Goal: Task Accomplishment & Management: Use online tool/utility

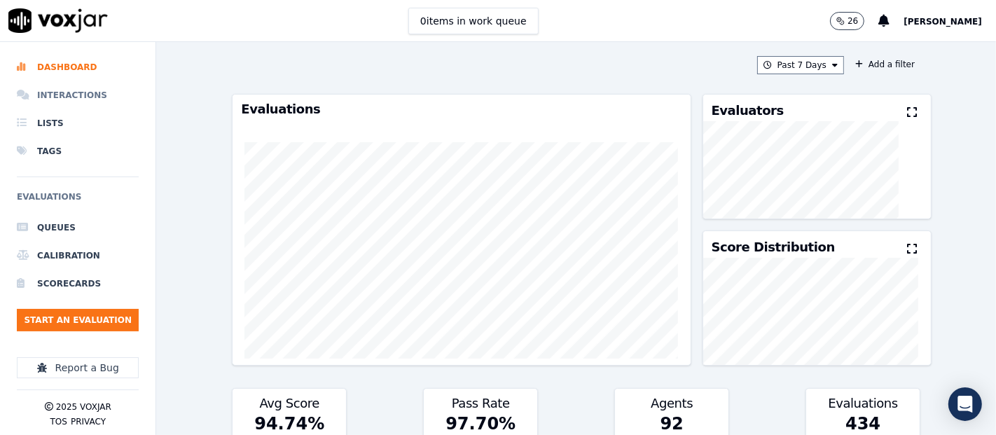
click at [66, 95] on li "Interactions" at bounding box center [78, 95] width 122 height 28
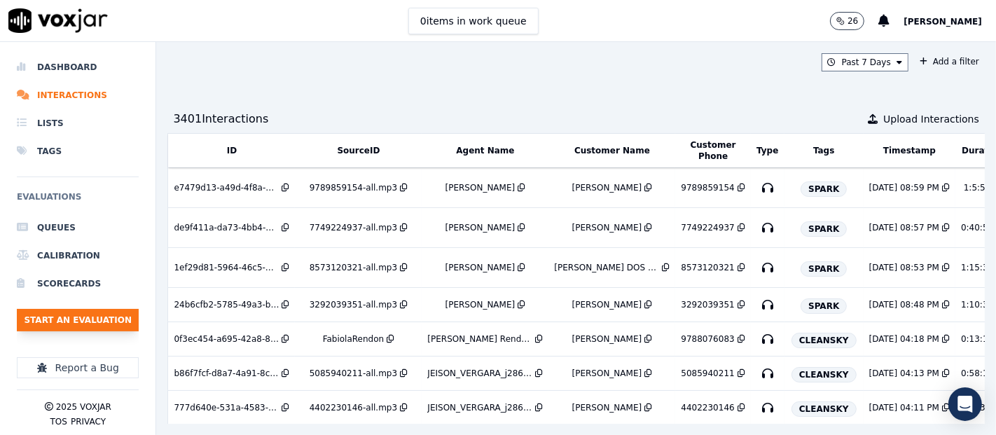
click at [110, 312] on button "Start an Evaluation" at bounding box center [78, 320] width 122 height 22
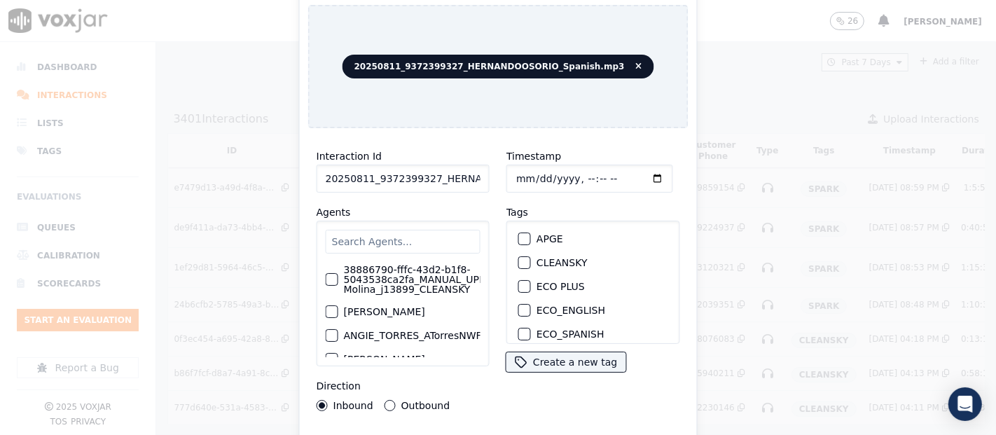
click at [457, 169] on input "20250811_9372399327_HERNANDOOSORIO_Spanish.mp3" at bounding box center [402, 179] width 173 height 28
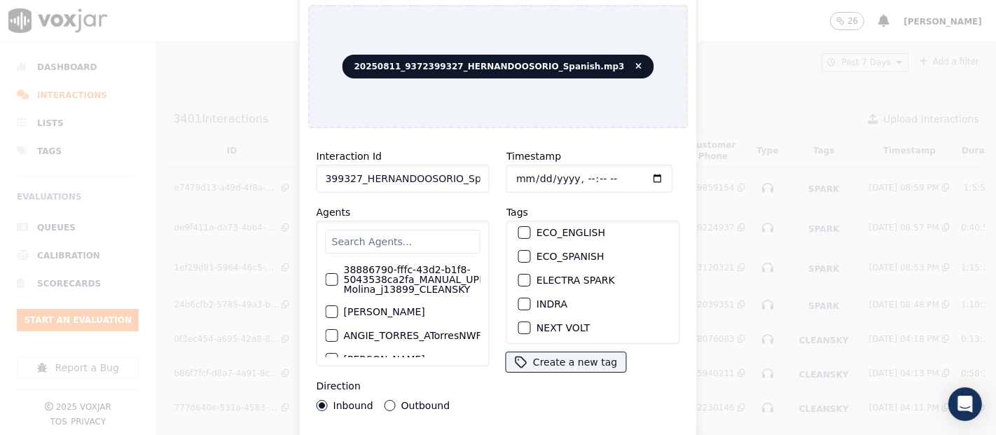
scroll to position [155, 0]
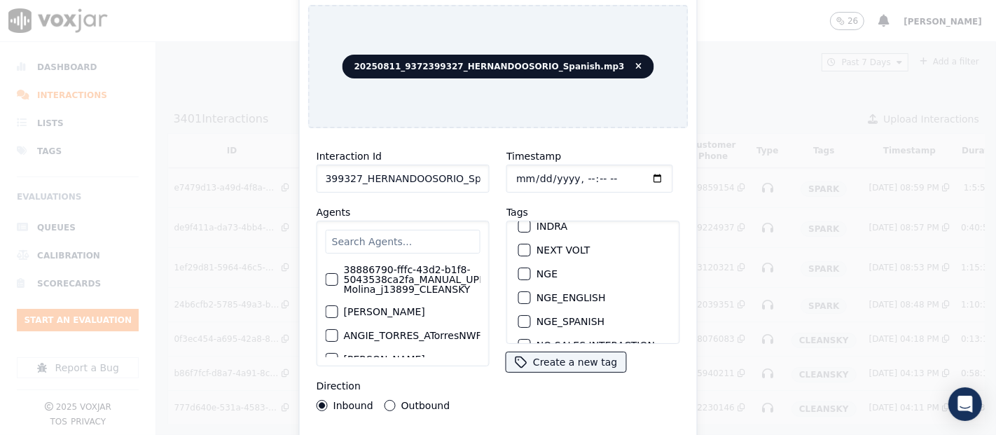
type input "20250811_9372399327_HERNANDOOSORIO_Spanish"
click at [524, 263] on div "NGE" at bounding box center [593, 274] width 160 height 24
click at [520, 269] on div "button" at bounding box center [524, 274] width 10 height 10
click at [554, 428] on div "Interaction Id 20250811_9372399327_HERNANDOOSORIO_Spanish Agents 38886790-fffc-…" at bounding box center [498, 300] width 380 height 322
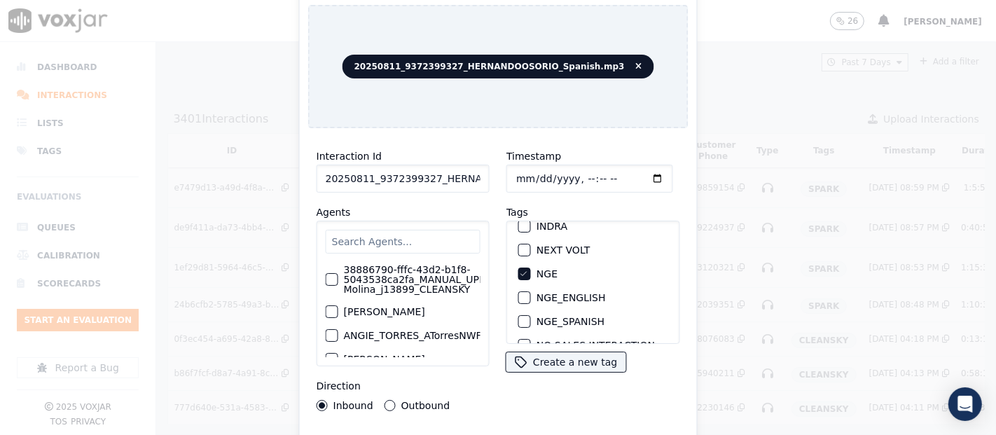
click at [554, 429] on div "Interaction Id 20250811_9372399327_HERNANDOOSORIO_Spanish Agents 38886790-fffc-…" at bounding box center [498, 300] width 380 height 322
click at [554, 430] on div "Interaction Id 20250811_9372399327_HERNANDOOSORIO_Spanish Agents 38886790-fffc-…" at bounding box center [498, 300] width 380 height 322
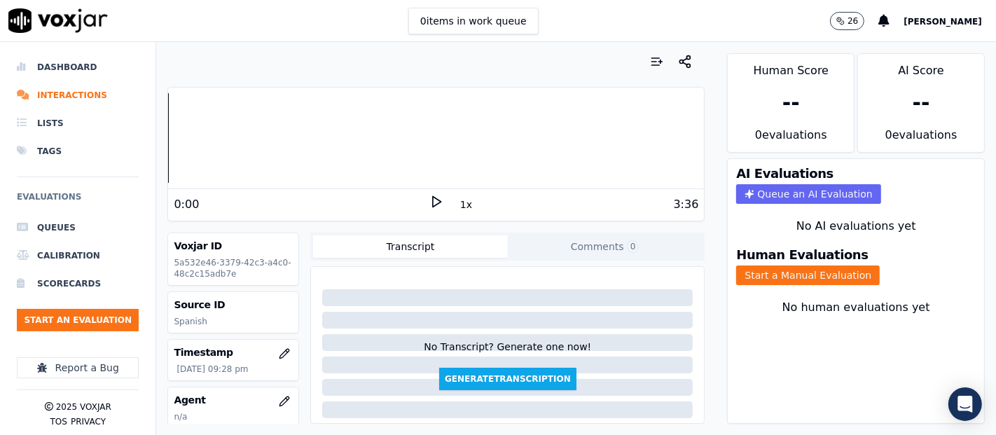
click at [429, 200] on icon at bounding box center [436, 202] width 14 height 14
click at [749, 265] on button "Start a Manual Evaluation" at bounding box center [808, 275] width 144 height 20
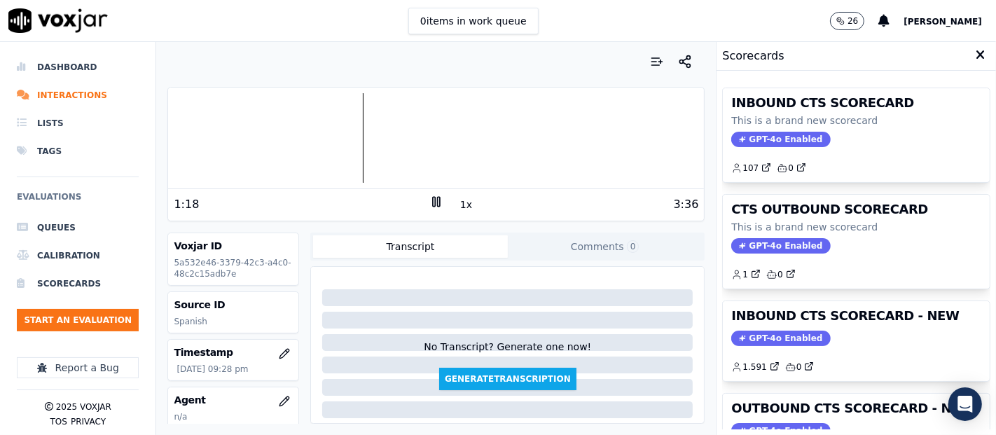
click at [855, 321] on h3 "INBOUND CTS SCORECARD - NEW" at bounding box center [856, 315] width 250 height 13
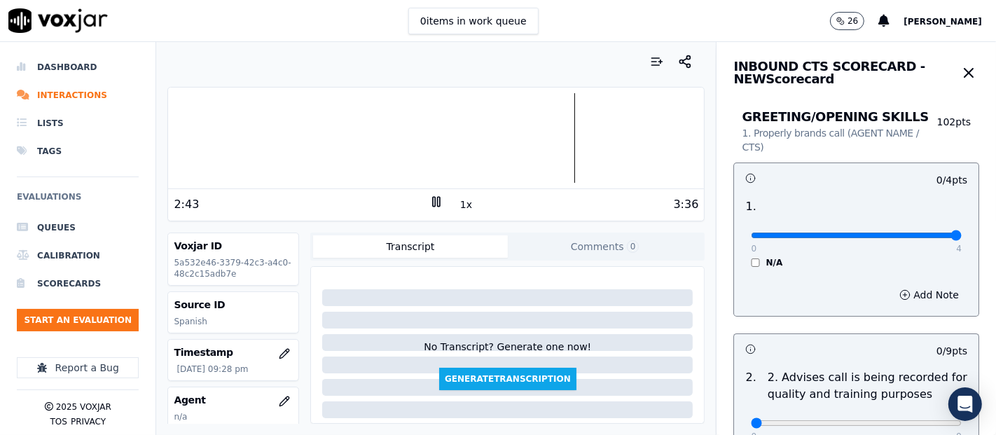
type input "4"
click at [917, 235] on input "range" at bounding box center [856, 235] width 211 height 6
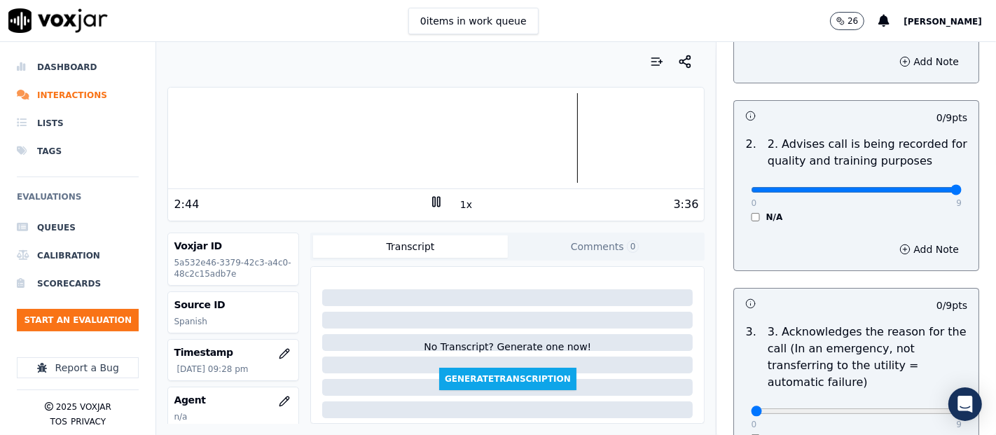
type input "9"
click at [917, 5] on input "range" at bounding box center [856, 2] width 211 height 6
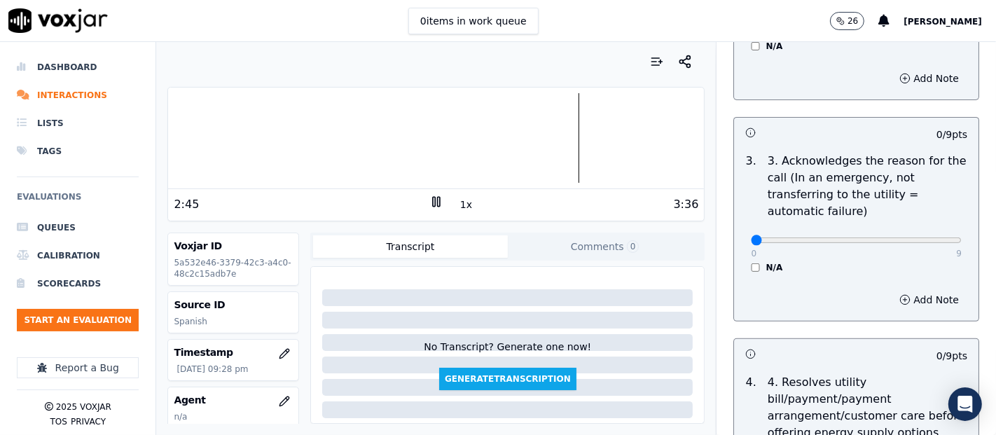
scroll to position [466, 0]
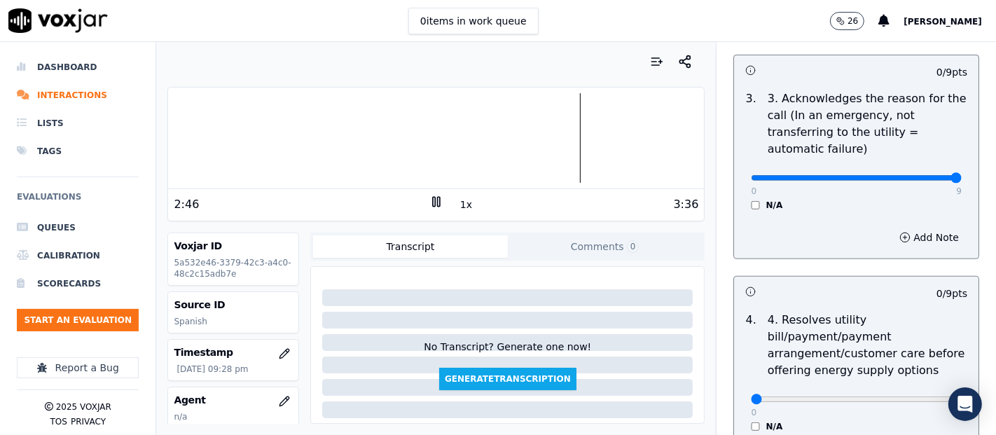
type input "9"
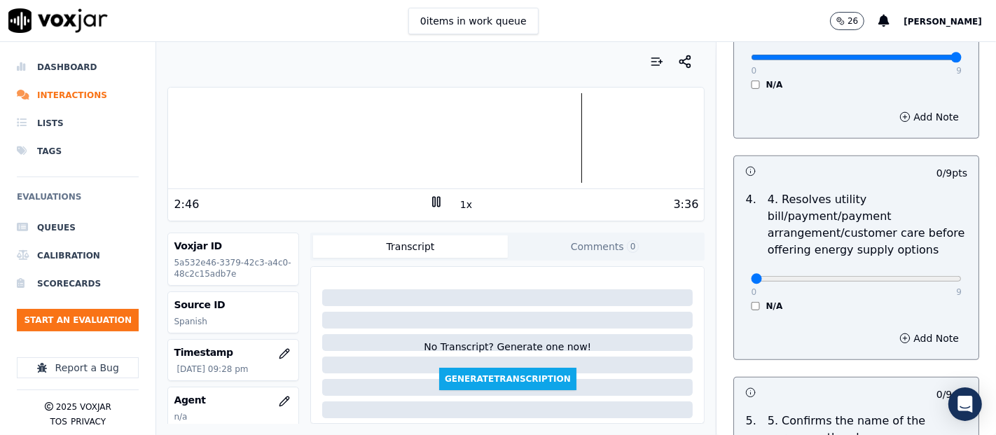
scroll to position [700, 0]
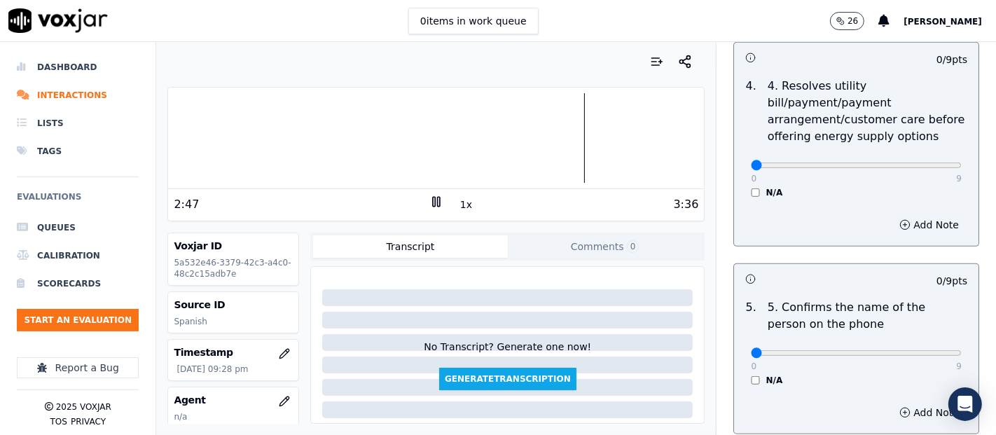
click at [739, 192] on div "0 9 N/A" at bounding box center [855, 171] width 233 height 53
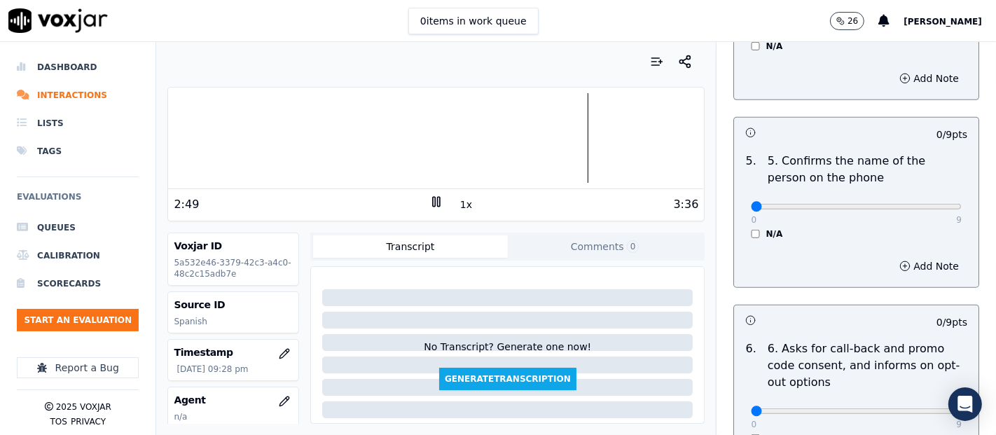
scroll to position [856, 0]
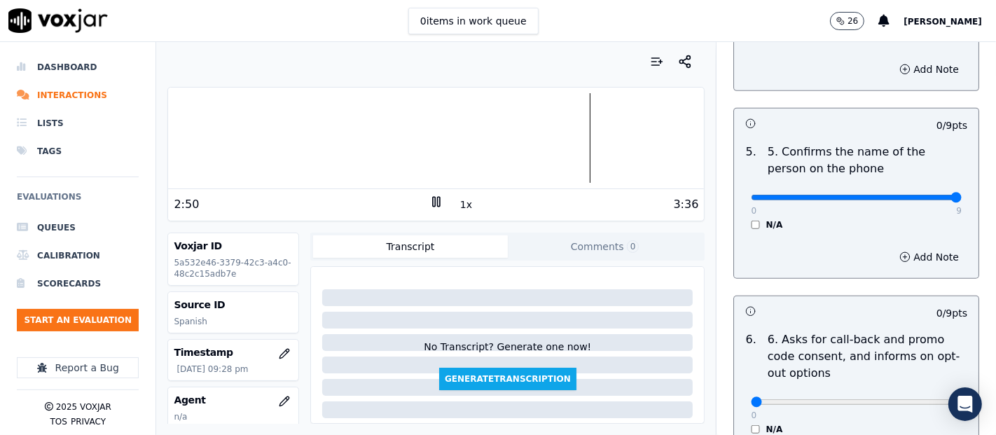
type input "9"
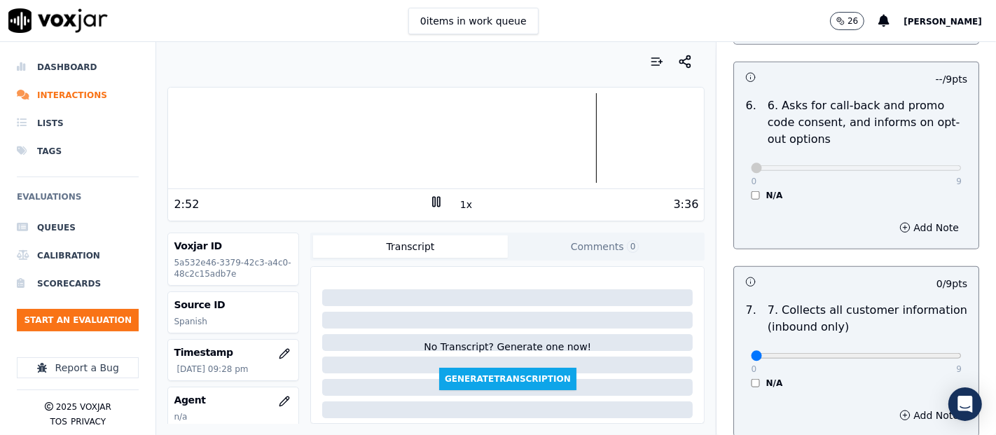
scroll to position [1167, 0]
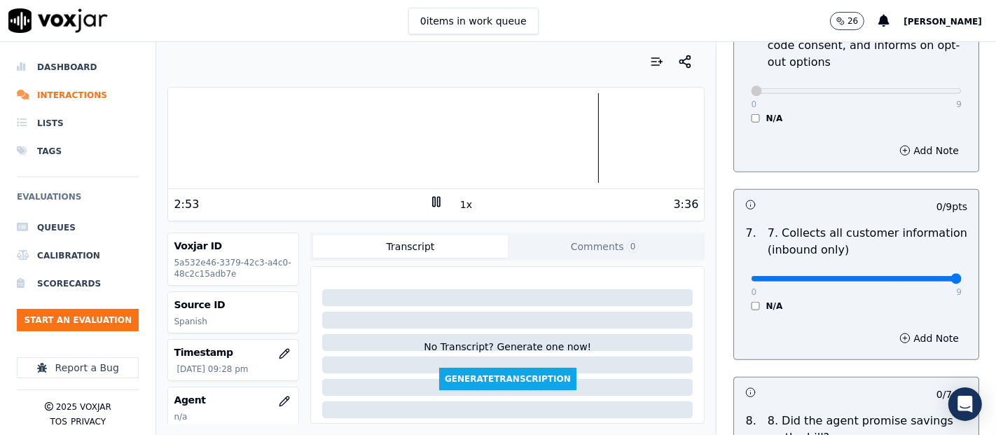
type input "9"
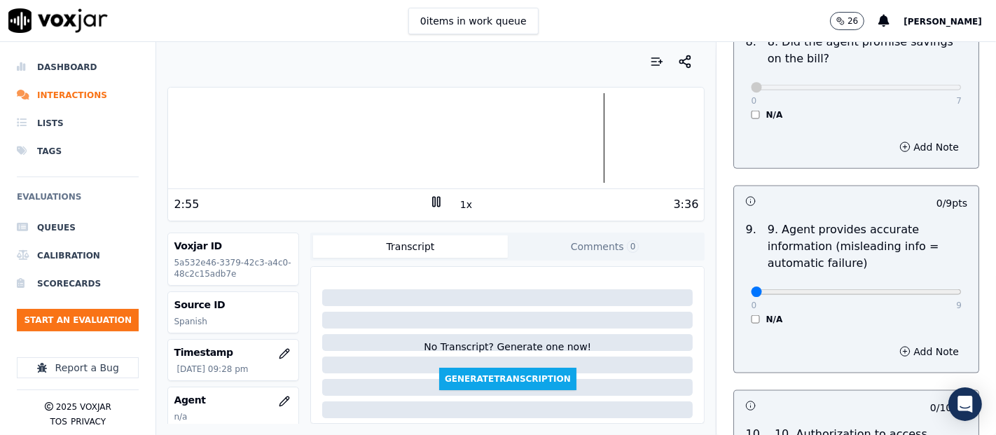
scroll to position [1556, 0]
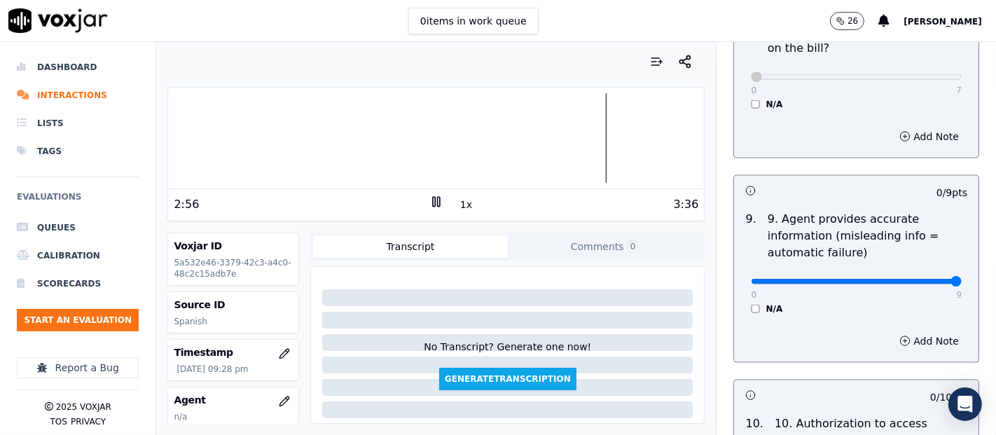
type input "9"
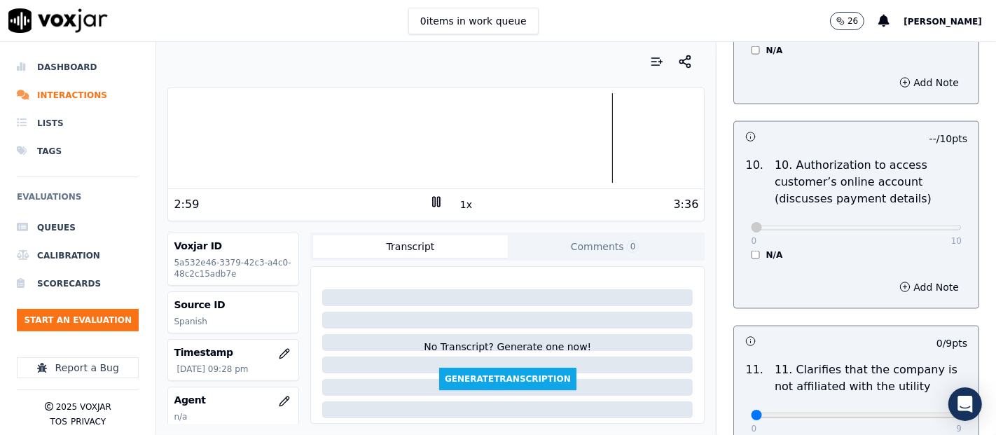
scroll to position [1944, 0]
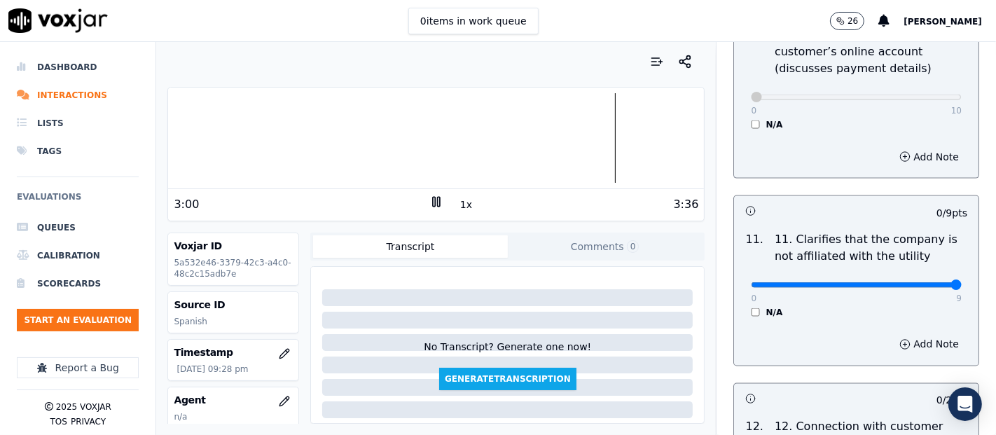
type input "9"
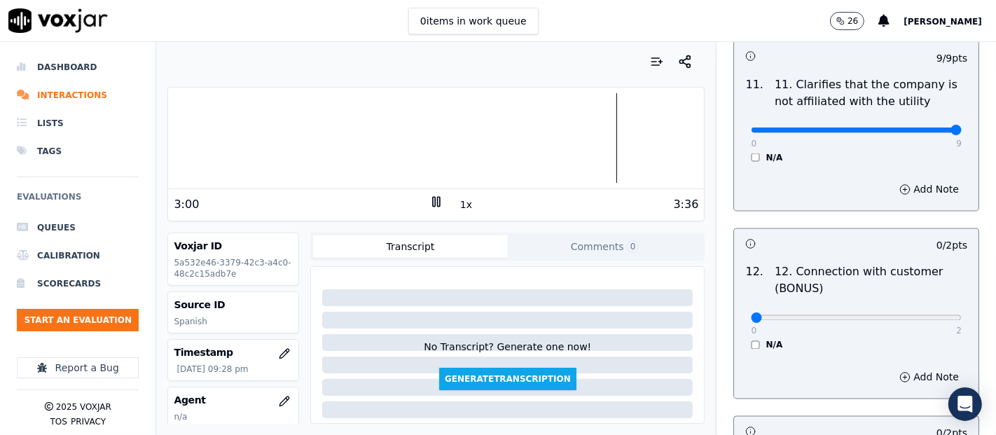
scroll to position [2101, 0]
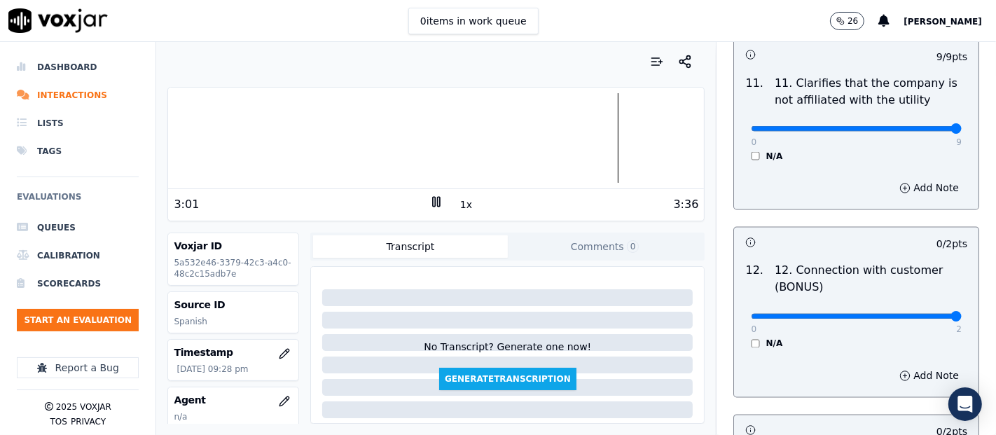
type input "2"
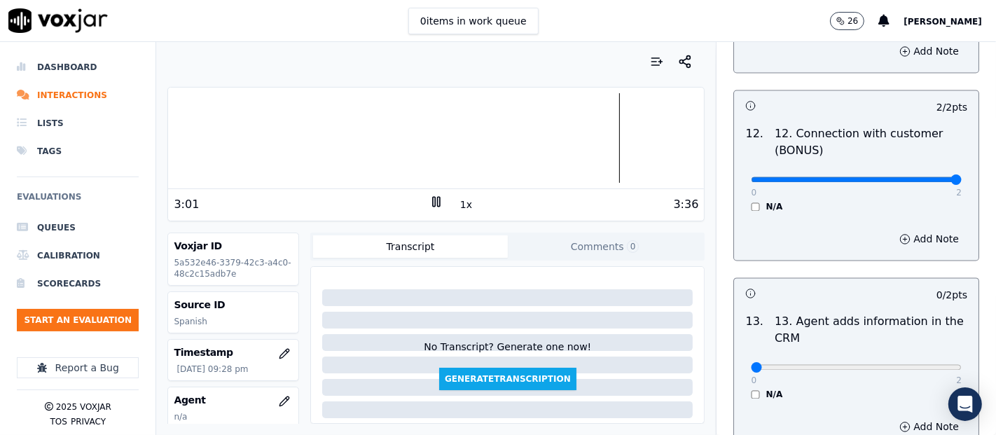
scroll to position [2334, 0]
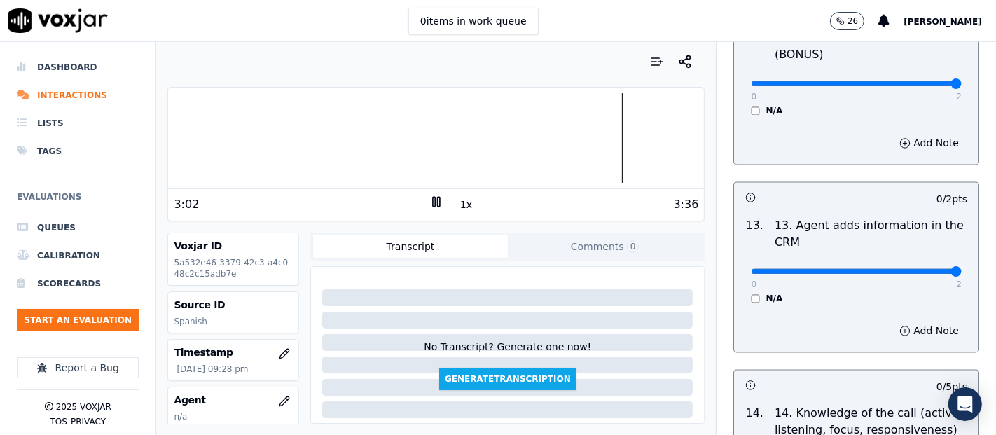
type input "2"
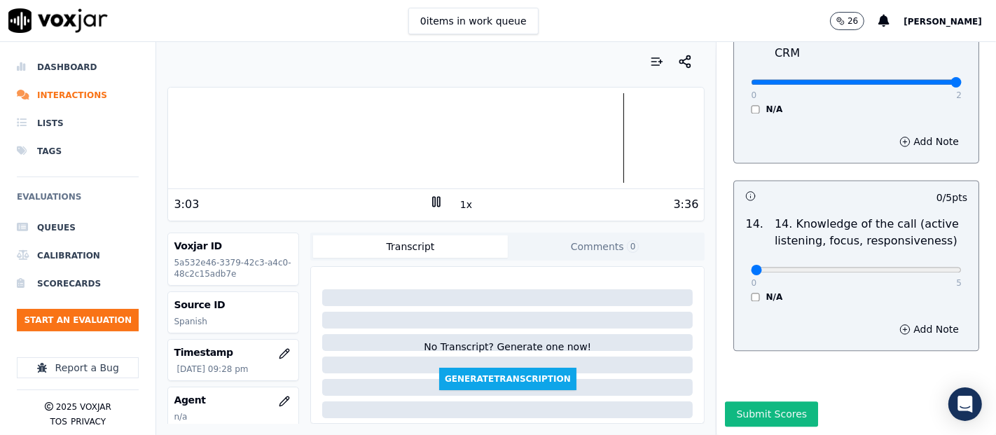
scroll to position [2551, 0]
type input "5"
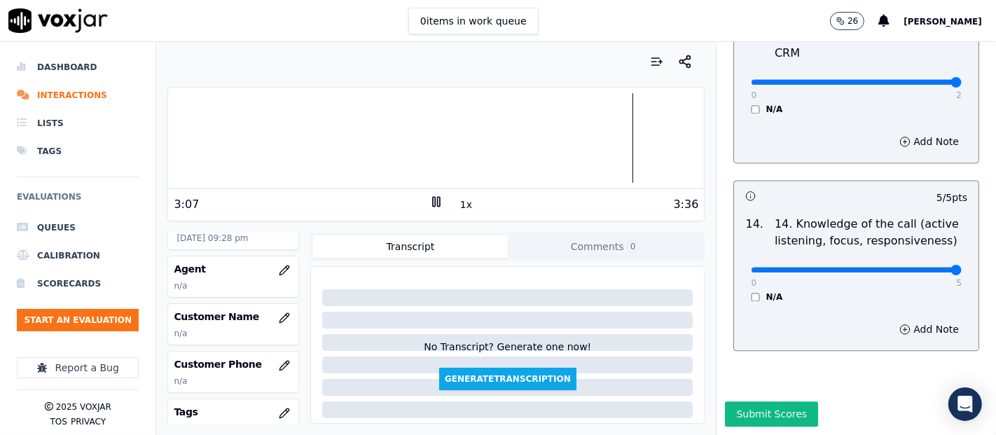
scroll to position [155, 0]
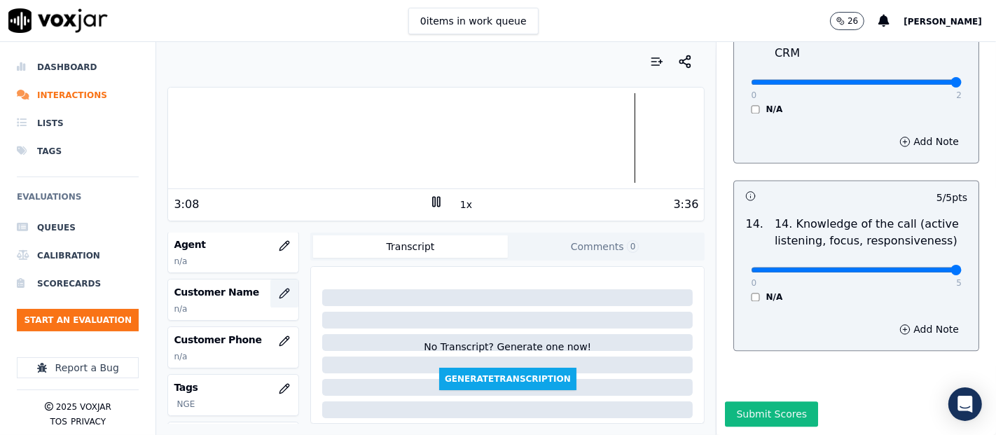
click at [279, 293] on icon "button" at bounding box center [284, 293] width 11 height 11
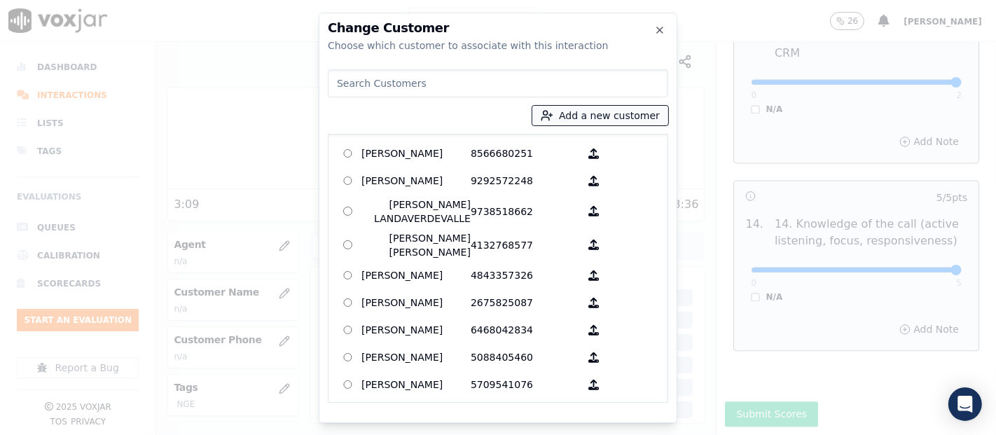
click at [553, 112] on icon "button" at bounding box center [547, 115] width 13 height 13
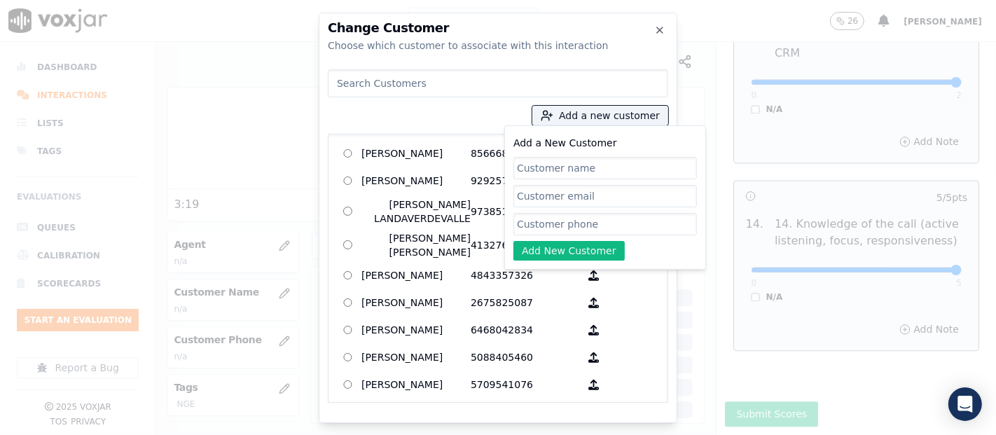
paste input "JOSE SANTOS RAMIREZ"
type input "JOSE SANTOS RAMIREZ"
click at [517, 225] on input "Add a New Customer" at bounding box center [604, 224] width 183 height 22
paste input "9372399327"
type input "9372399327"
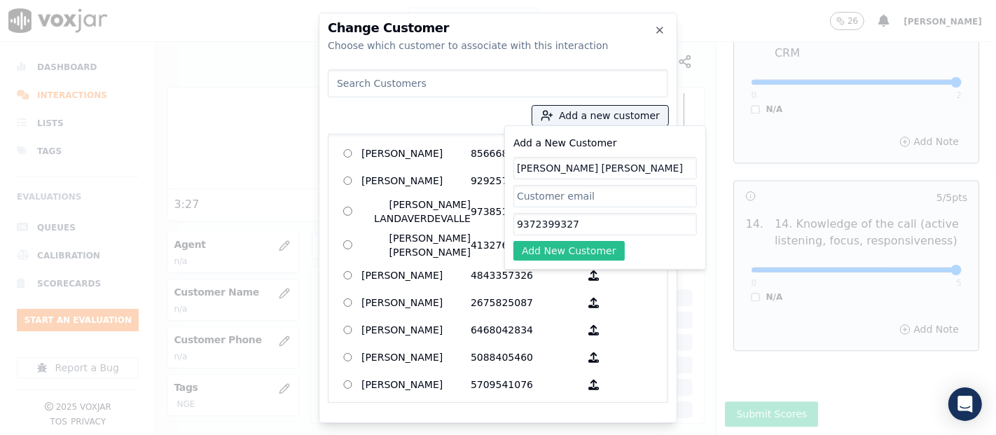
click at [552, 243] on button "Add New Customer" at bounding box center [568, 251] width 111 height 20
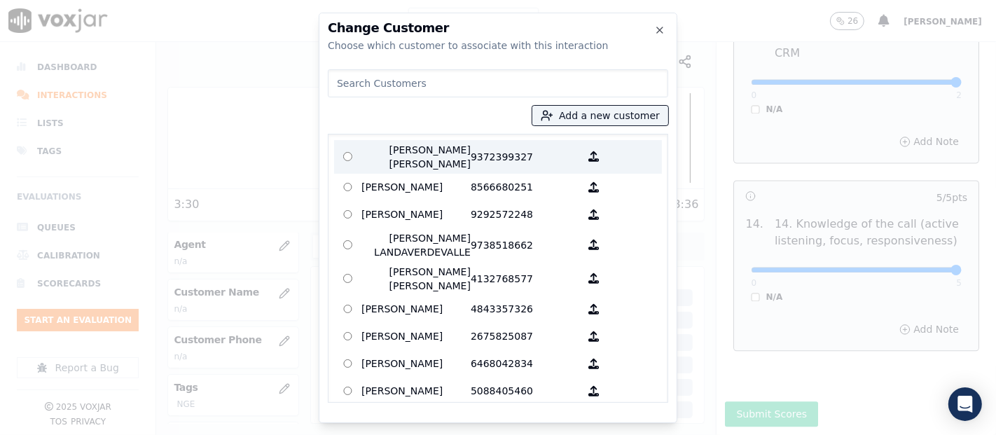
click at [447, 151] on p "JOSE SANTOS RAMIREZ" at bounding box center [415, 157] width 109 height 28
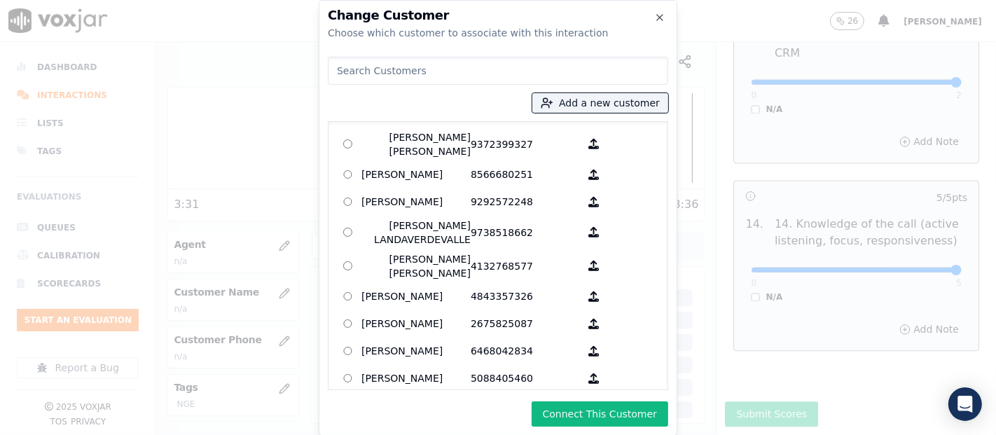
click at [589, 405] on button "Connect This Customer" at bounding box center [599, 413] width 137 height 25
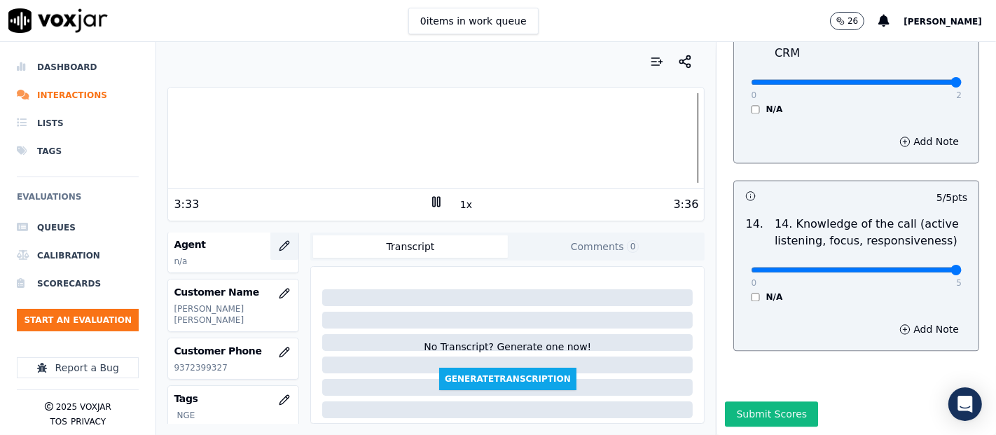
click at [270, 243] on button "button" at bounding box center [284, 246] width 28 height 28
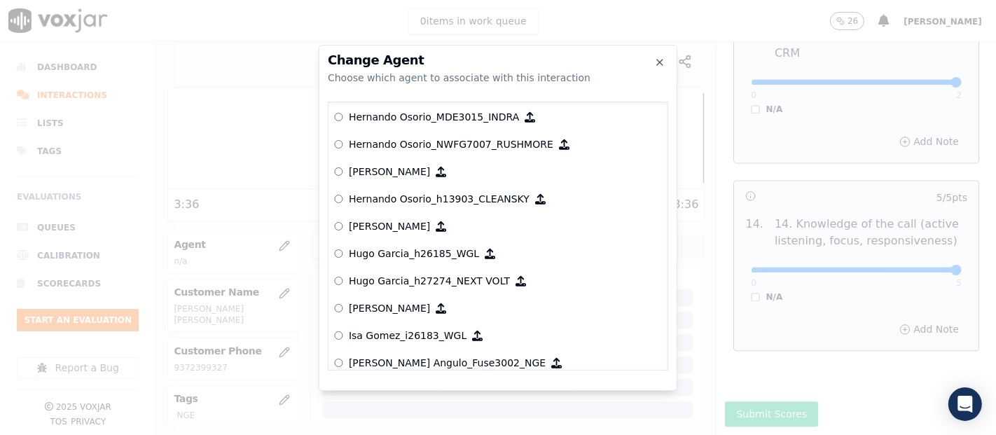
scroll to position [2984, 0]
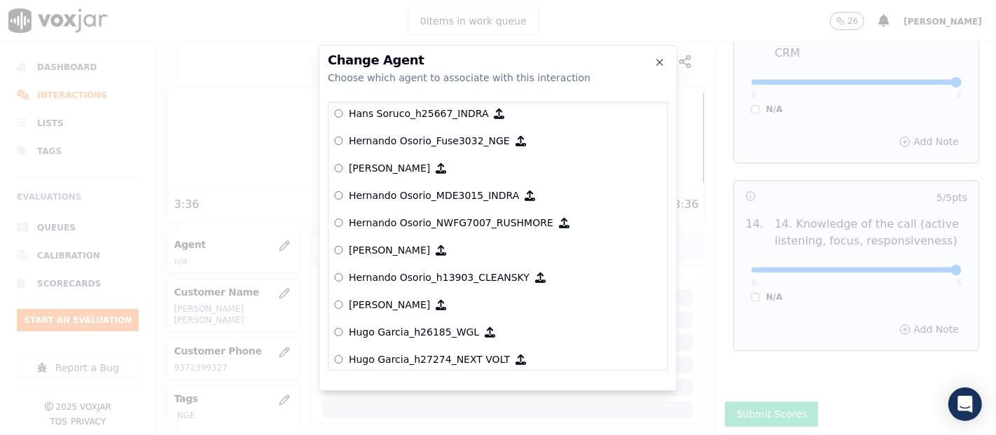
click at [411, 141] on p "Hernando Osorio_Fuse3032_NGE" at bounding box center [429, 141] width 161 height 14
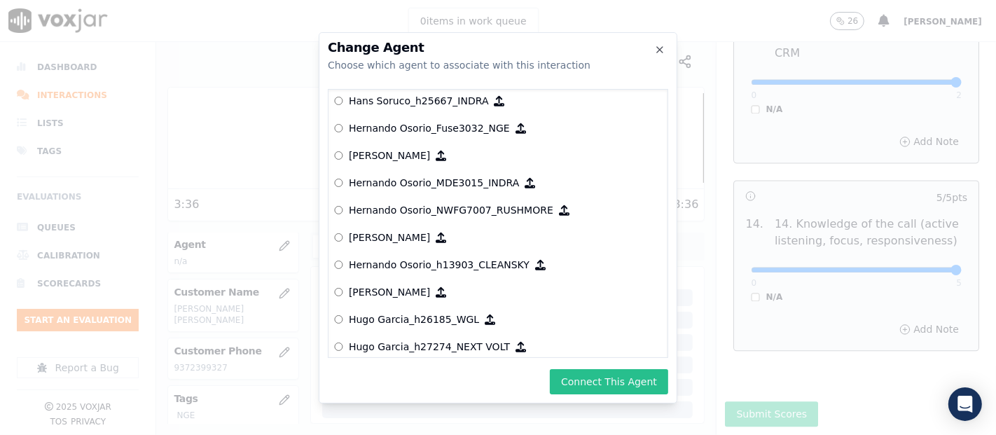
click at [614, 369] on button "Connect This Agent" at bounding box center [609, 381] width 118 height 25
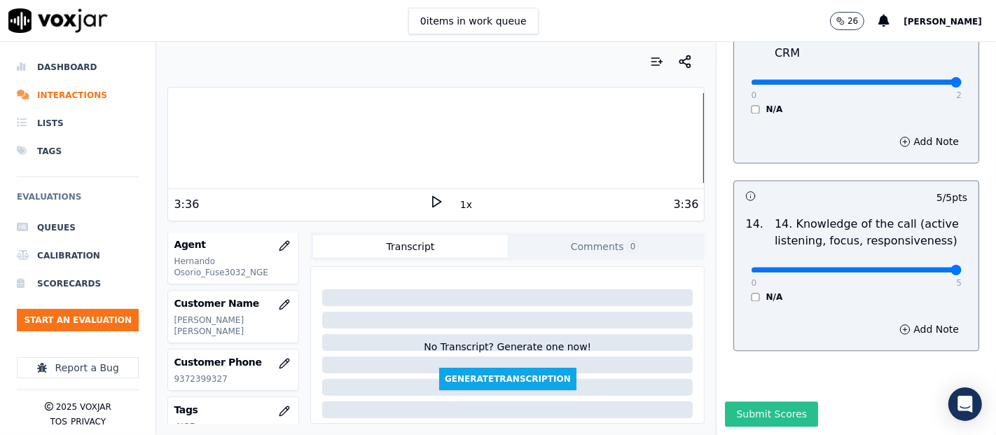
click at [733, 401] on button "Submit Scores" at bounding box center [771, 413] width 93 height 25
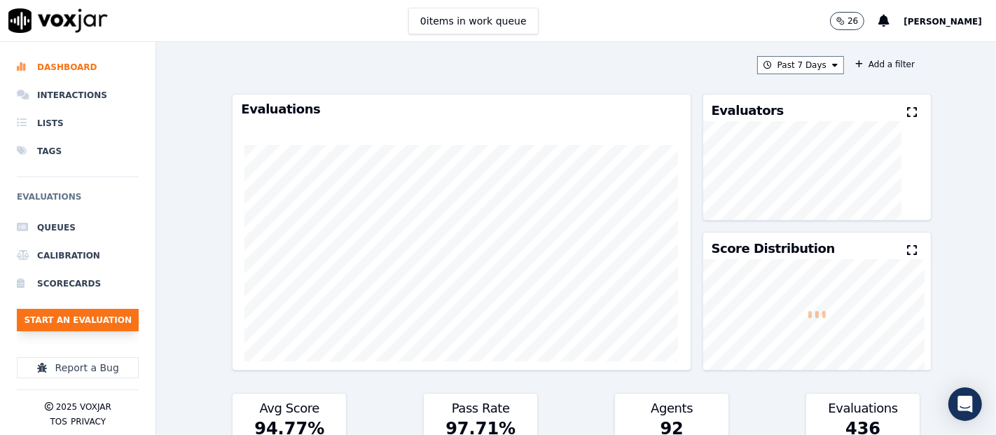
click at [56, 315] on button "Start an Evaluation" at bounding box center [78, 320] width 122 height 22
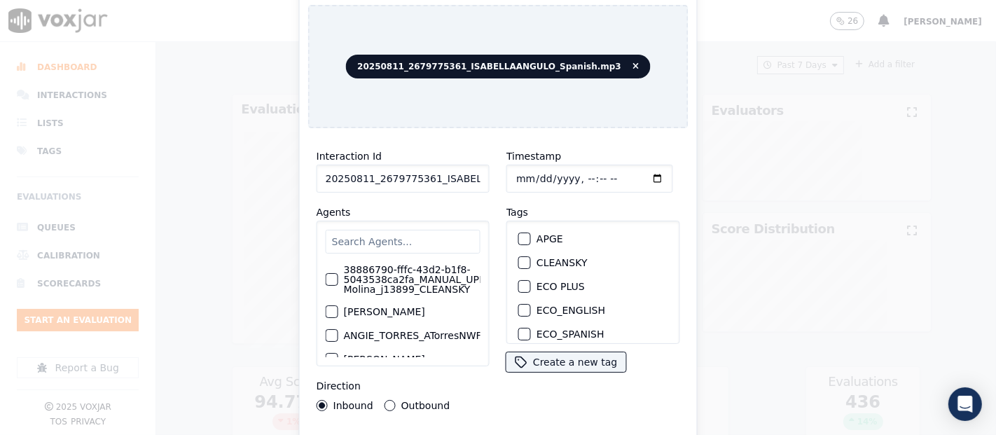
click at [450, 179] on input "20250811_2679775361_ISABELLAANGULO_Spanish.mp3" at bounding box center [402, 179] width 173 height 28
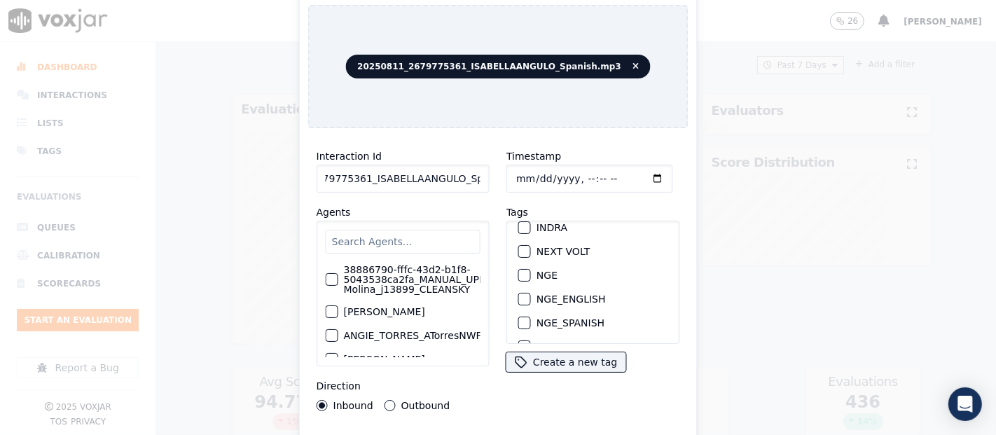
scroll to position [155, 0]
type input "20250811_2679775361_ISABELLAANGULO_Spanish"
click at [519, 269] on div "button" at bounding box center [524, 274] width 10 height 10
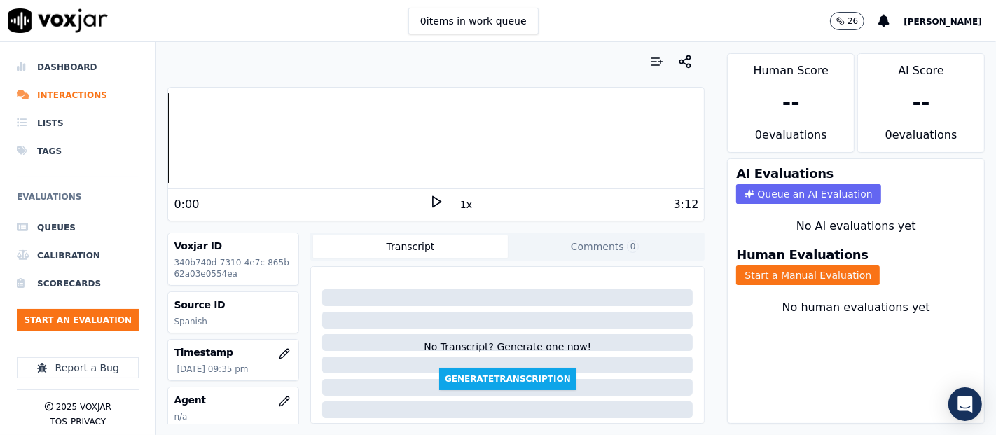
click at [443, 199] on div "3:12" at bounding box center [571, 204] width 256 height 17
click at [432, 199] on icon at bounding box center [436, 202] width 14 height 14
click at [139, 176] on div "Dashboard Interactions Lists Tags Evaluations Queues Calibration Scorecards Sta…" at bounding box center [498, 238] width 996 height 393
click at [779, 265] on button "Start a Manual Evaluation" at bounding box center [808, 275] width 144 height 20
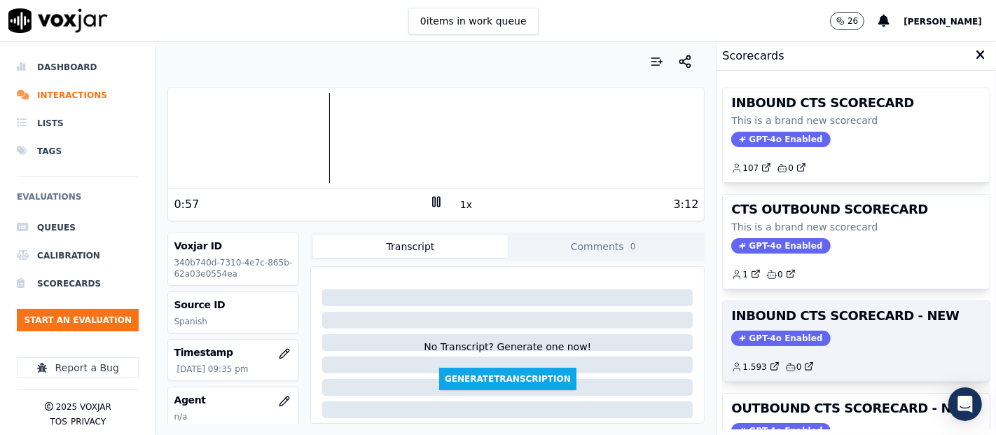
click at [863, 350] on div "1.593 0" at bounding box center [856, 361] width 250 height 22
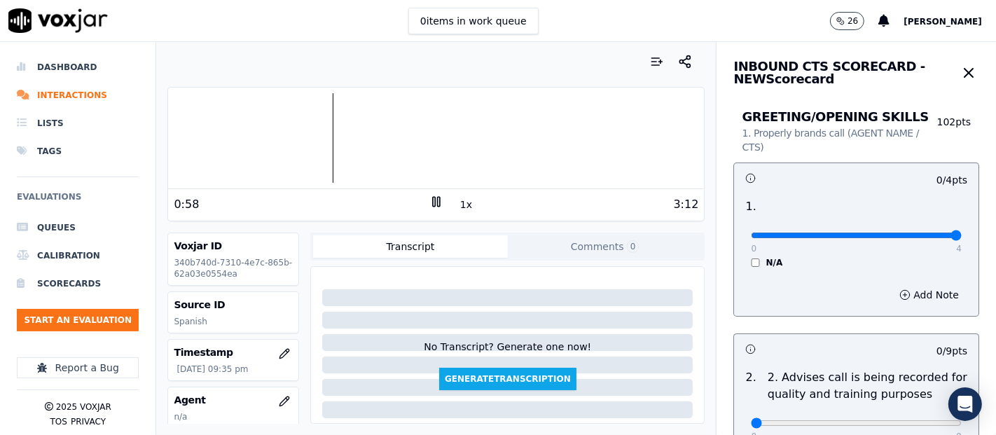
type input "4"
click at [918, 237] on input "range" at bounding box center [856, 235] width 211 height 6
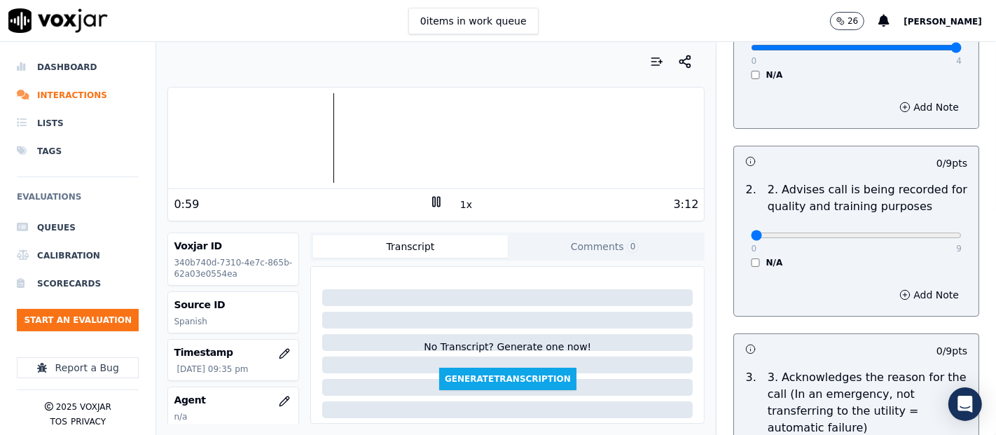
scroll to position [233, 0]
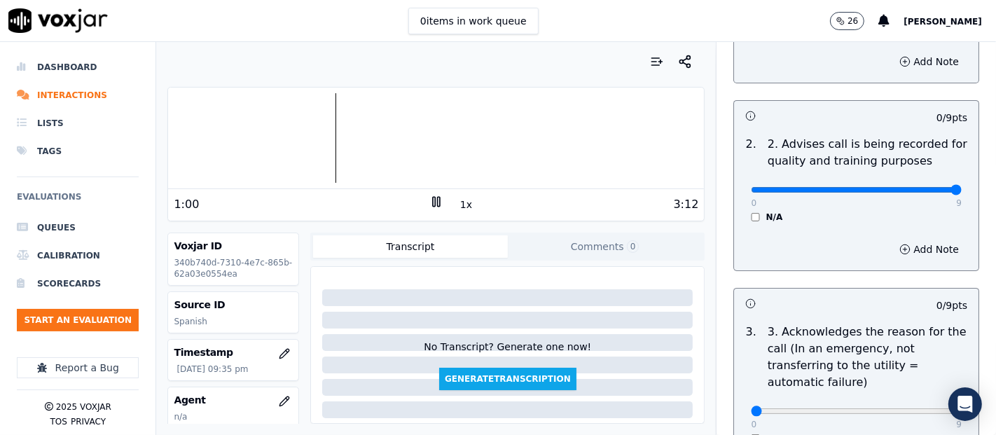
type input "9"
click at [920, 5] on input "range" at bounding box center [856, 2] width 211 height 6
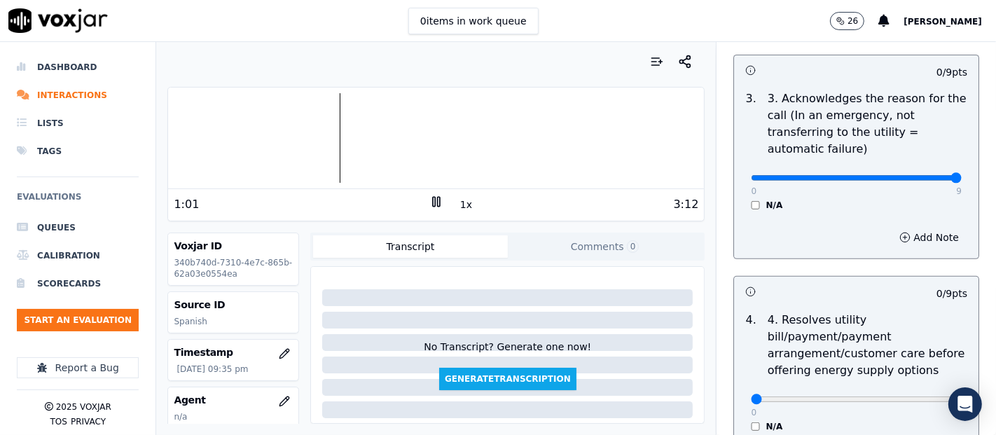
type input "9"
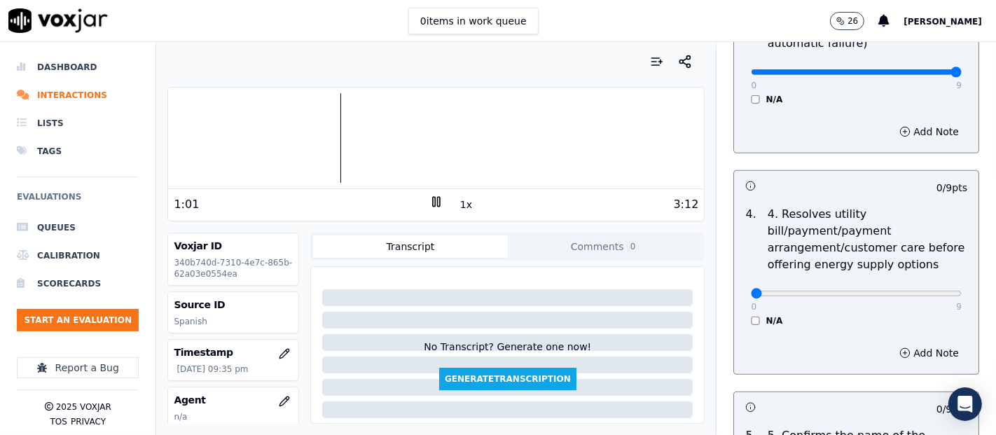
scroll to position [622, 0]
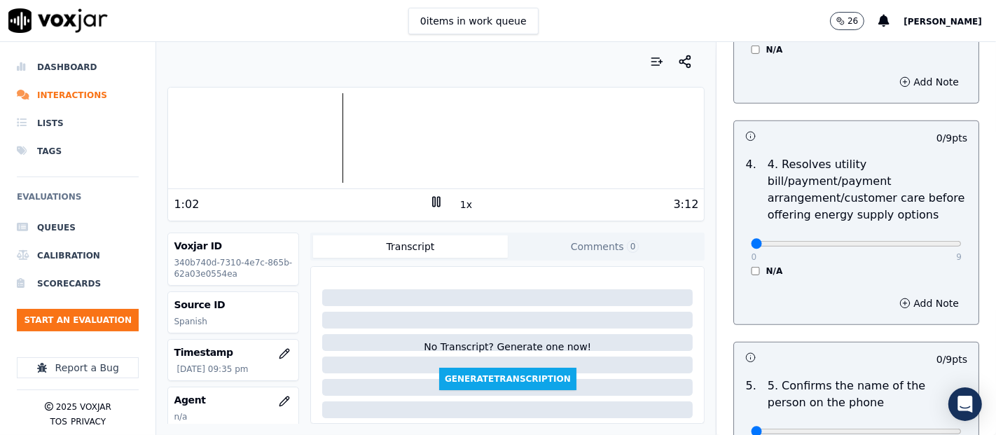
click at [739, 270] on div "0 9 N/A" at bounding box center [855, 249] width 233 height 53
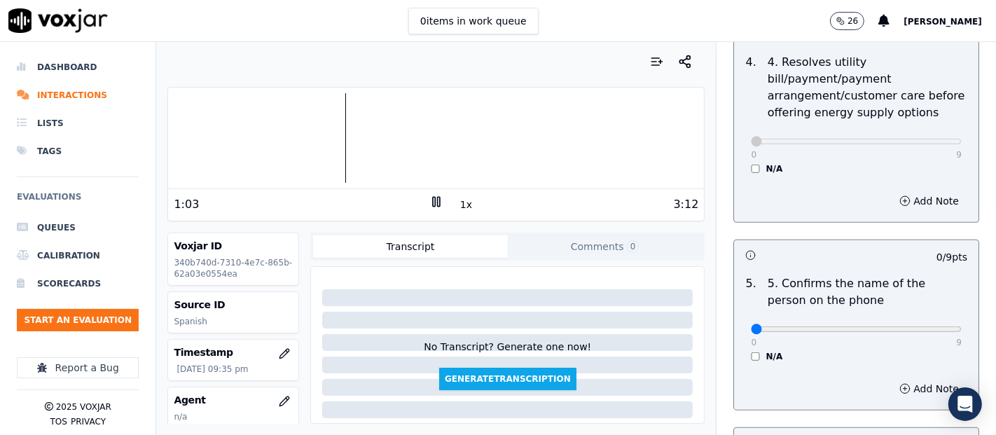
scroll to position [856, 0]
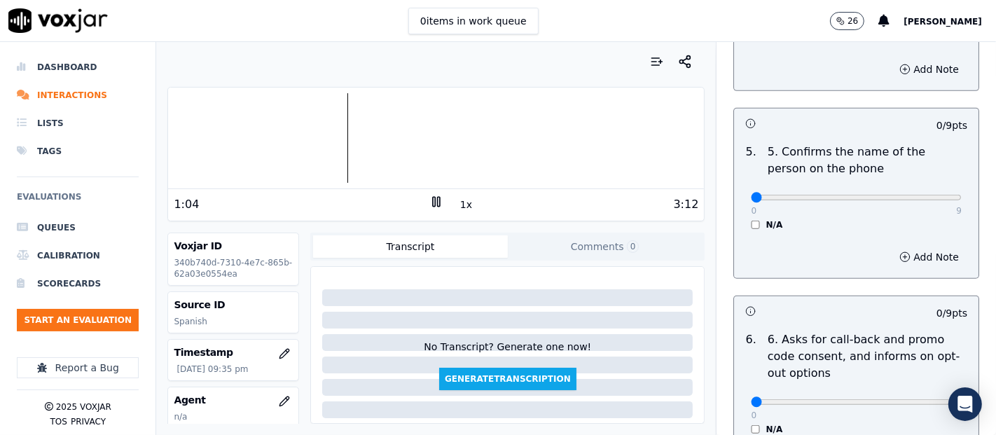
click at [930, 192] on div "0 9 N/A" at bounding box center [855, 203] width 233 height 53
click at [926, 192] on div "0 9 N/A" at bounding box center [855, 203] width 233 height 53
type input "9"
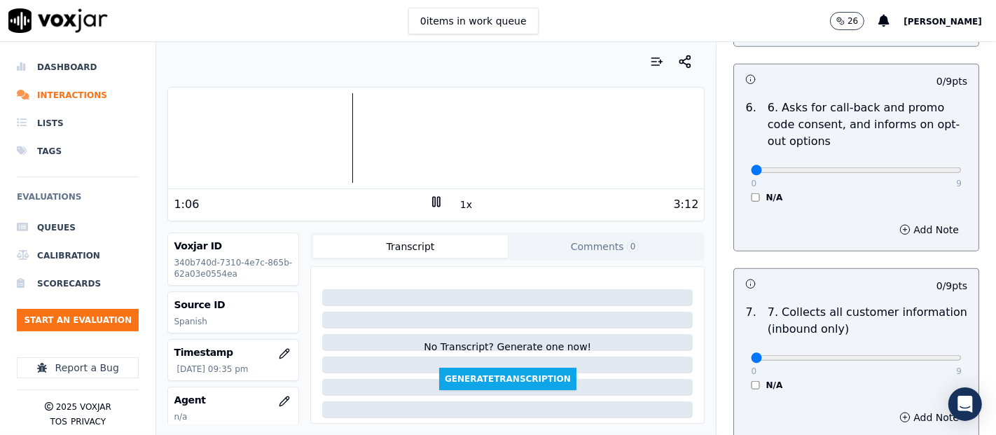
scroll to position [1089, 0]
click at [751, 196] on div "N/A" at bounding box center [856, 195] width 211 height 11
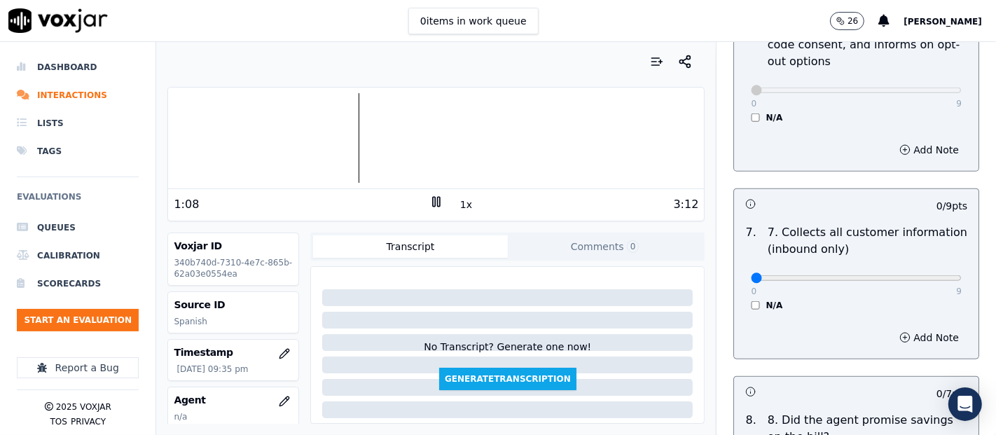
scroll to position [1244, 0]
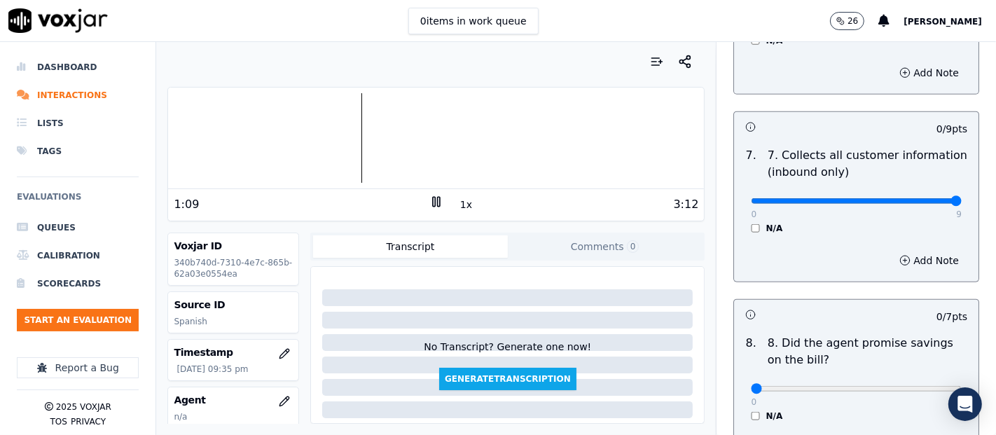
type input "9"
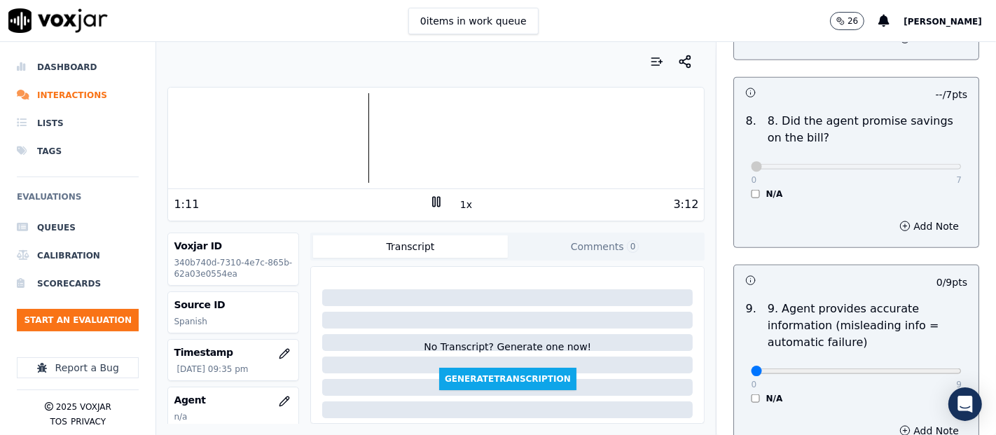
scroll to position [1556, 0]
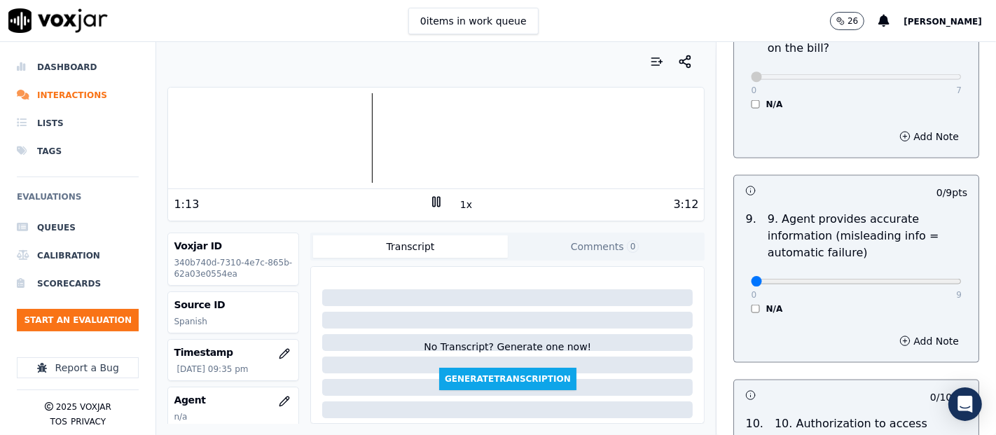
click at [934, 279] on div "0 9 N/A" at bounding box center [855, 287] width 233 height 53
click at [924, 274] on div "0 9 N/A" at bounding box center [855, 287] width 233 height 53
type input "9"
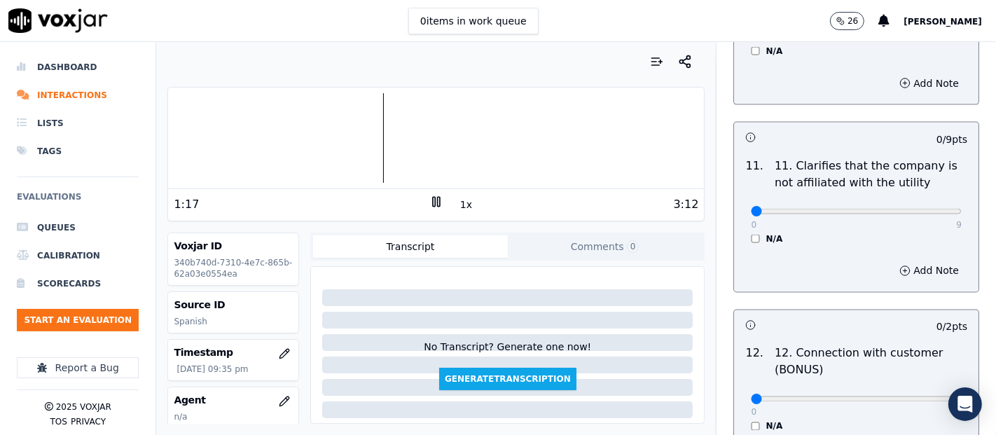
scroll to position [2022, 0]
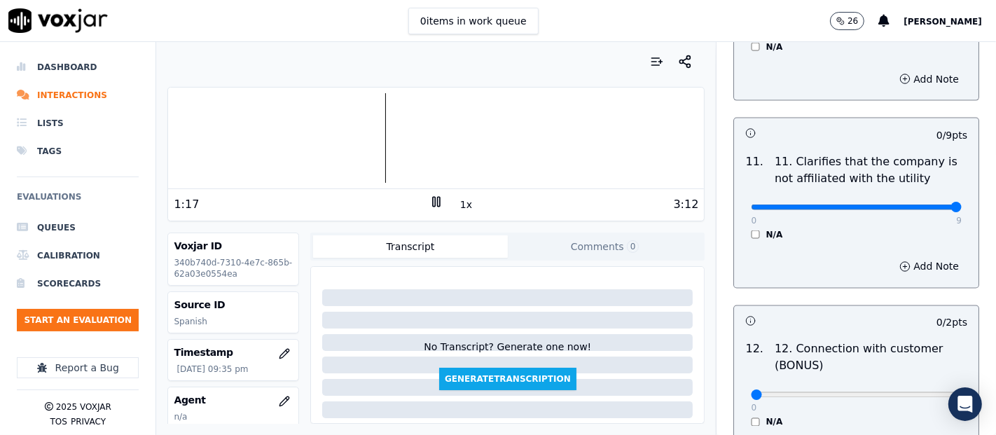
type input "9"
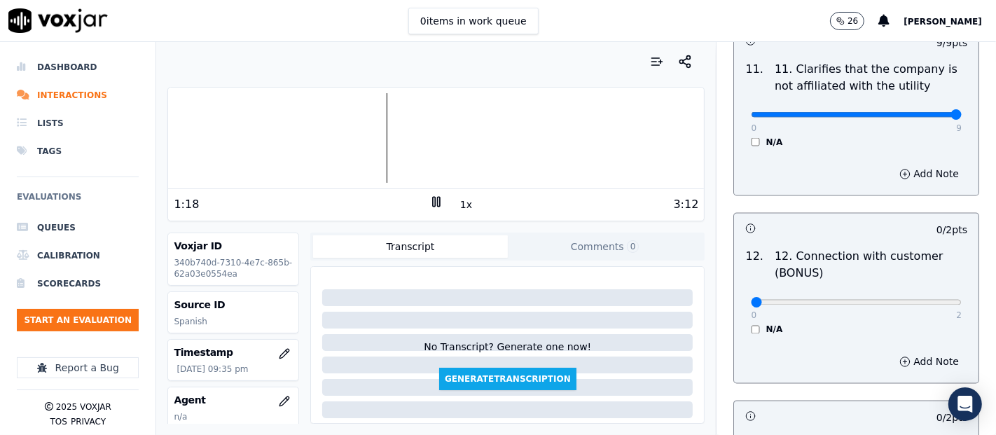
scroll to position [2256, 0]
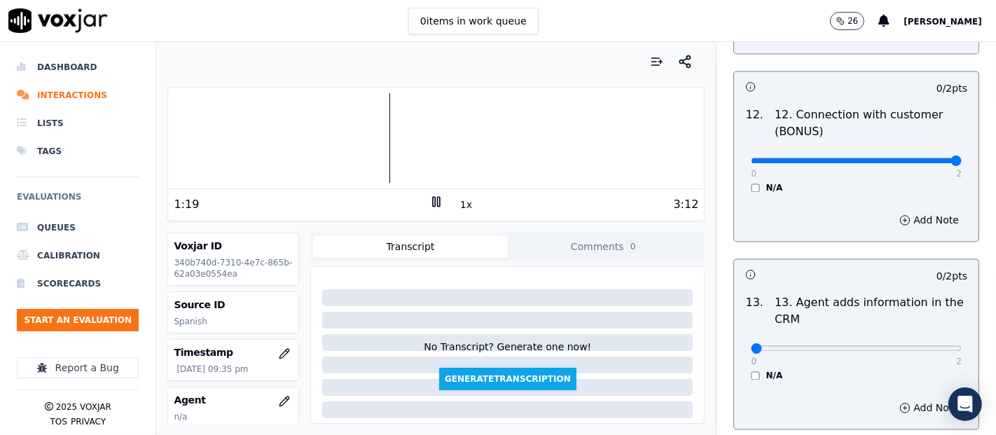
type input "2"
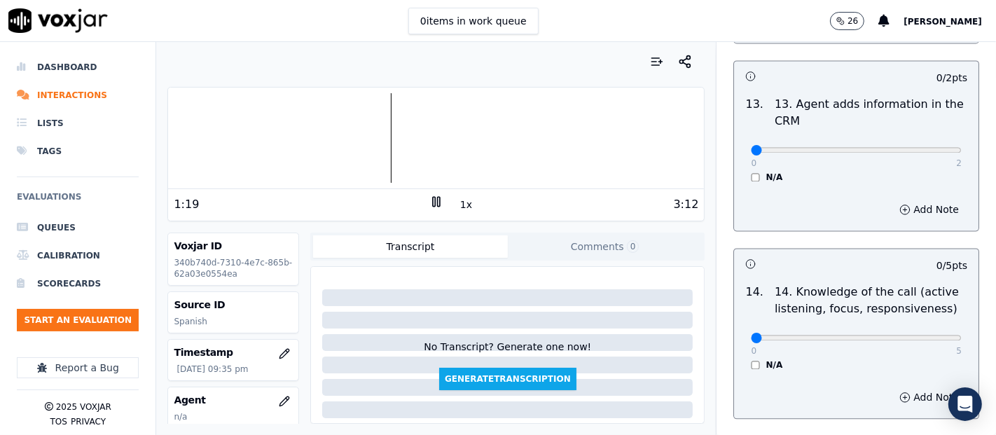
scroll to position [2489, 0]
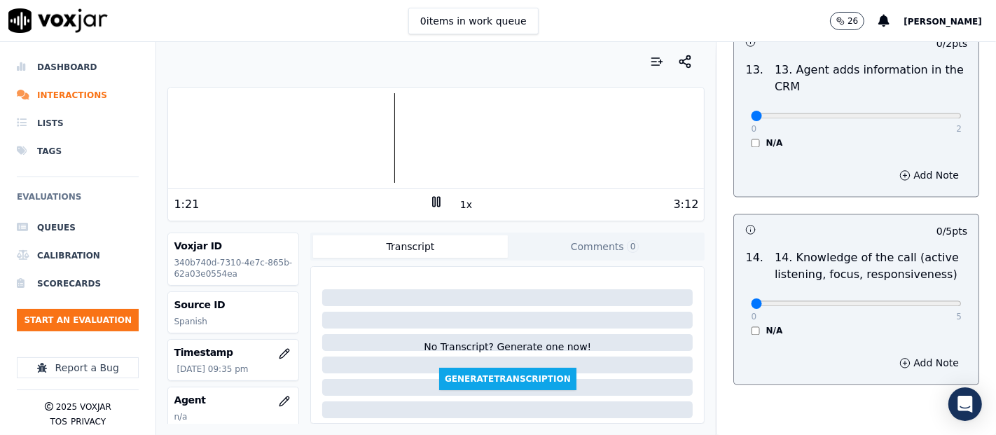
click at [956, 123] on p "2" at bounding box center [959, 128] width 6 height 11
type input "2"
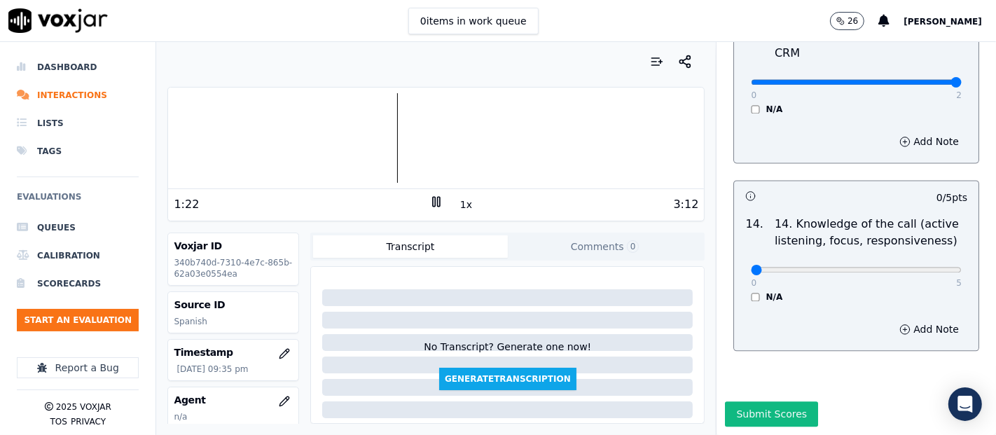
scroll to position [2551, 0]
type input "5"
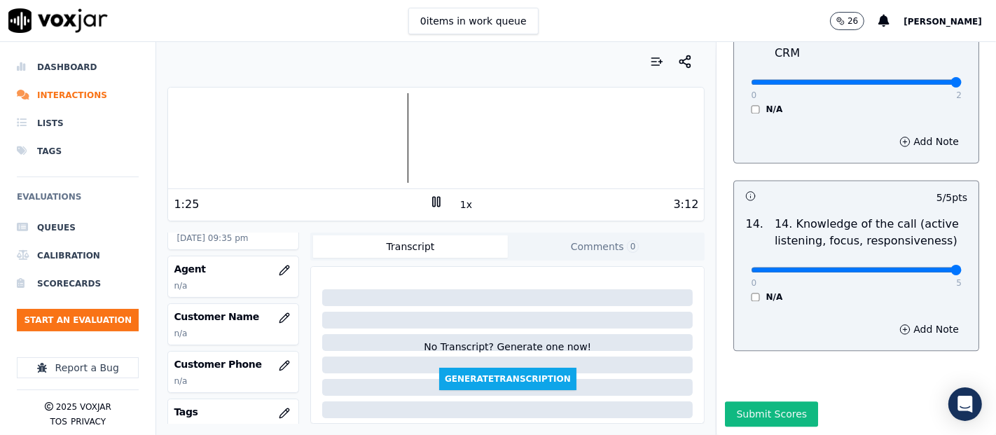
scroll to position [155, 0]
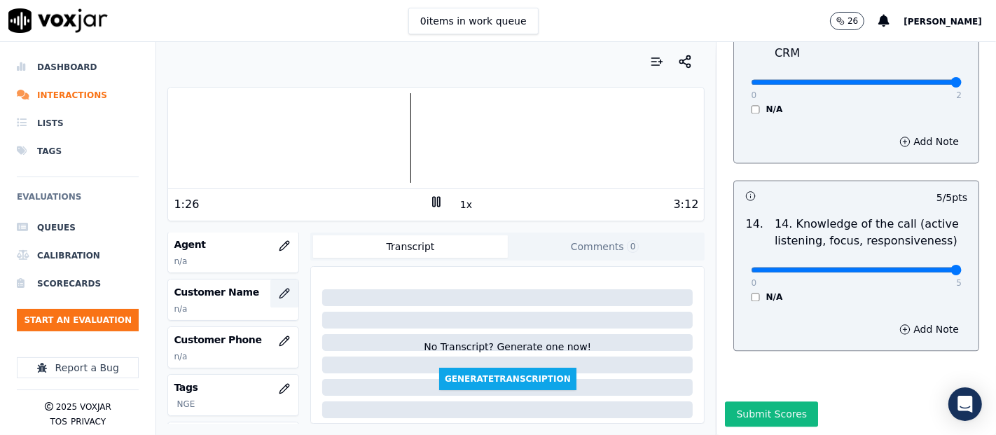
click at [274, 287] on button "button" at bounding box center [284, 293] width 28 height 28
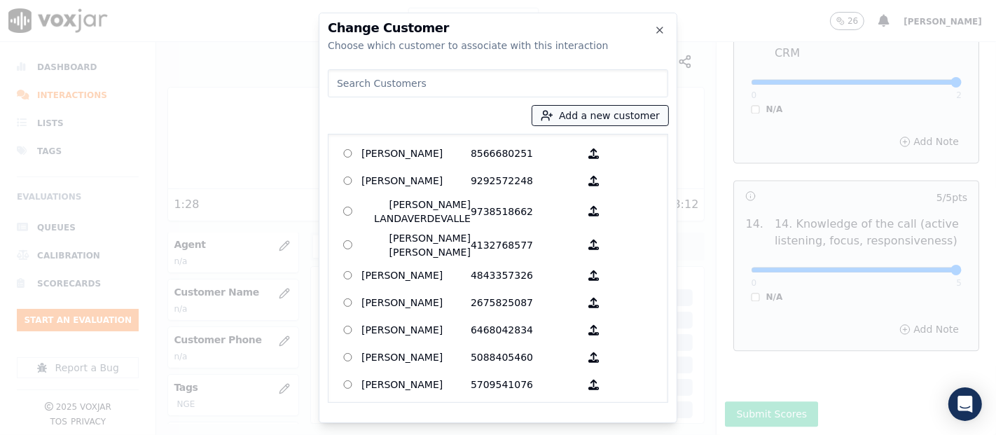
click at [634, 119] on button "Add a new customer" at bounding box center [600, 116] width 136 height 20
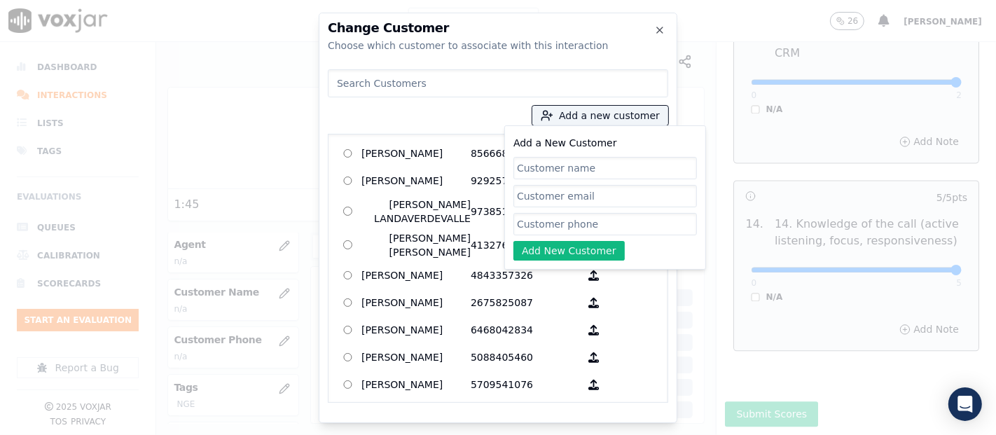
paste input "ANNY POLANCO"
type input "ANNY POLANCO"
click at [553, 214] on input "Add a New Customer" at bounding box center [604, 224] width 183 height 22
paste input "2679775361"
type input "2679775361"
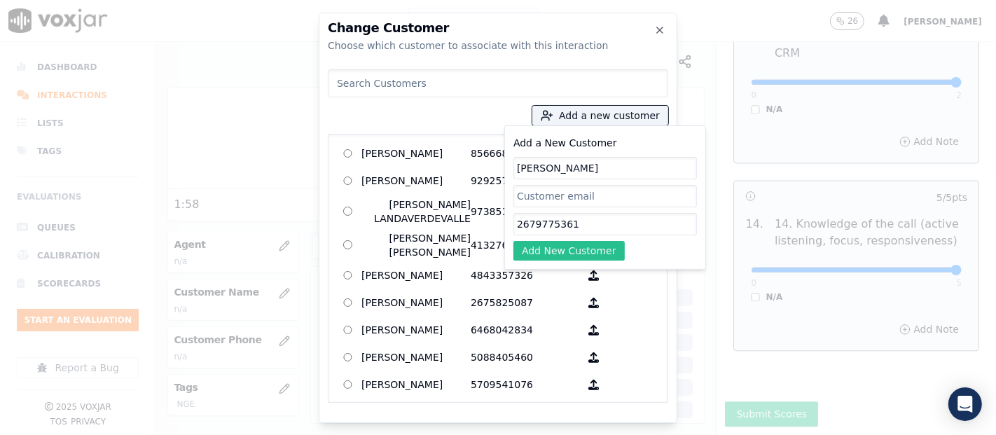
click at [608, 246] on button "Add New Customer" at bounding box center [568, 251] width 111 height 20
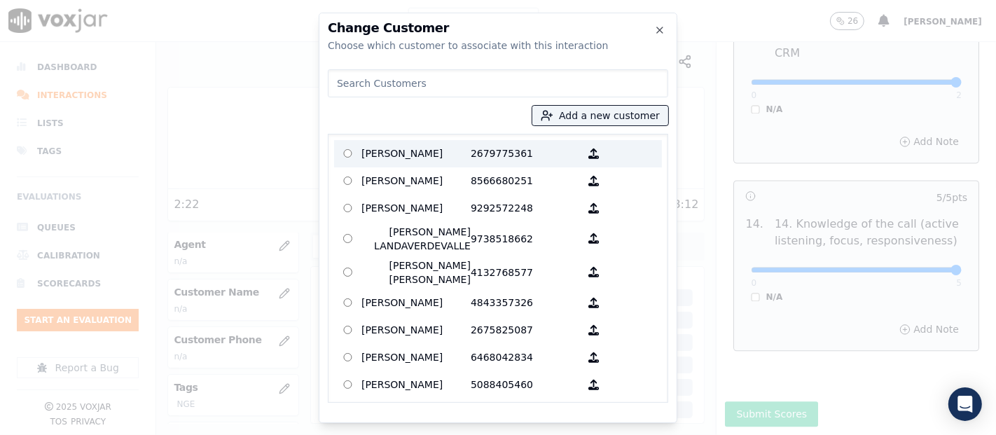
click at [388, 147] on p "ANNY POLANCO" at bounding box center [415, 154] width 109 height 22
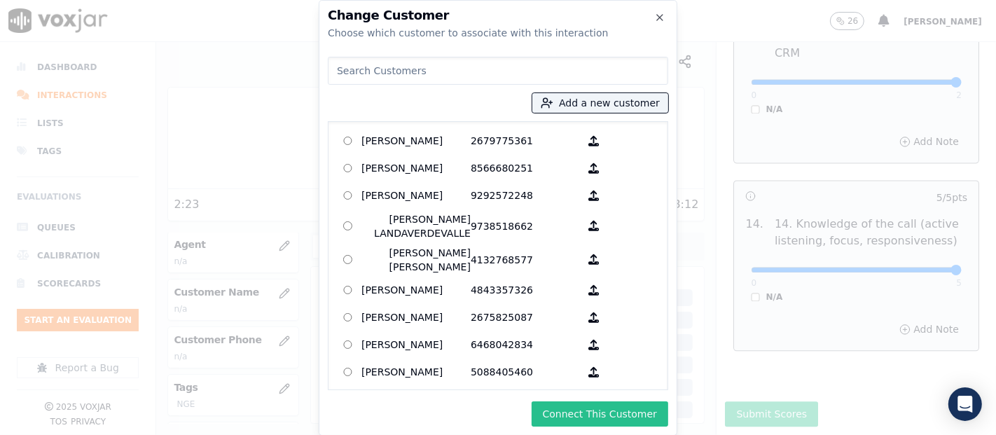
click at [660, 401] on button "Connect This Customer" at bounding box center [599, 413] width 137 height 25
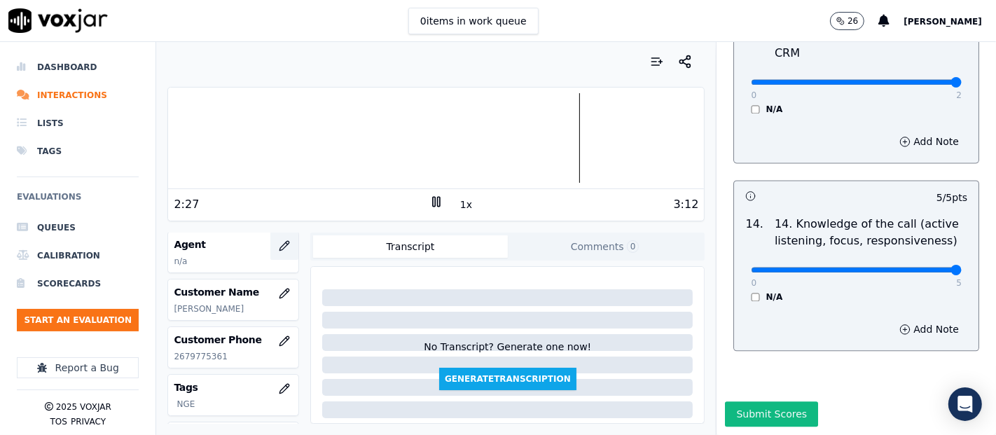
click at [279, 240] on icon "button" at bounding box center [284, 245] width 11 height 11
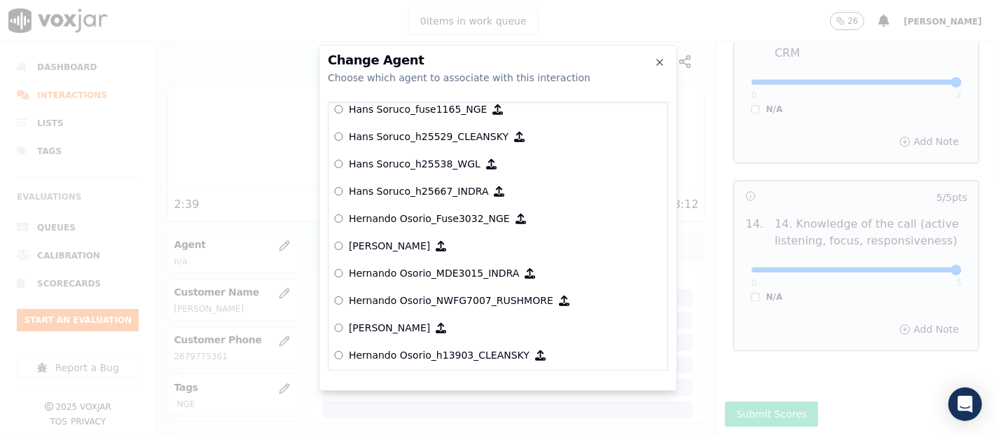
scroll to position [3166, 0]
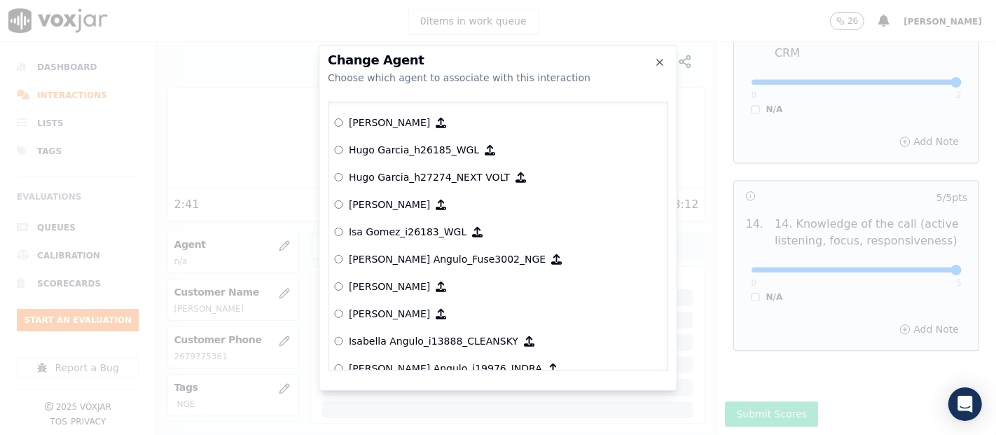
click at [458, 253] on p "[PERSON_NAME] Angulo_Fuse3002_NGE" at bounding box center [447, 259] width 197 height 14
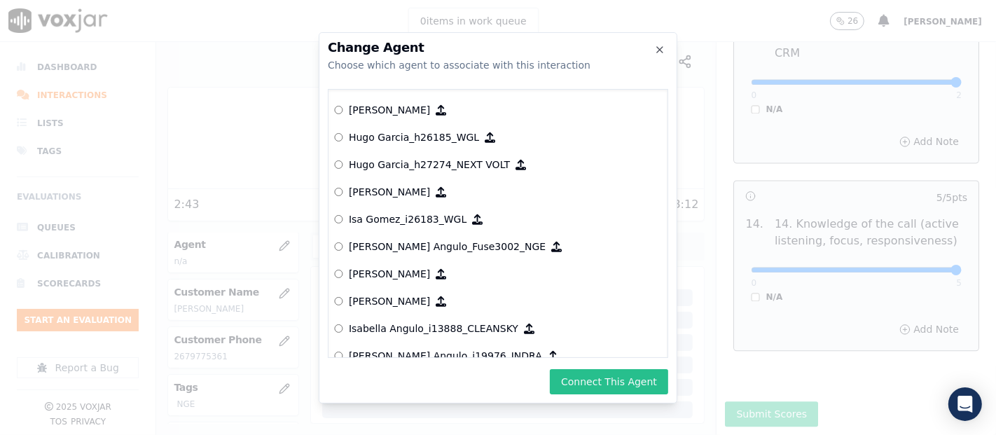
click at [615, 385] on button "Connect This Agent" at bounding box center [609, 381] width 118 height 25
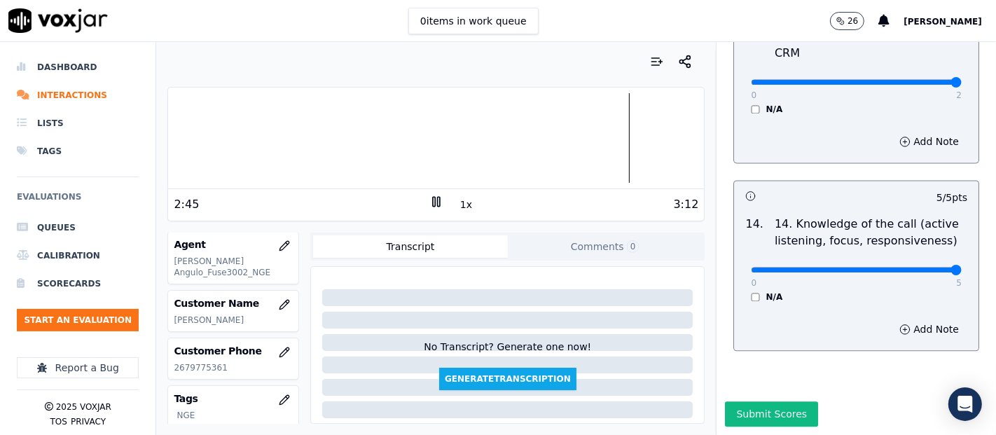
click at [732, 401] on button "Submit Scores" at bounding box center [771, 413] width 93 height 25
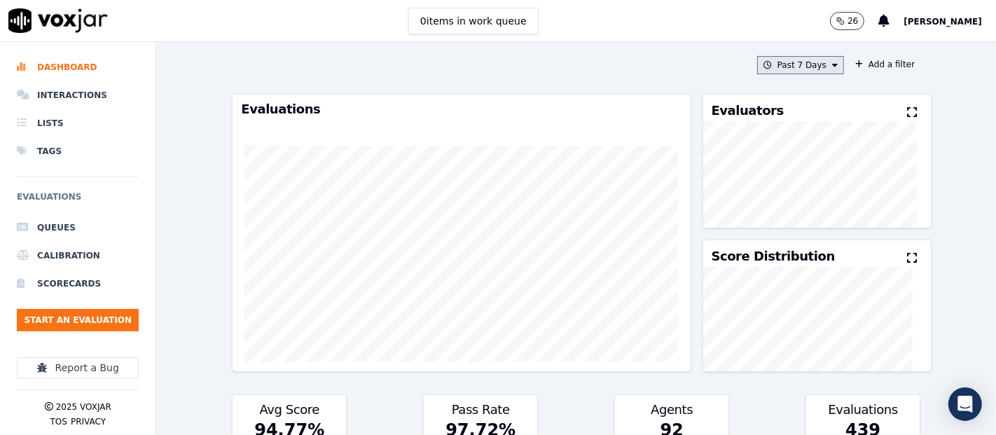
click at [767, 62] on button "Past 7 Days" at bounding box center [800, 65] width 87 height 18
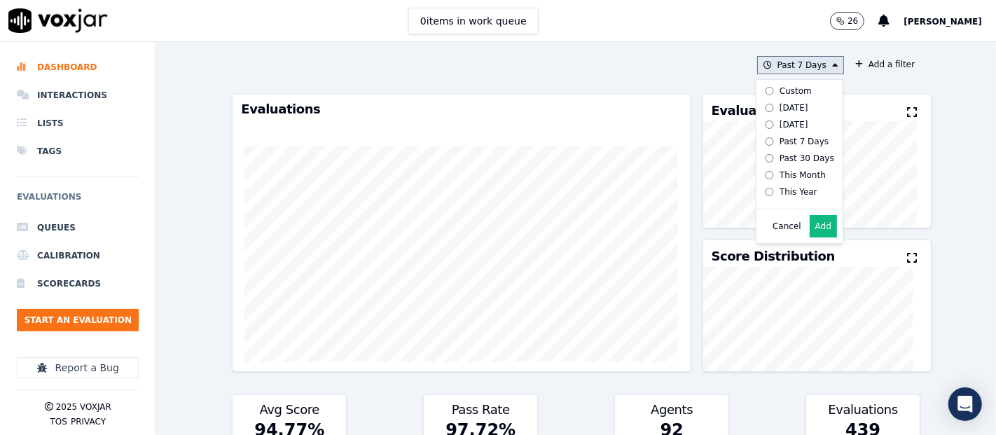
click at [779, 103] on div "Today" at bounding box center [793, 107] width 29 height 11
click at [809, 237] on button "Add" at bounding box center [822, 226] width 27 height 22
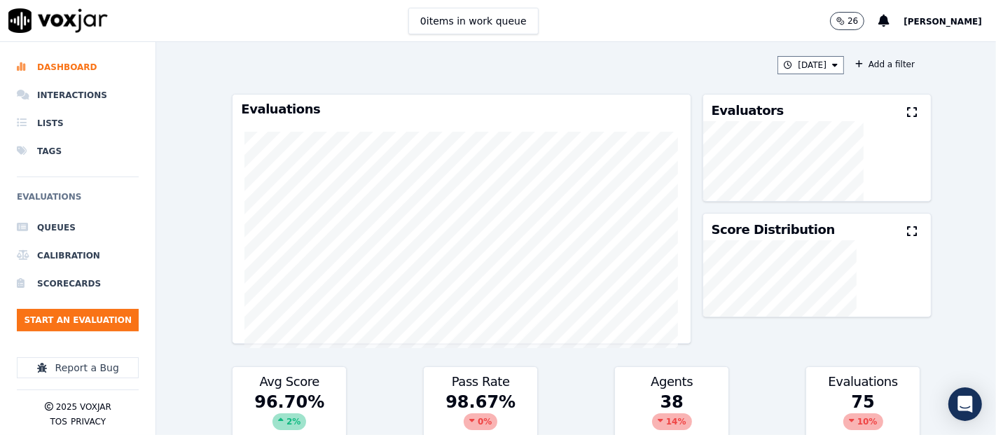
click at [907, 110] on icon at bounding box center [912, 111] width 10 height 11
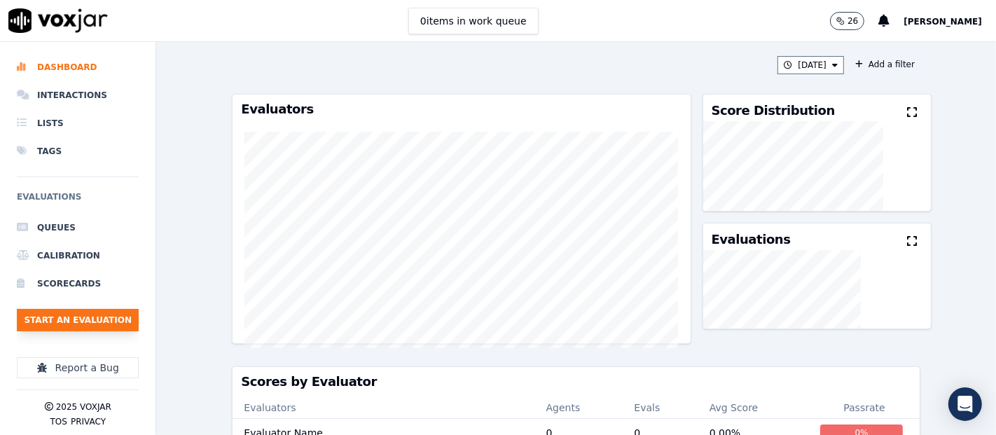
click at [106, 323] on button "Start an Evaluation" at bounding box center [78, 320] width 122 height 22
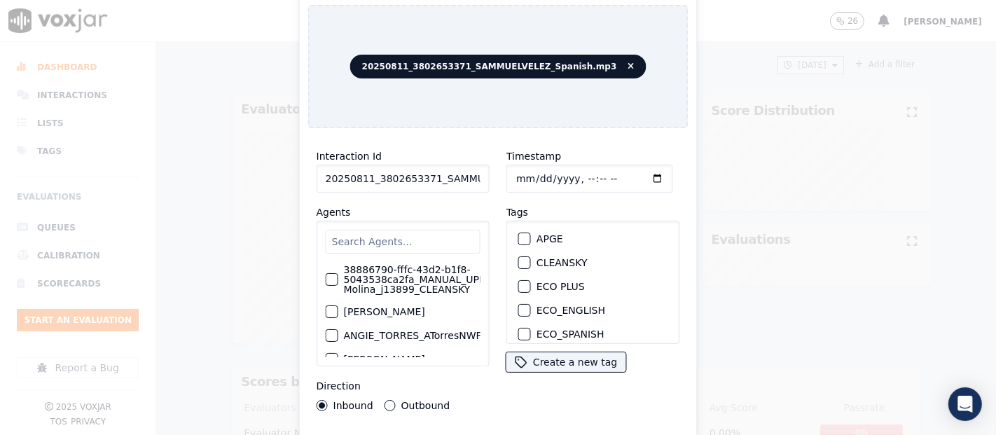
click at [464, 172] on input "20250811_3802653371_SAMMUELVELEZ_Spanish.mp3" at bounding box center [402, 179] width 173 height 28
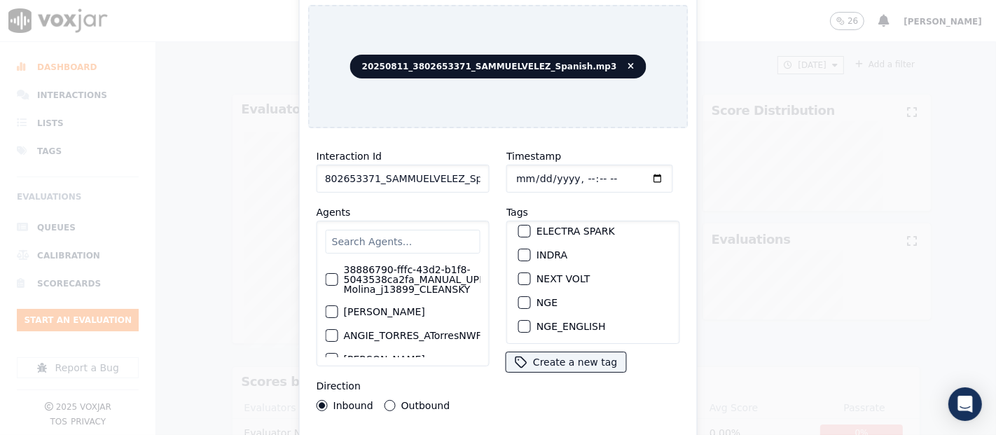
scroll to position [155, 0]
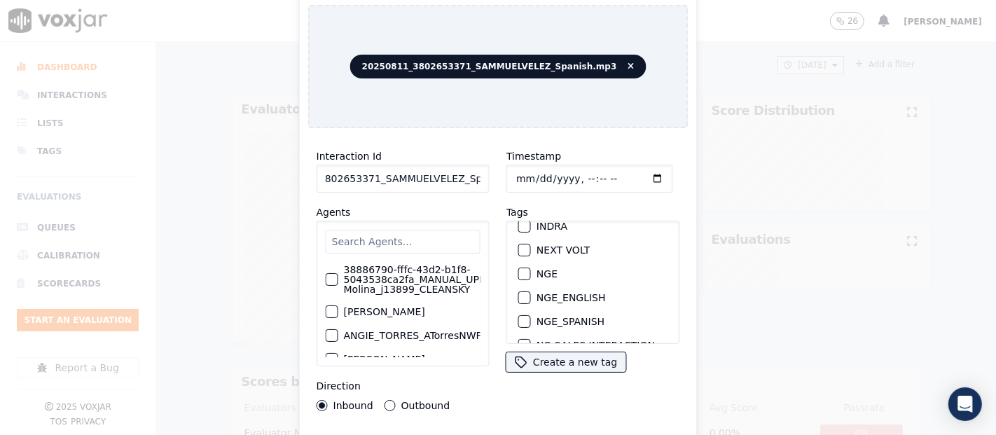
type input "20250811_3802653371_SAMMUELVELEZ_Spanish"
click at [522, 267] on button "NGE" at bounding box center [524, 273] width 13 height 13
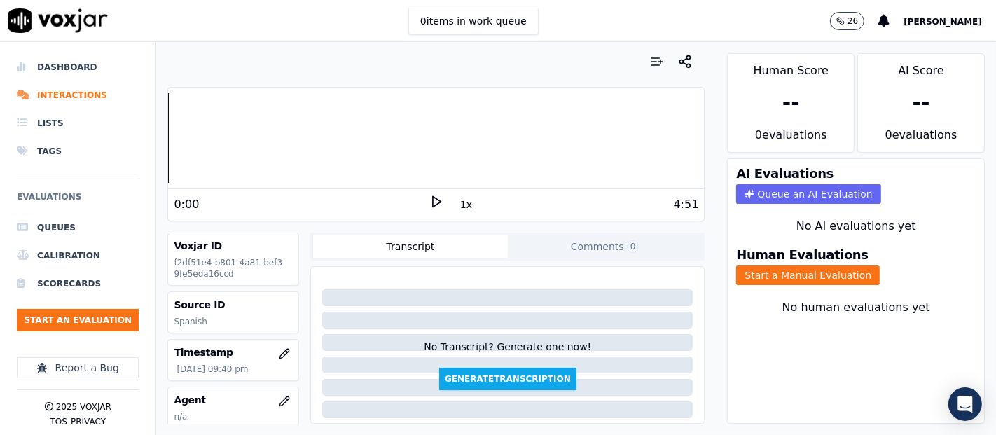
click at [429, 197] on icon at bounding box center [436, 202] width 14 height 14
click at [274, 137] on div at bounding box center [436, 138] width 536 height 90
click at [248, 136] on div at bounding box center [436, 138] width 536 height 90
click at [239, 134] on div at bounding box center [436, 138] width 536 height 90
click at [758, 265] on button "Start a Manual Evaluation" at bounding box center [808, 275] width 144 height 20
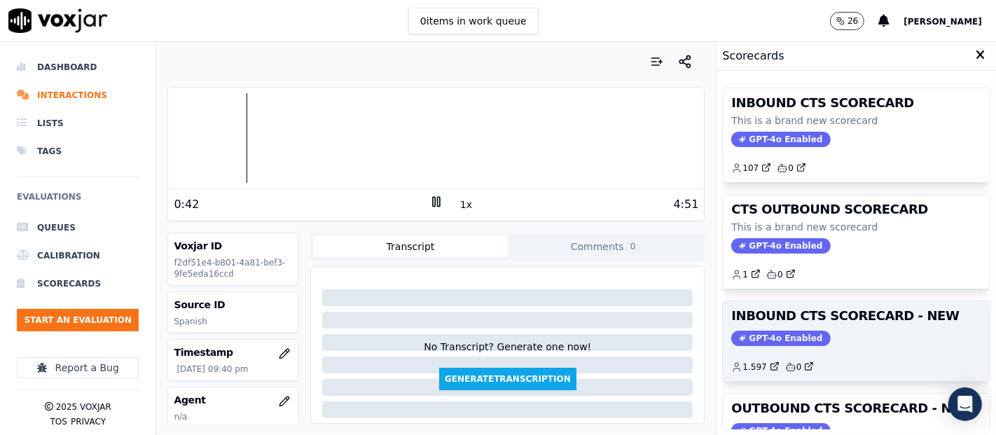
click at [834, 320] on h3 "INBOUND CTS SCORECARD - NEW" at bounding box center [856, 315] width 250 height 13
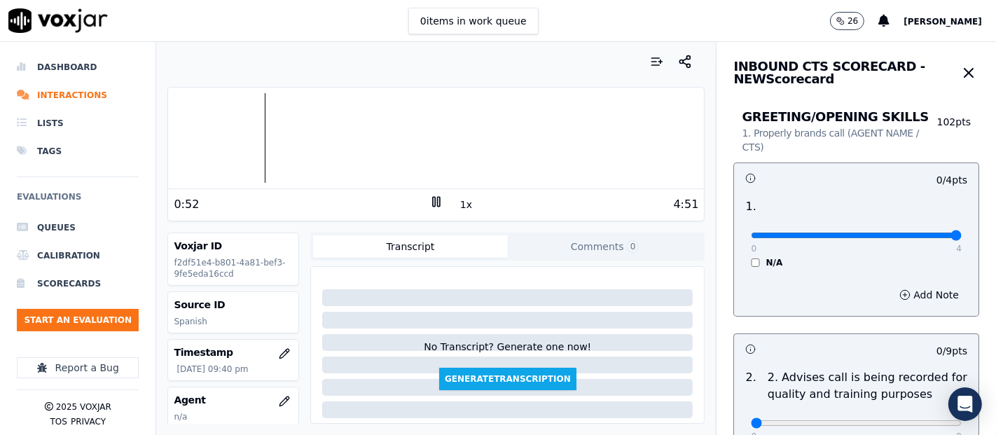
type input "4"
click at [914, 234] on input "range" at bounding box center [856, 235] width 211 height 6
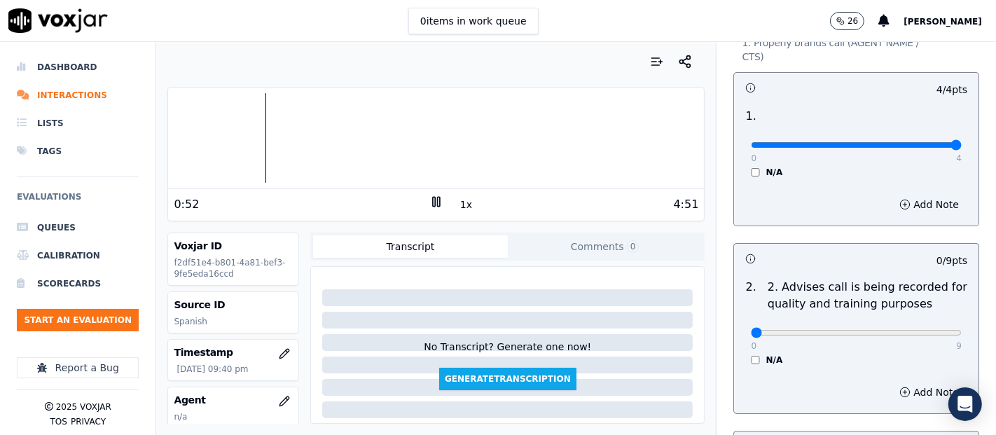
scroll to position [233, 0]
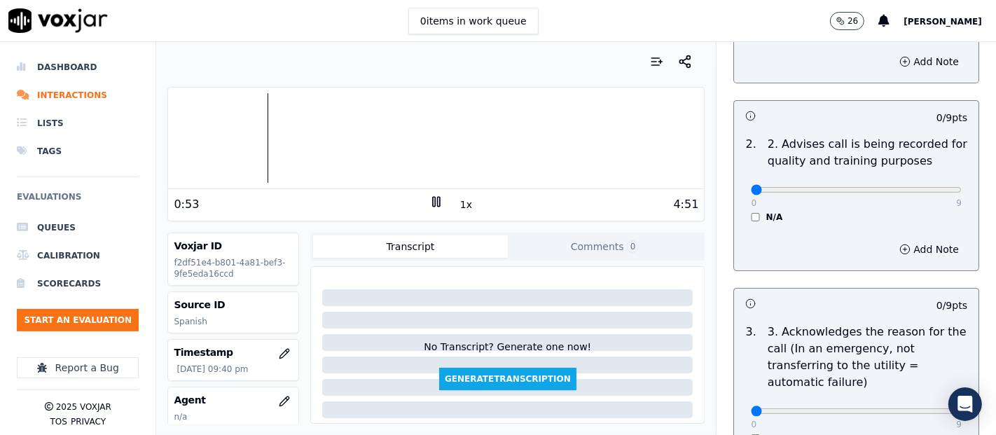
click at [926, 186] on div "0 9 N/A" at bounding box center [855, 195] width 233 height 53
type input "9"
click at [920, 5] on input "range" at bounding box center [856, 2] width 211 height 6
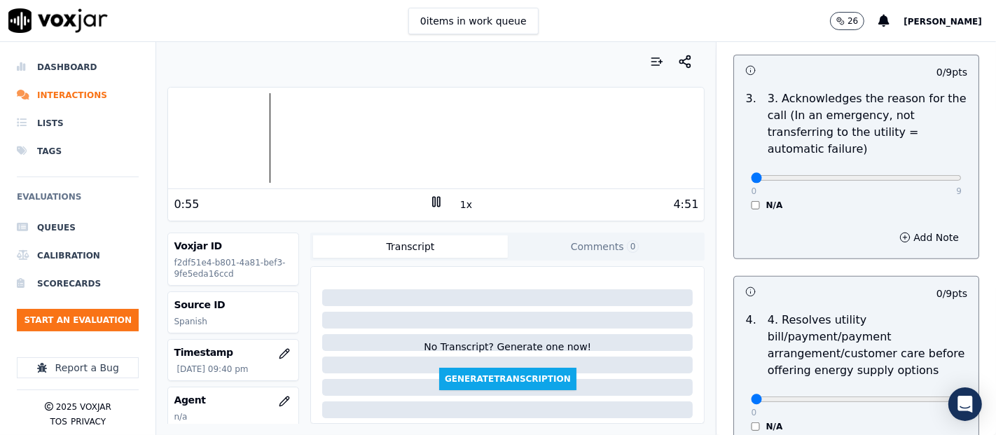
click at [927, 184] on div "0 9 N/A" at bounding box center [855, 184] width 233 height 53
type input "9"
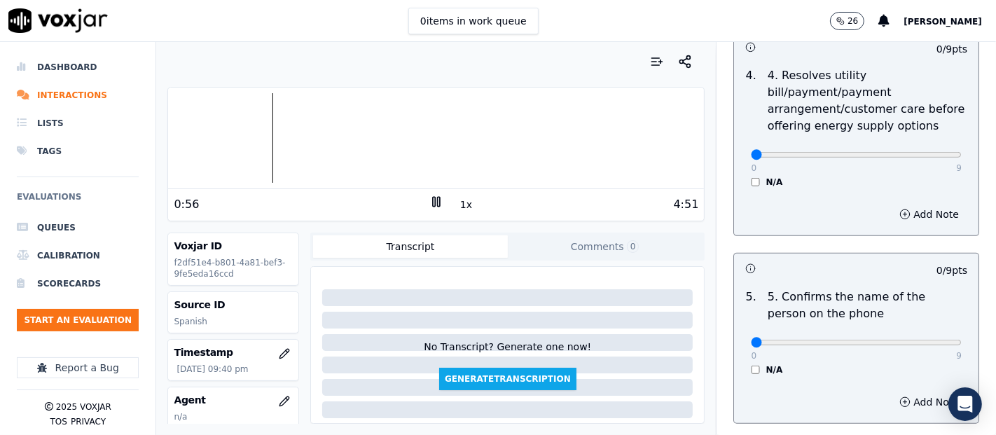
scroll to position [622, 0]
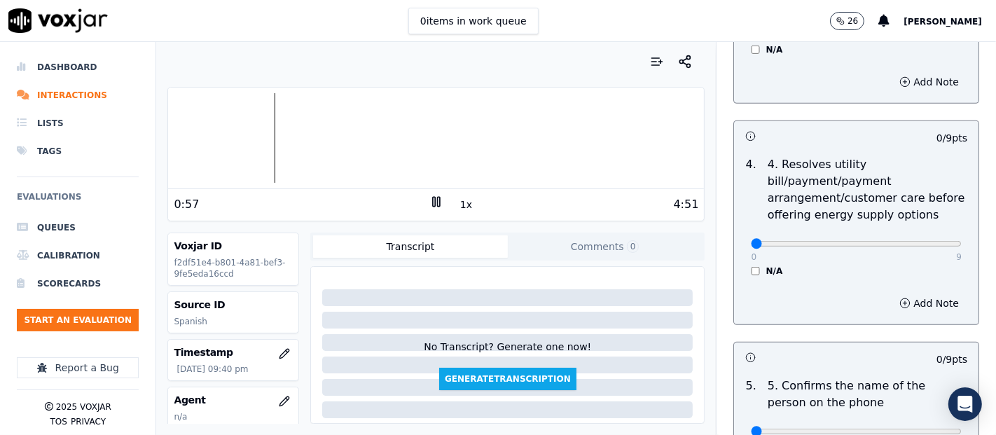
click at [739, 265] on div "0 9 N/A" at bounding box center [855, 249] width 233 height 53
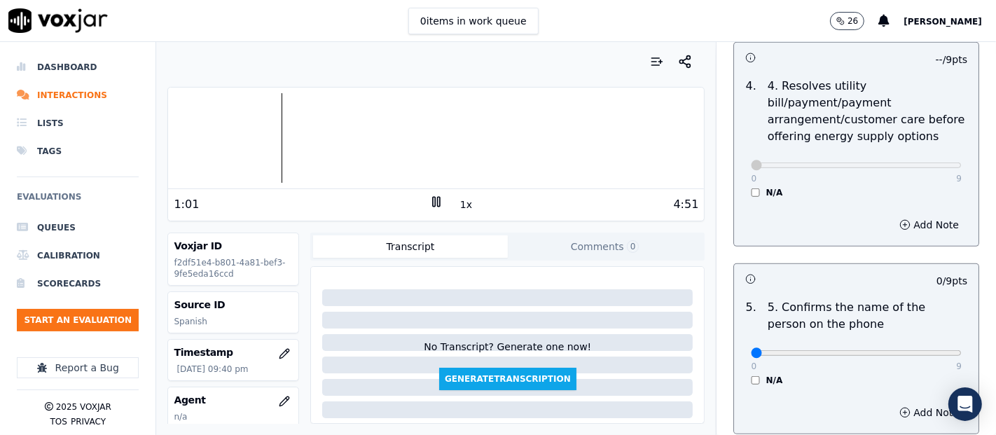
scroll to position [778, 0]
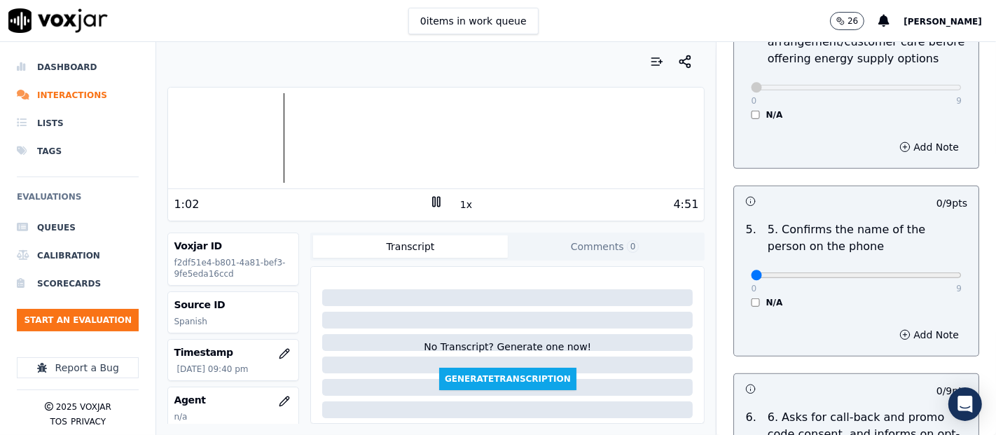
click at [926, 277] on div "0 9 N/A" at bounding box center [855, 281] width 233 height 53
type input "9"
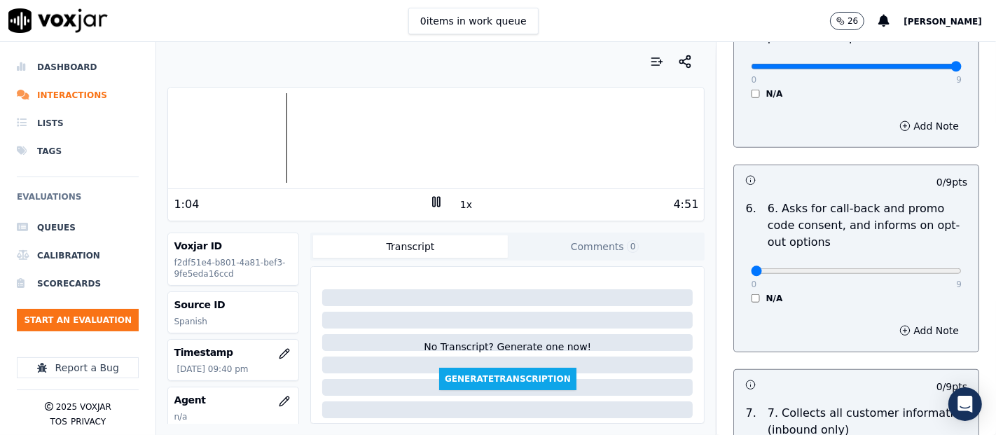
scroll to position [1011, 0]
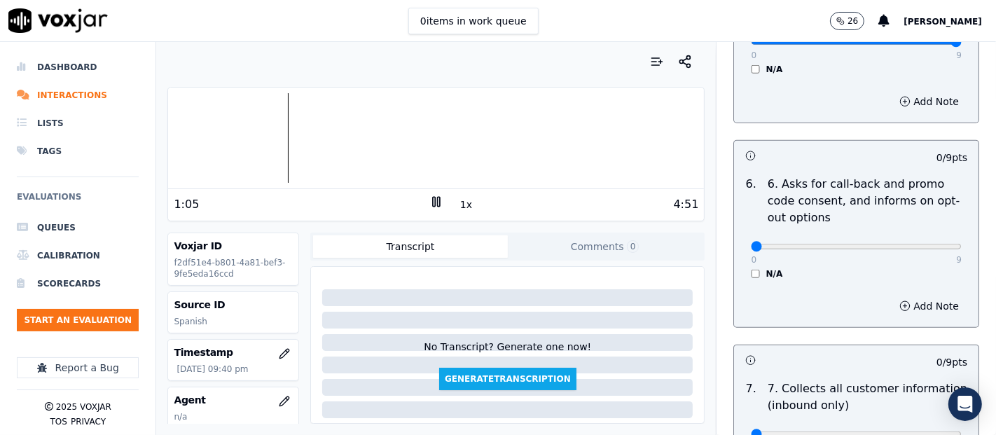
click at [734, 277] on div "6 . 6. Asks for call-back and promo code consent, and informs on opt-out option…" at bounding box center [856, 227] width 244 height 115
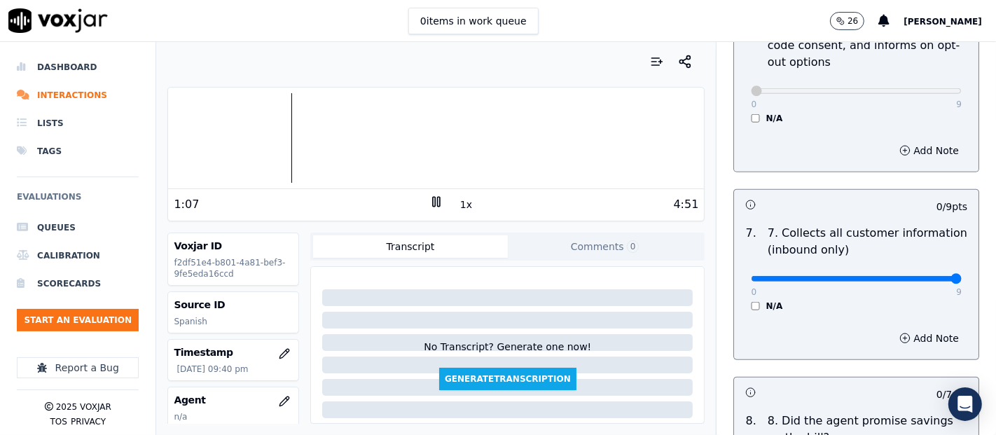
type input "9"
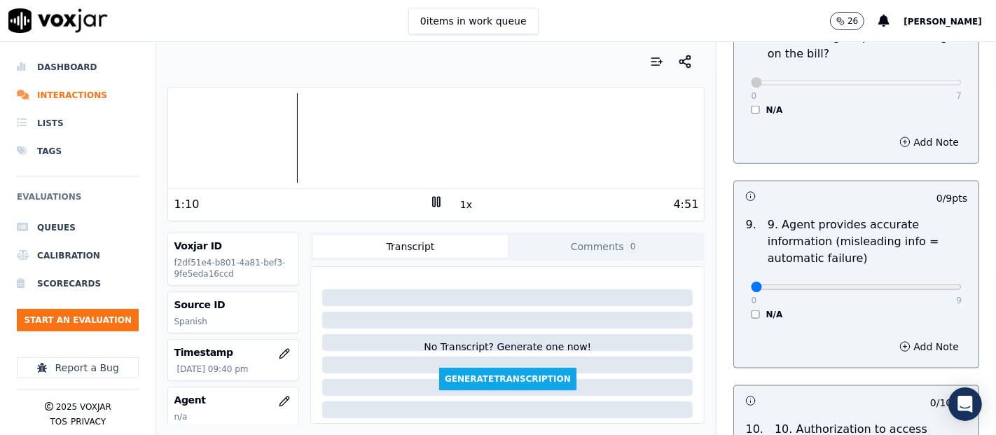
scroll to position [1556, 0]
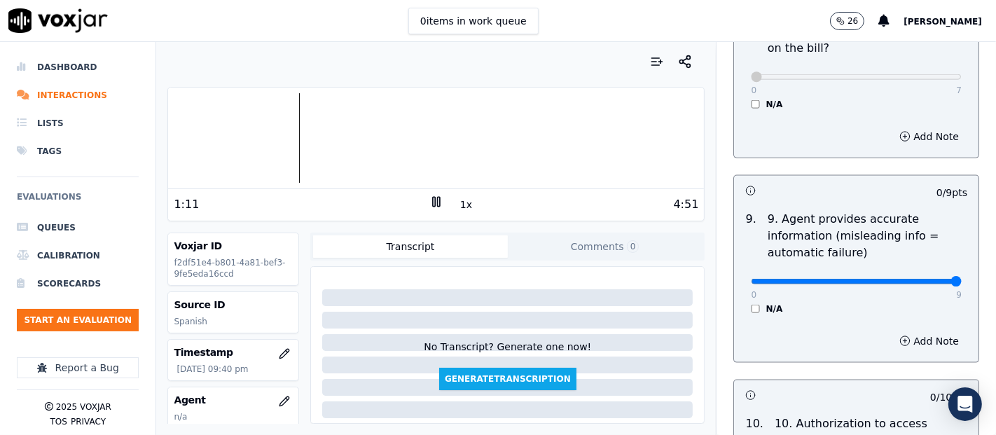
type input "9"
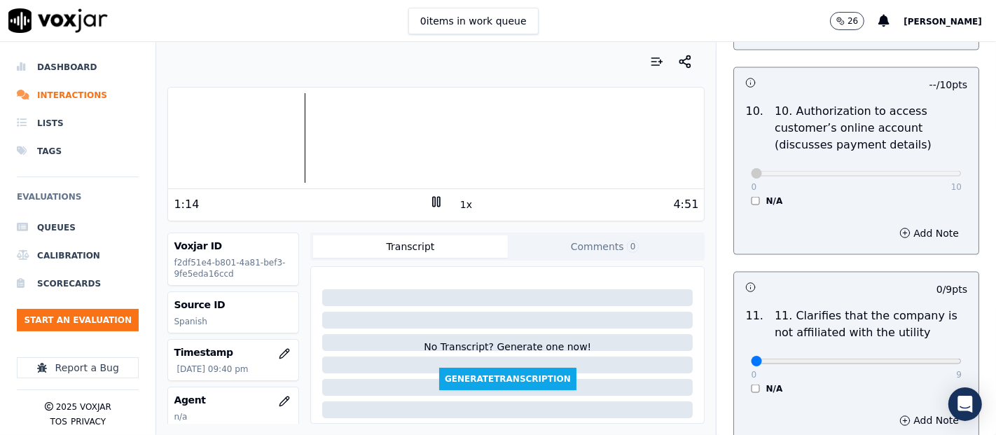
scroll to position [1944, 0]
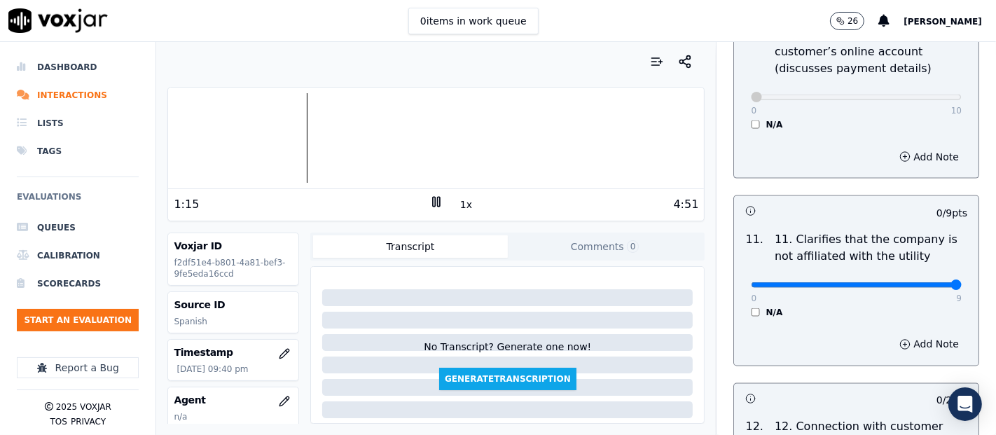
type input "9"
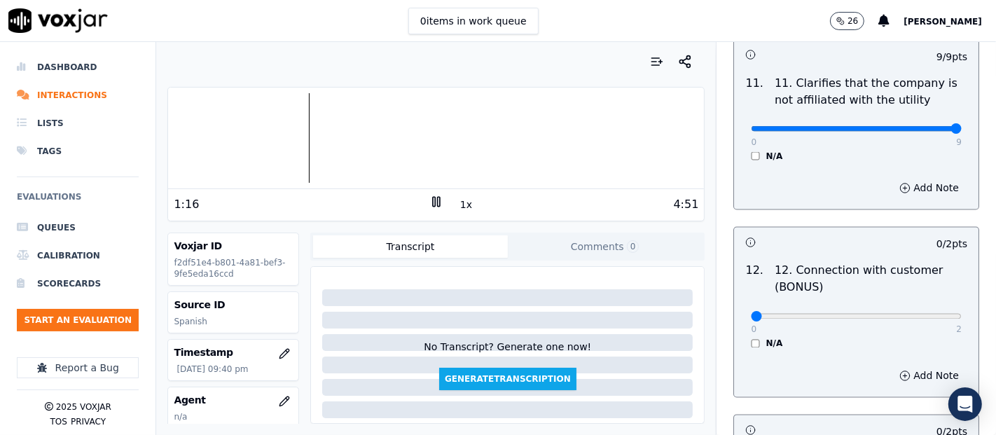
scroll to position [2178, 0]
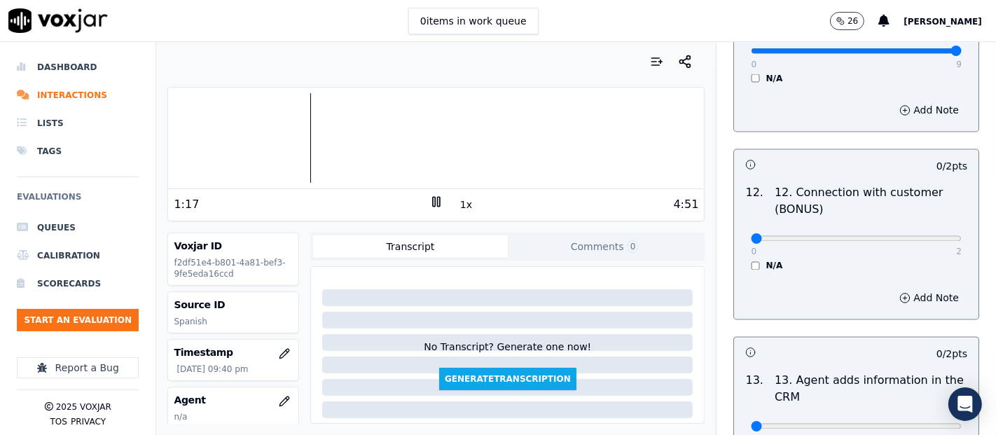
click at [920, 239] on div "0 2" at bounding box center [856, 238] width 211 height 17
type input "2"
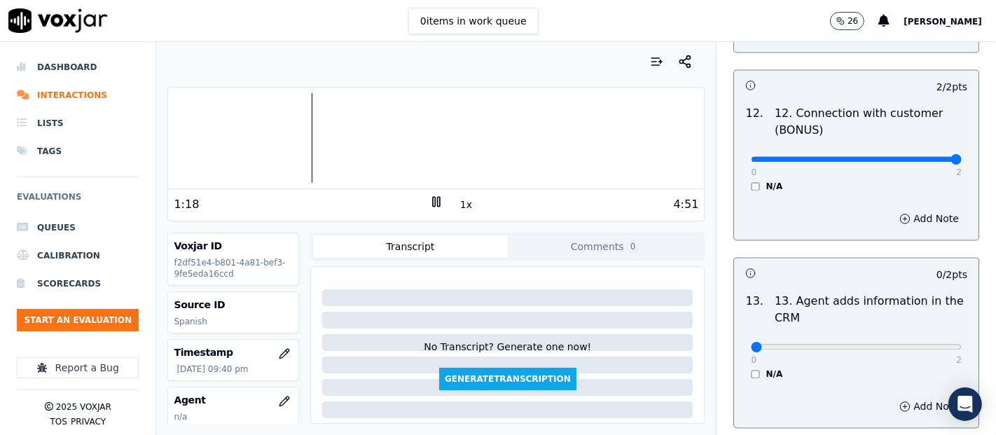
scroll to position [2334, 0]
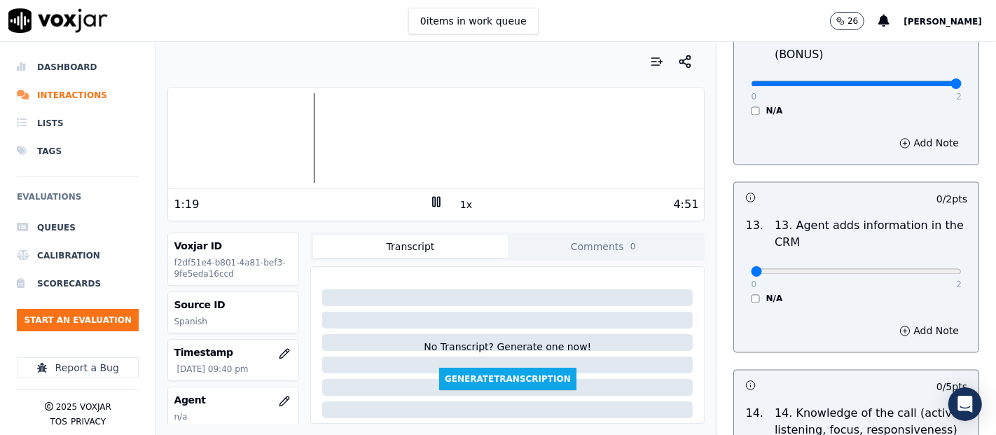
click at [921, 262] on div "0 2" at bounding box center [856, 270] width 211 height 17
type input "2"
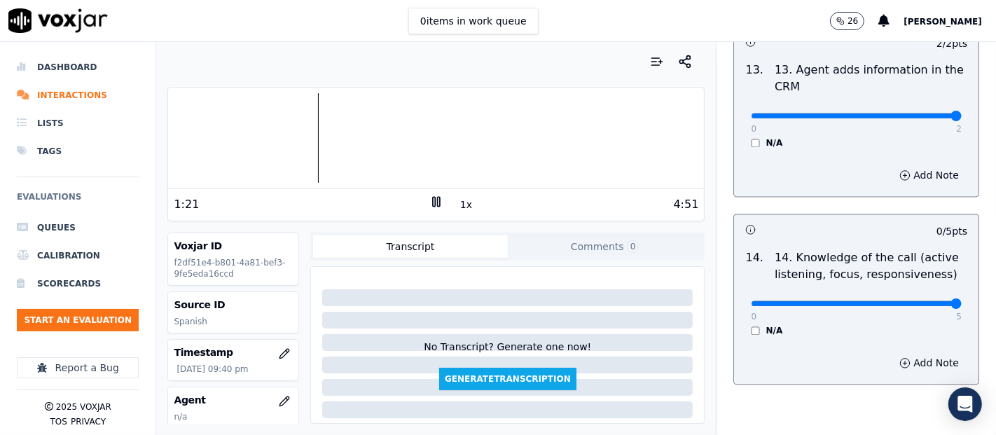
type input "5"
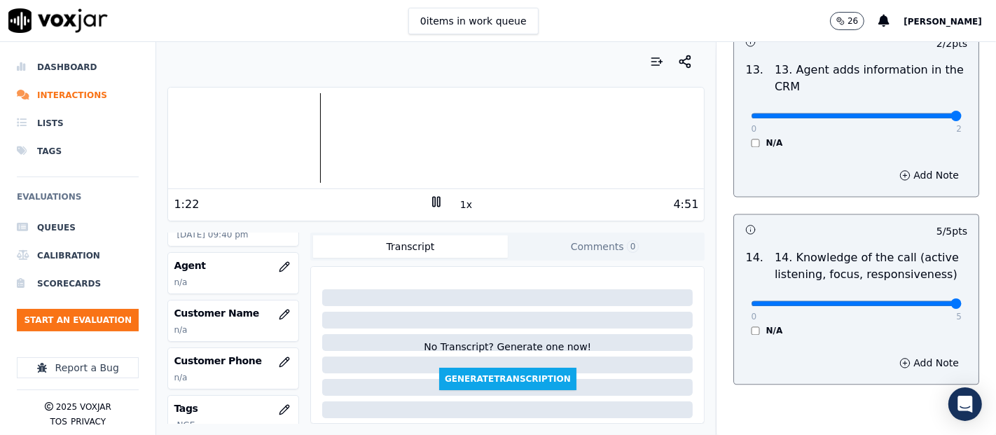
scroll to position [155, 0]
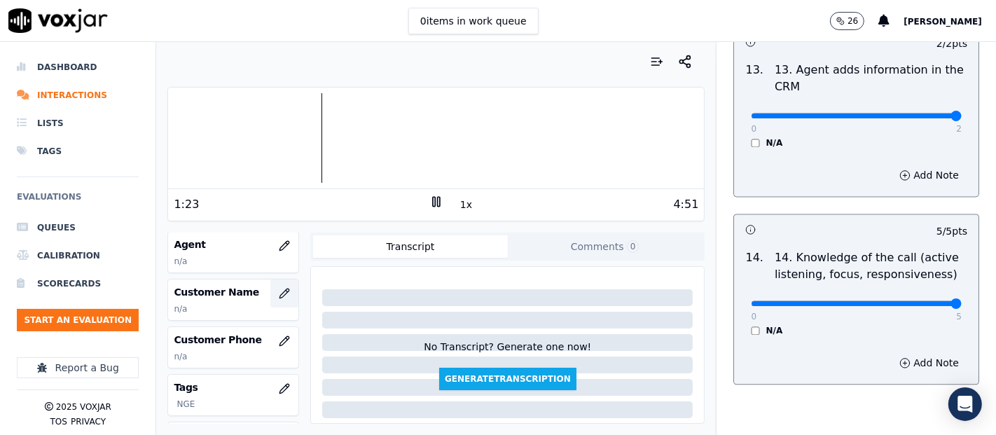
click at [270, 302] on button "button" at bounding box center [284, 293] width 28 height 28
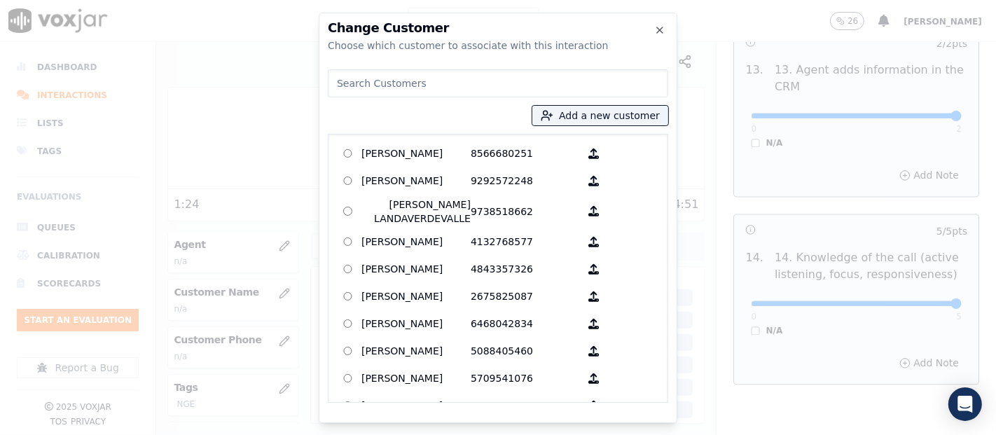
click at [632, 125] on div "Add a new customer AGUEDA SANTANA 8566680251 ALEXIS SUNQUI 9292572248 AMILCAR L…" at bounding box center [498, 233] width 340 height 339
click at [632, 120] on button "Add a new customer" at bounding box center [600, 116] width 136 height 20
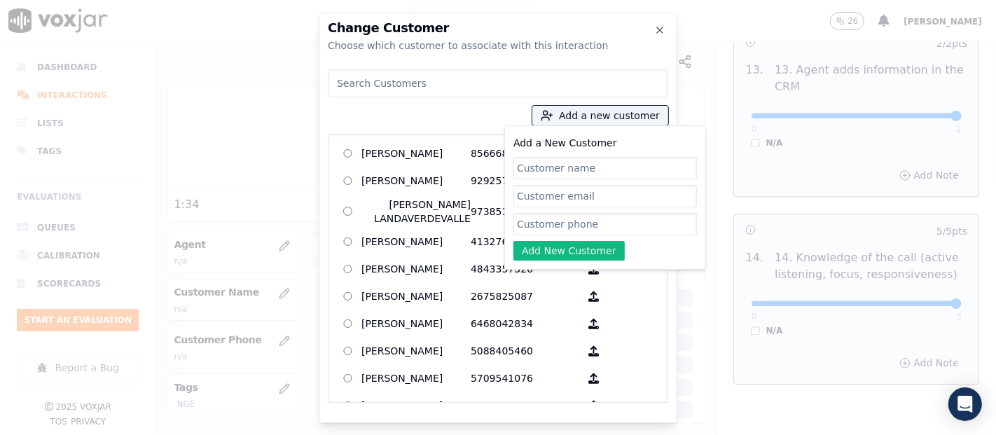
paste input "VICTOR RAMIRO ZURITA MONTANO"
type input "VICTOR RAMIRO ZURITA MONTANO"
click at [552, 220] on input "Add a New Customer" at bounding box center [604, 224] width 183 height 22
paste input "3802653371"
type input "3802653371"
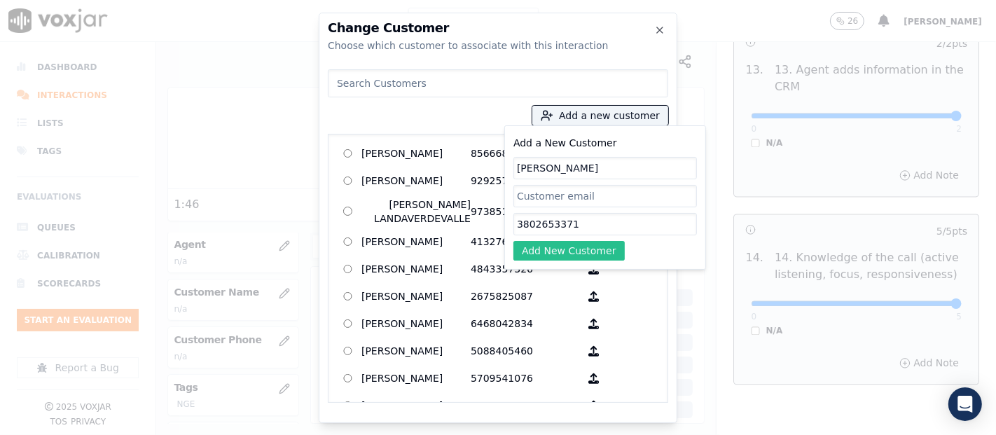
click at [606, 251] on button "Add New Customer" at bounding box center [568, 251] width 111 height 20
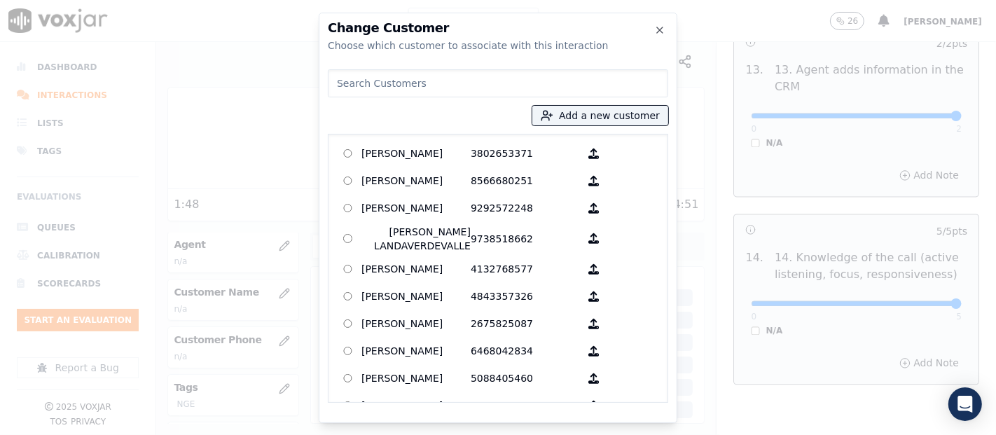
click at [392, 138] on div "VICTOR RAMIRO ZURITA MONTANO 3802653371 AGUEDA SANTANA 8566680251 ALEXIS SUNQUI…" at bounding box center [498, 268] width 340 height 269
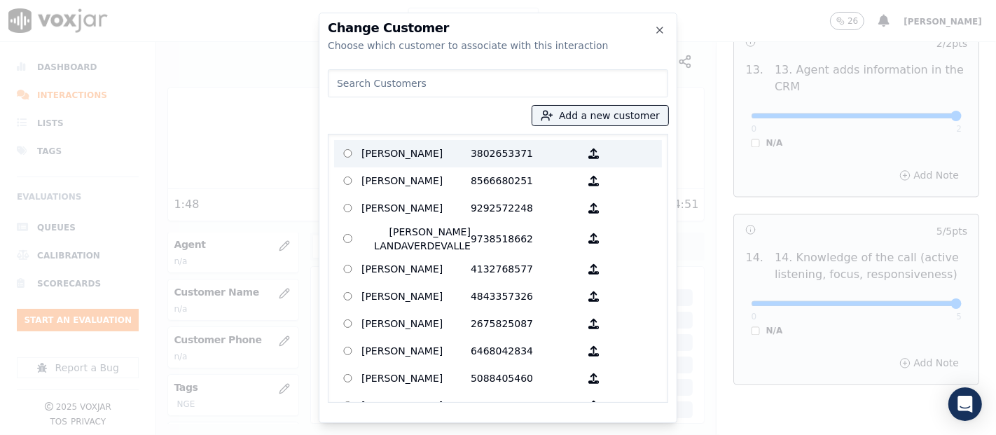
click at [408, 145] on p "VICTOR RAMIRO ZURITA MONTANO" at bounding box center [415, 154] width 109 height 22
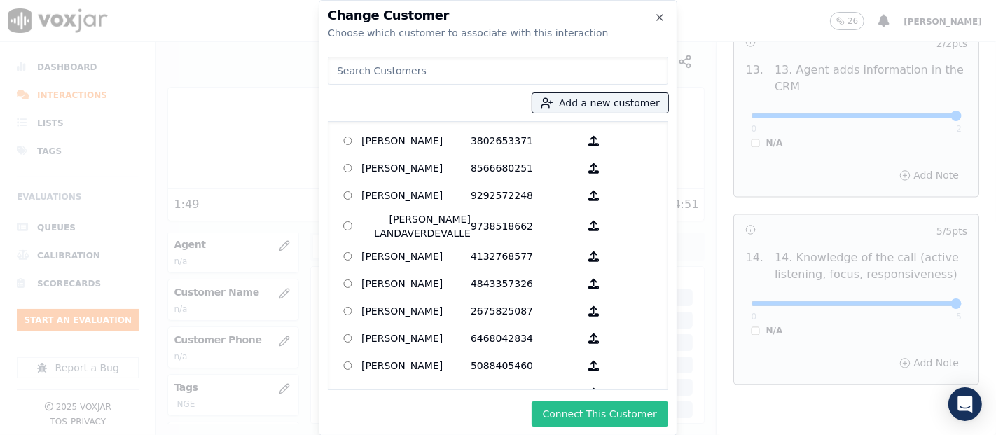
click at [550, 405] on button "Connect This Customer" at bounding box center [599, 413] width 137 height 25
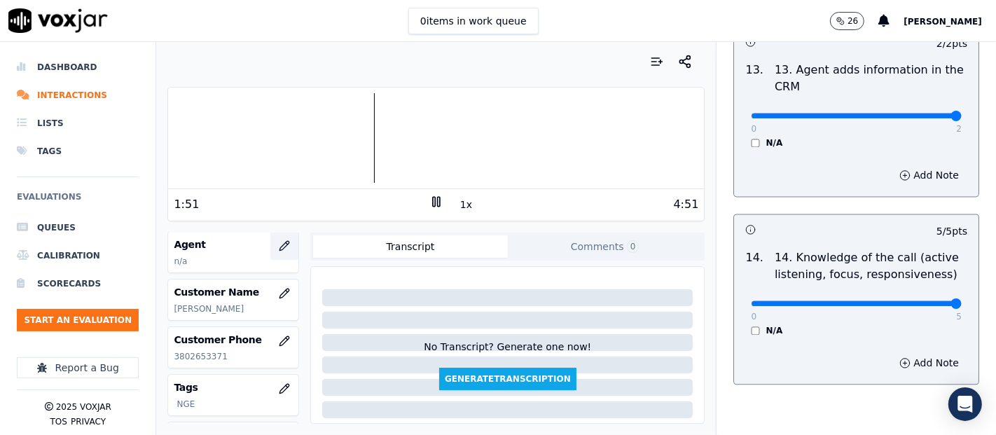
click at [279, 240] on icon "button" at bounding box center [284, 245] width 11 height 11
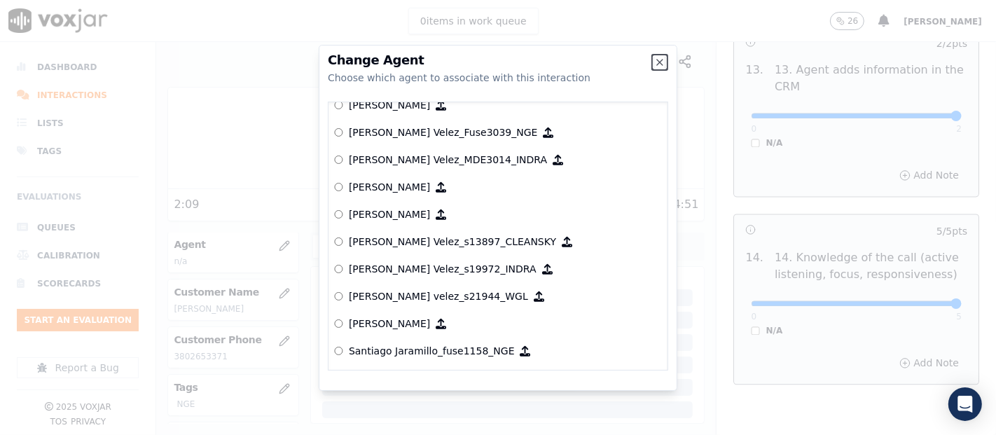
scroll to position [5618, 0]
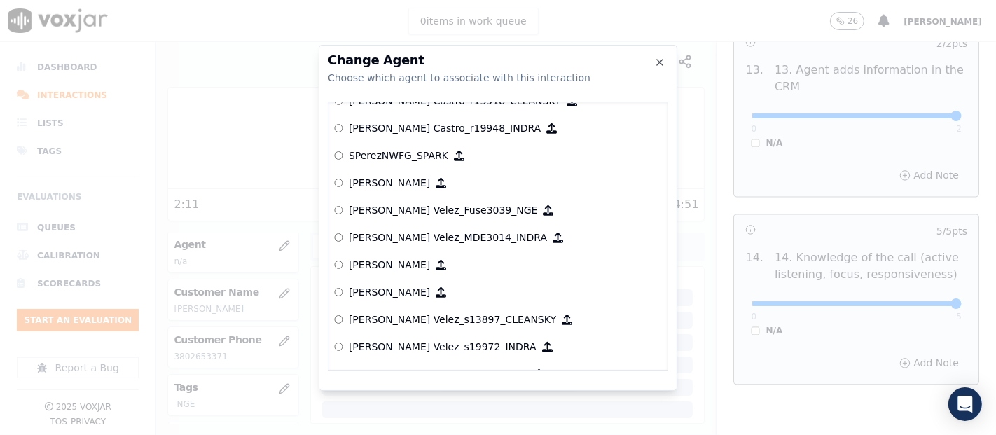
click at [420, 206] on p "[PERSON_NAME] Velez_Fuse3039_NGE" at bounding box center [443, 210] width 189 height 14
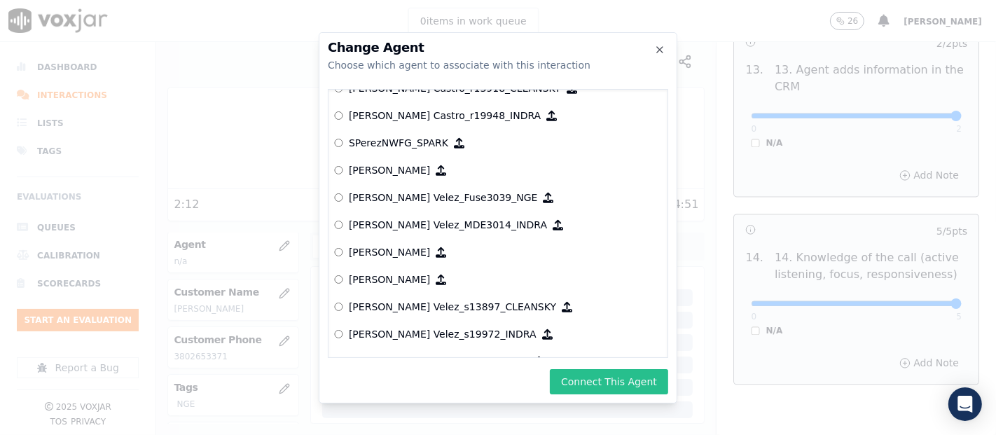
click at [604, 373] on button "Connect This Agent" at bounding box center [609, 381] width 118 height 25
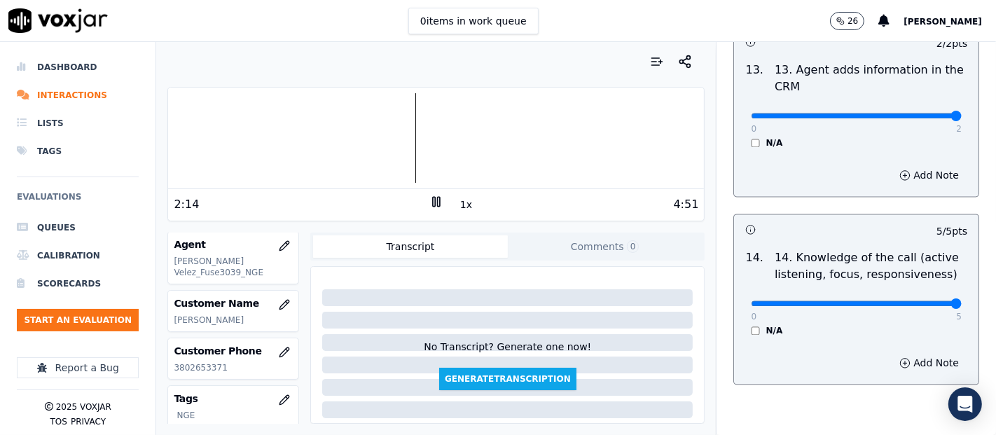
scroll to position [2551, 0]
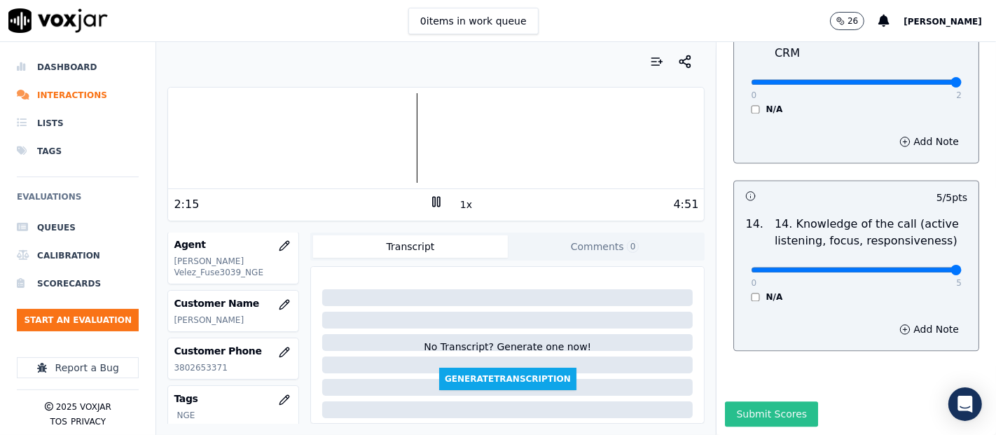
click at [750, 401] on button "Submit Scores" at bounding box center [771, 413] width 93 height 25
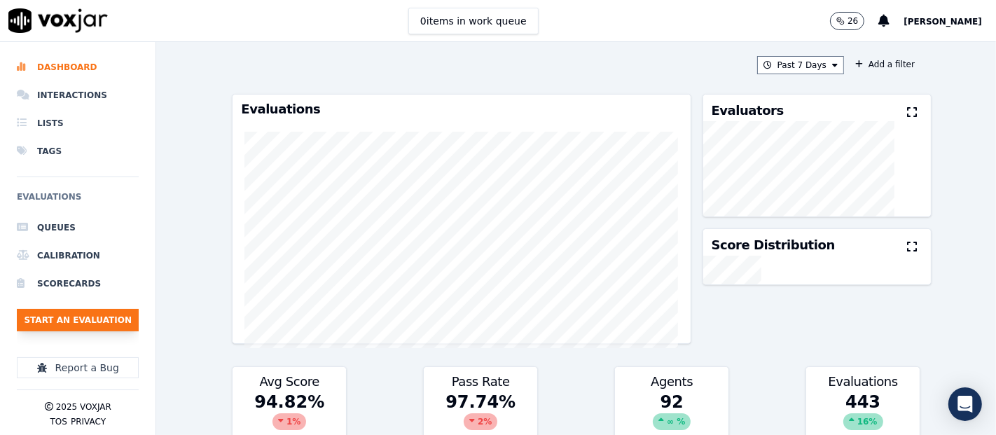
click at [57, 309] on button "Start an Evaluation" at bounding box center [78, 320] width 122 height 22
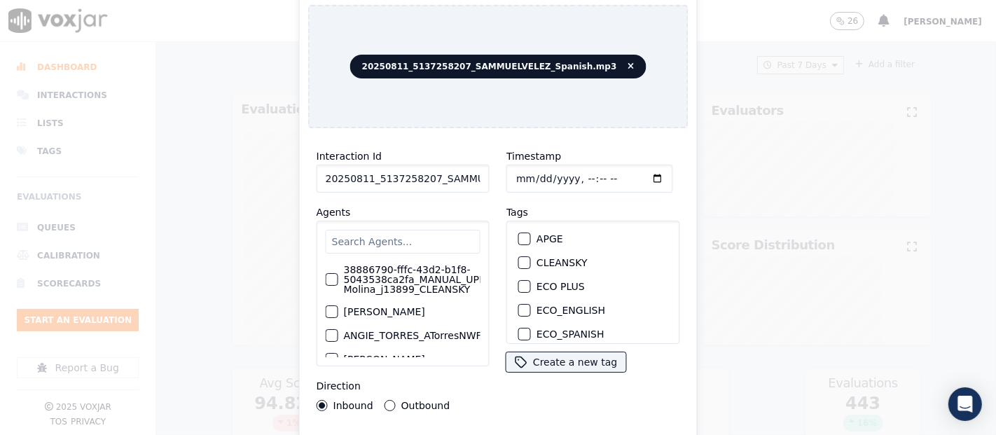
click at [458, 178] on input "20250811_5137258207_SAMMUELVELEZ_Spanish.mp3" at bounding box center [402, 179] width 173 height 28
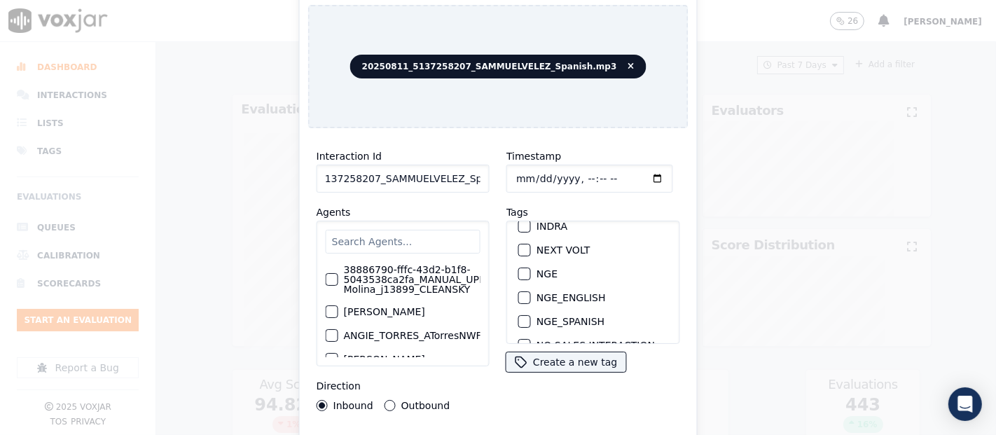
type input "20250811_5137258207_SAMMUELVELEZ_Spanish"
drag, startPoint x: 517, startPoint y: 264, endPoint x: 520, endPoint y: 279, distance: 15.0
click at [519, 269] on div "button" at bounding box center [524, 274] width 10 height 10
click at [544, 431] on div "Interaction Id 20250811_5137258207_SAMMUELVELEZ_Spanish Agents 38886790-fffc-43…" at bounding box center [498, 300] width 380 height 322
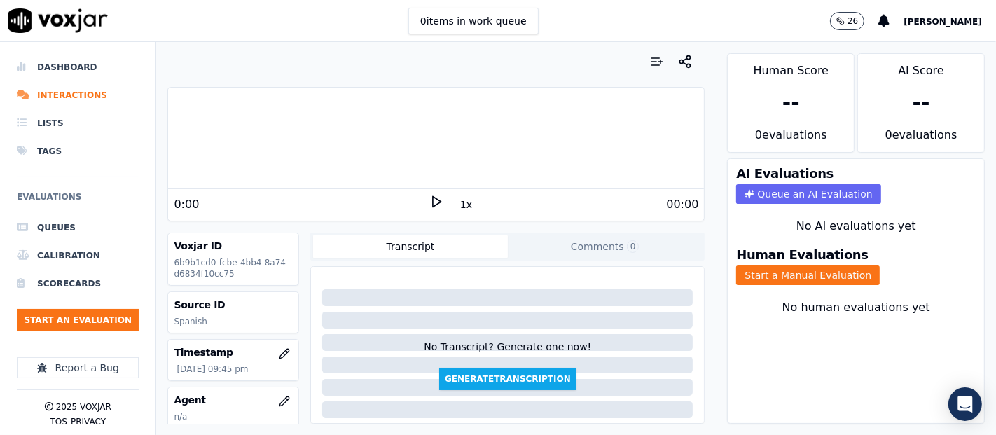
click at [429, 197] on icon at bounding box center [436, 202] width 14 height 14
click at [233, 132] on div at bounding box center [436, 138] width 536 height 90
click at [796, 265] on button "Start a Manual Evaluation" at bounding box center [808, 275] width 144 height 20
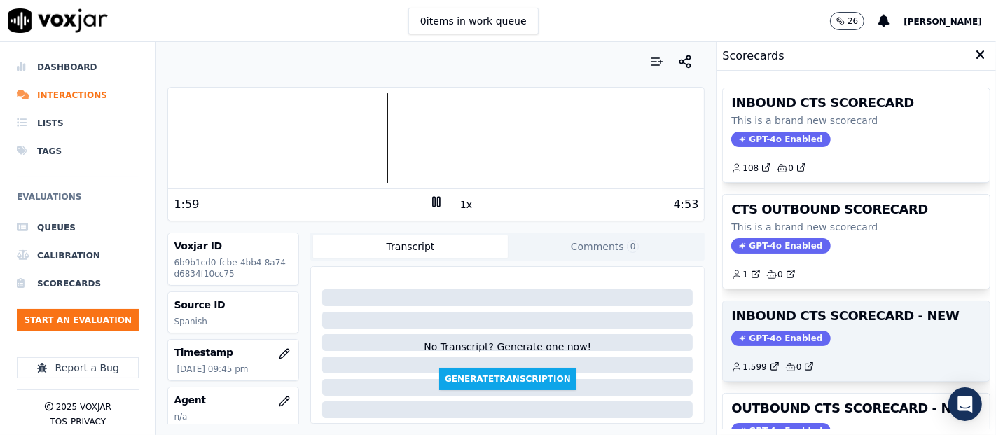
click at [826, 321] on h3 "INBOUND CTS SCORECARD - NEW" at bounding box center [856, 315] width 250 height 13
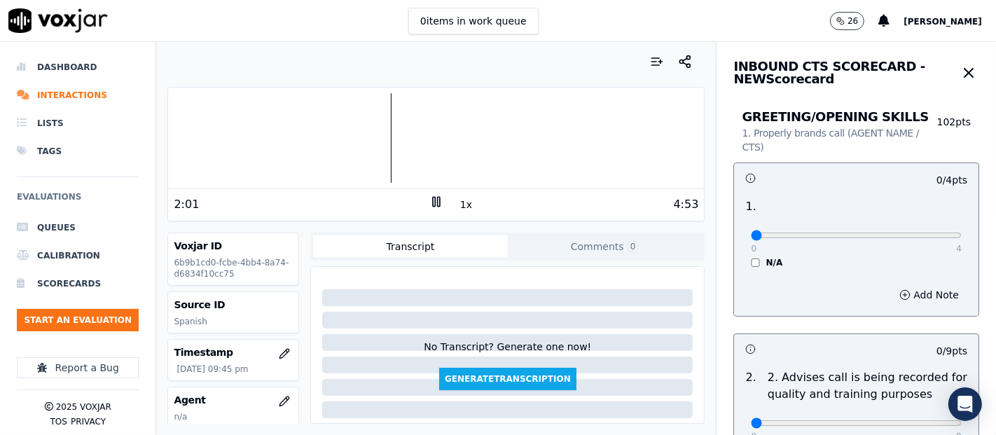
click at [914, 237] on div "0 4" at bounding box center [856, 234] width 211 height 17
type input "4"
click at [914, 237] on input "range" at bounding box center [856, 235] width 211 height 6
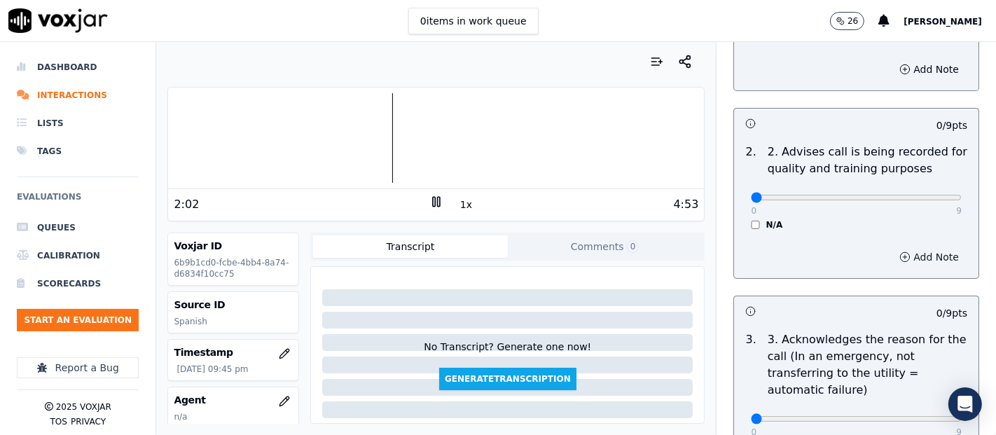
scroll to position [233, 0]
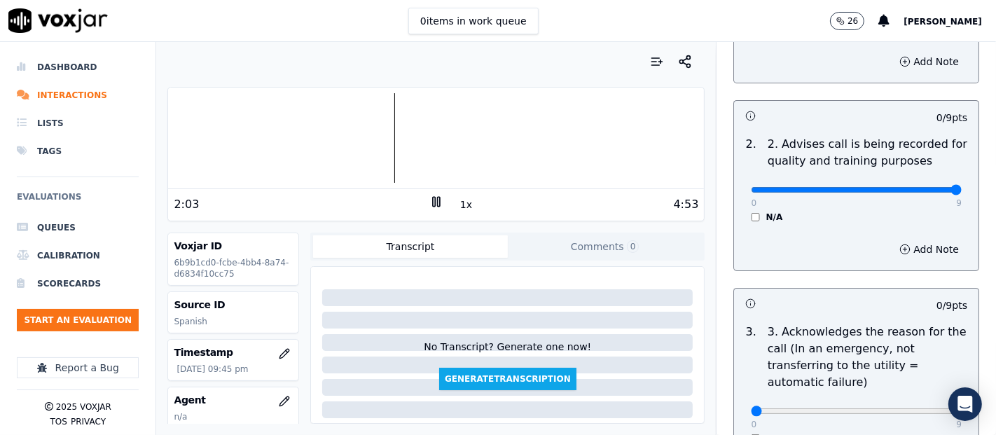
type input "9"
click at [922, 5] on input "range" at bounding box center [856, 2] width 211 height 6
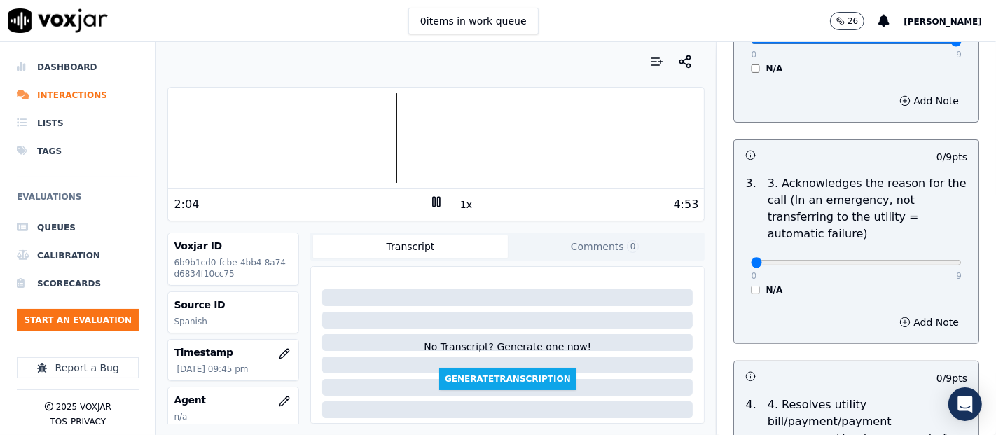
scroll to position [389, 0]
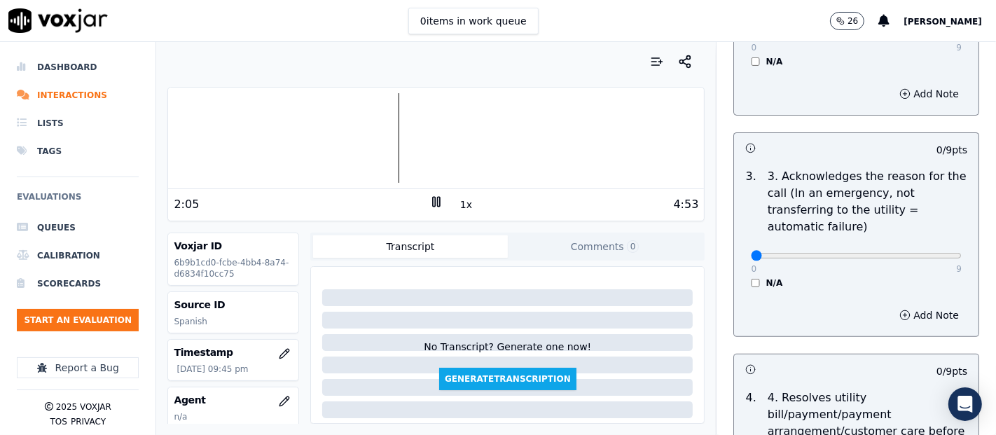
drag, startPoint x: 931, startPoint y: 256, endPoint x: 903, endPoint y: 256, distance: 27.3
click at [923, 256] on div "0 9 N/A" at bounding box center [855, 261] width 233 height 53
type input "9"
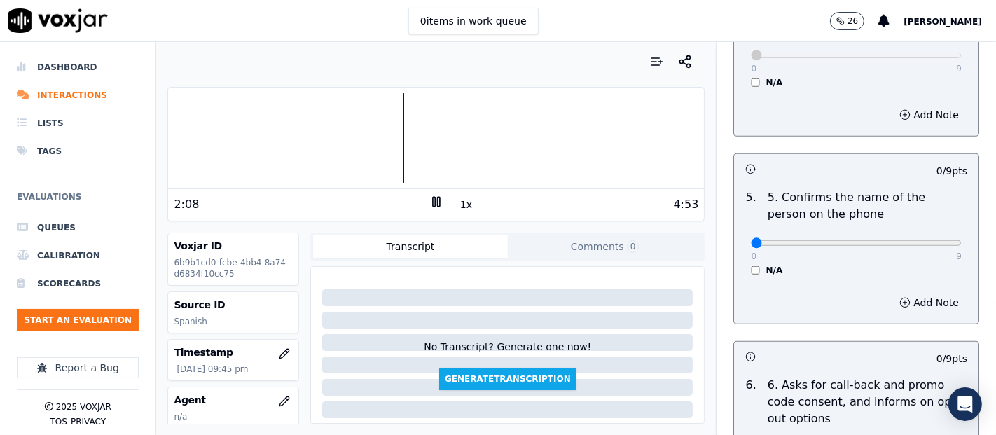
scroll to position [856, 0]
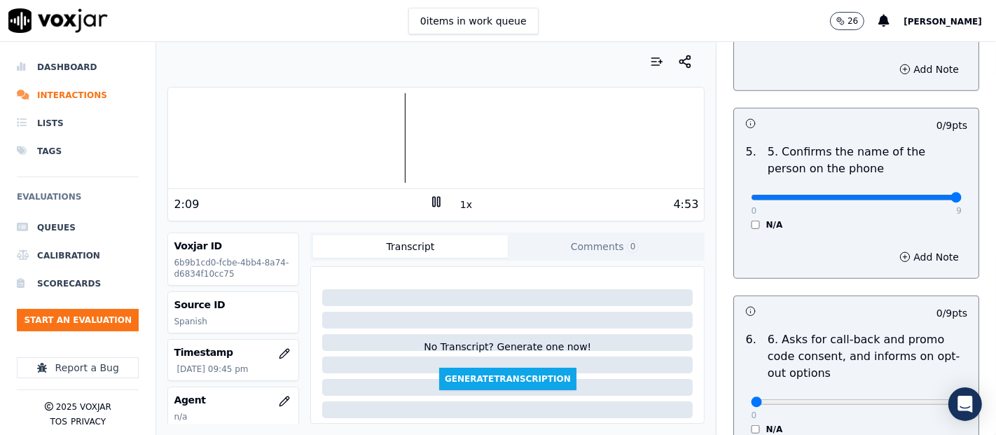
type input "9"
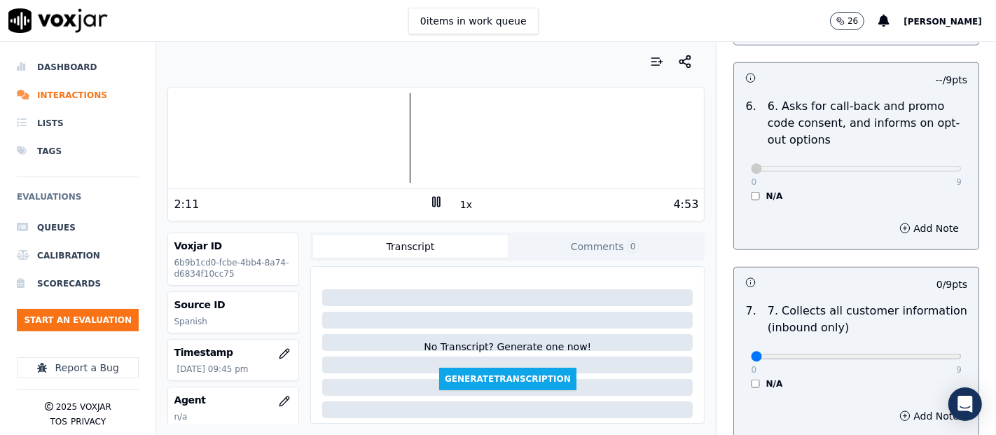
scroll to position [1244, 0]
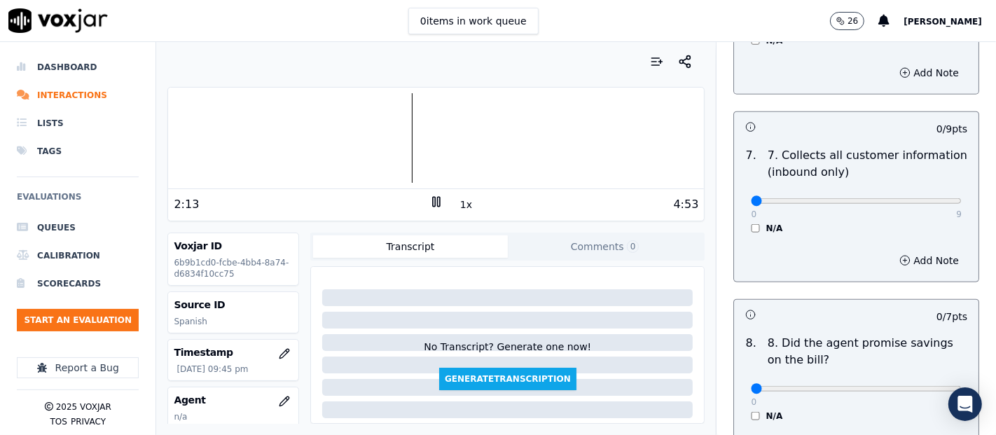
click at [926, 197] on div "0 9 N/A" at bounding box center [855, 207] width 233 height 53
click at [917, 192] on div "0 9" at bounding box center [856, 200] width 211 height 17
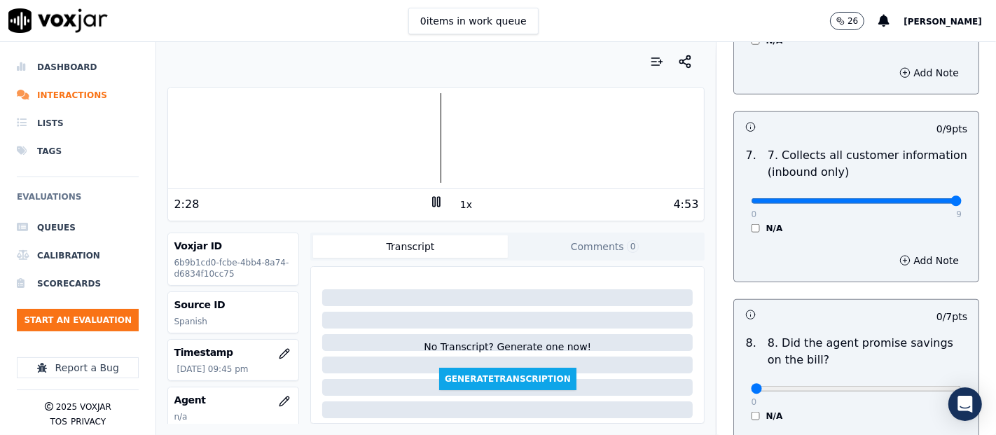
type input "9"
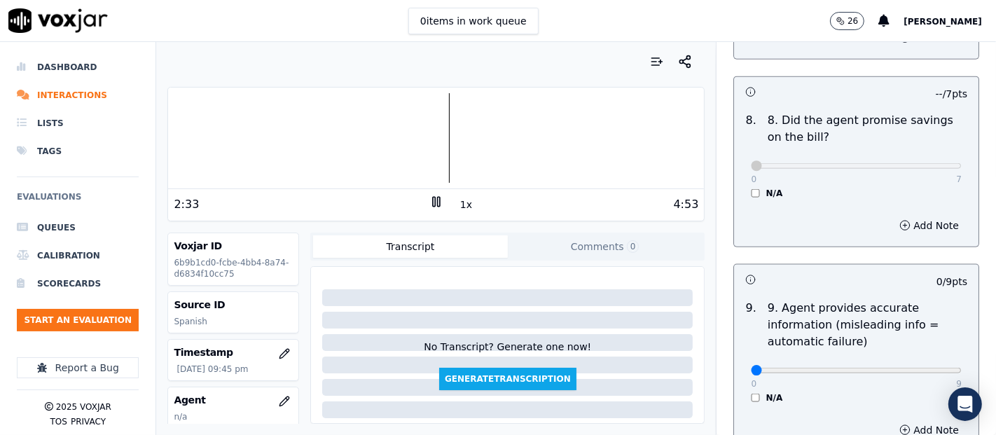
scroll to position [1556, 0]
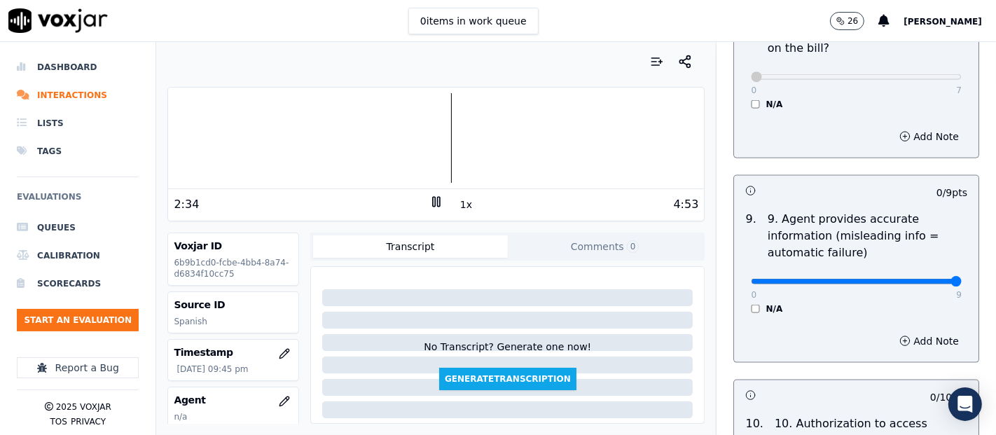
type input "9"
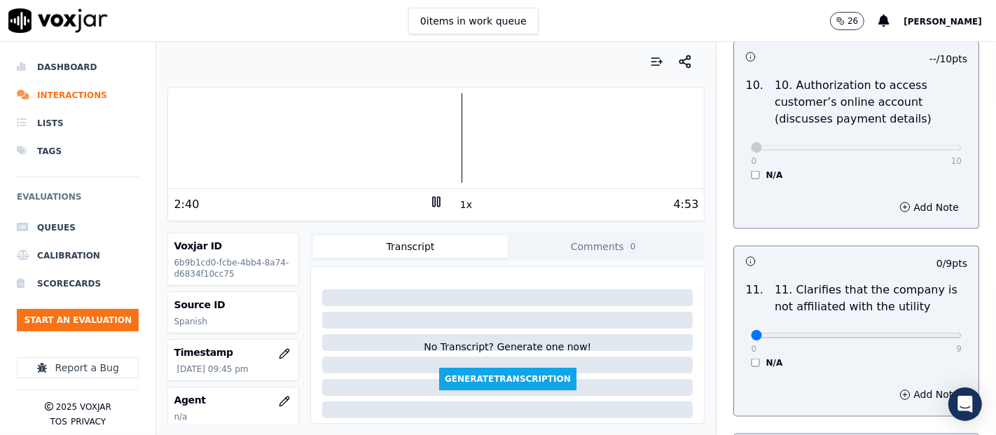
scroll to position [1944, 0]
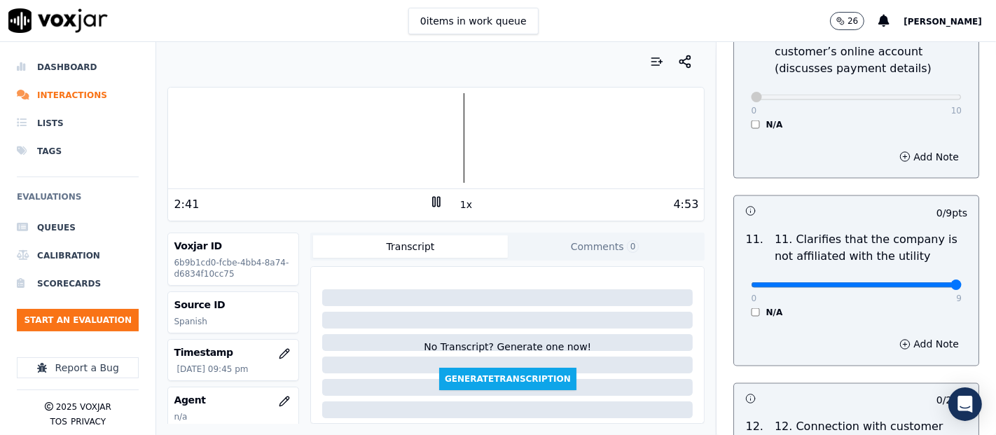
type input "9"
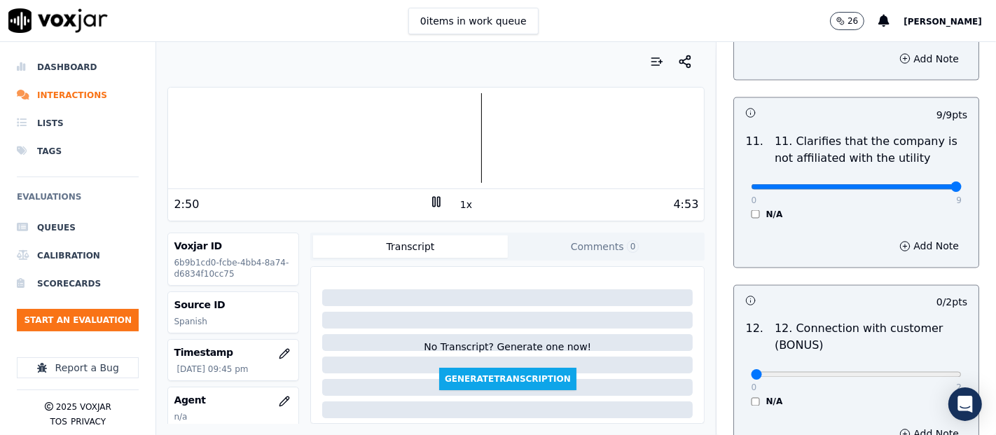
scroll to position [2178, 0]
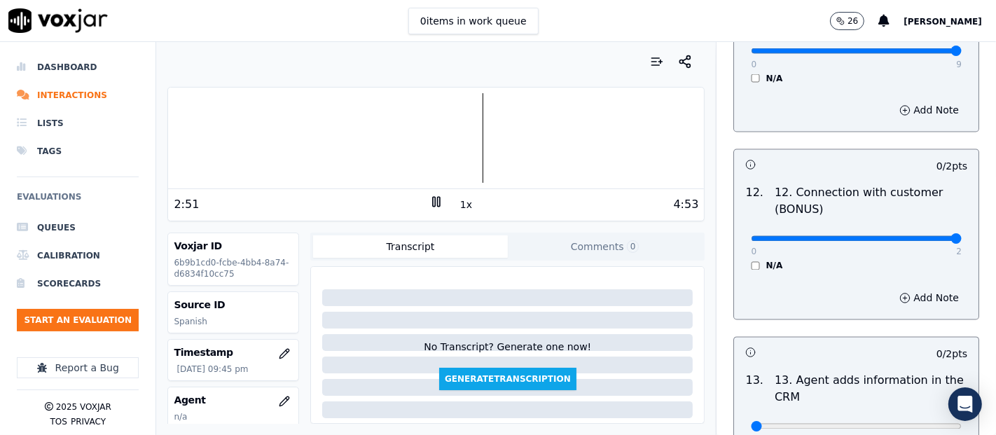
type input "2"
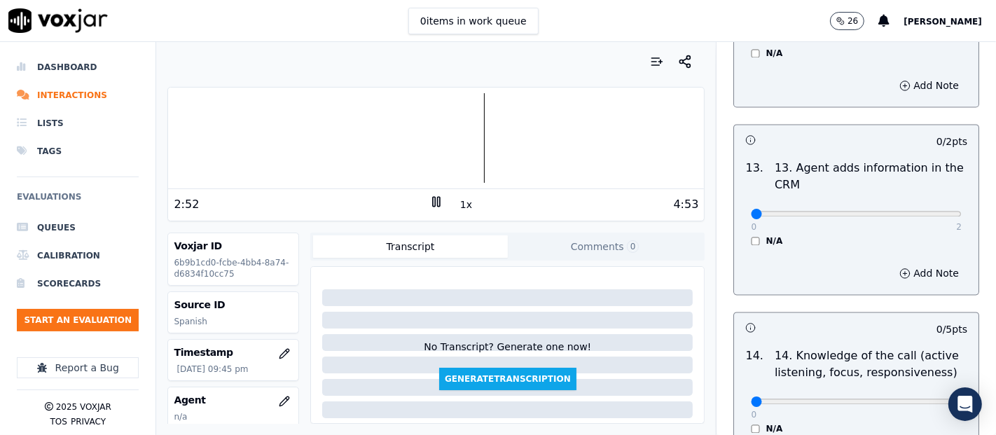
scroll to position [2334, 0]
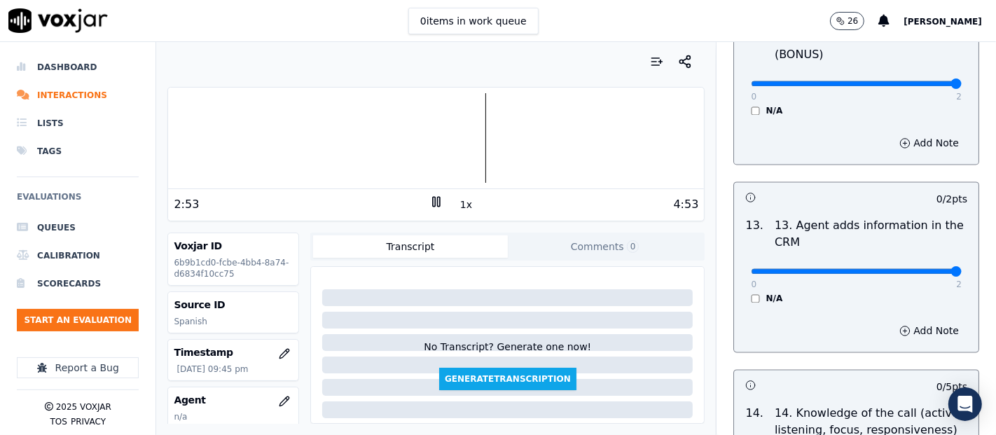
type input "2"
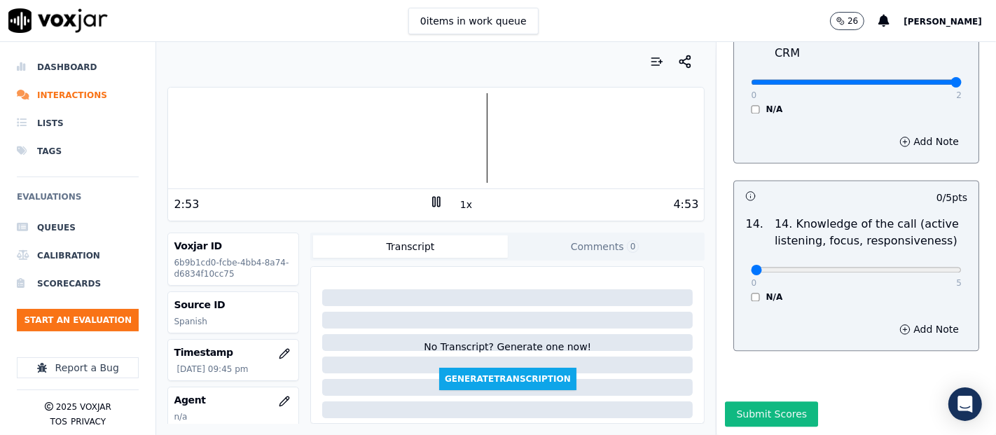
scroll to position [2551, 0]
type input "5"
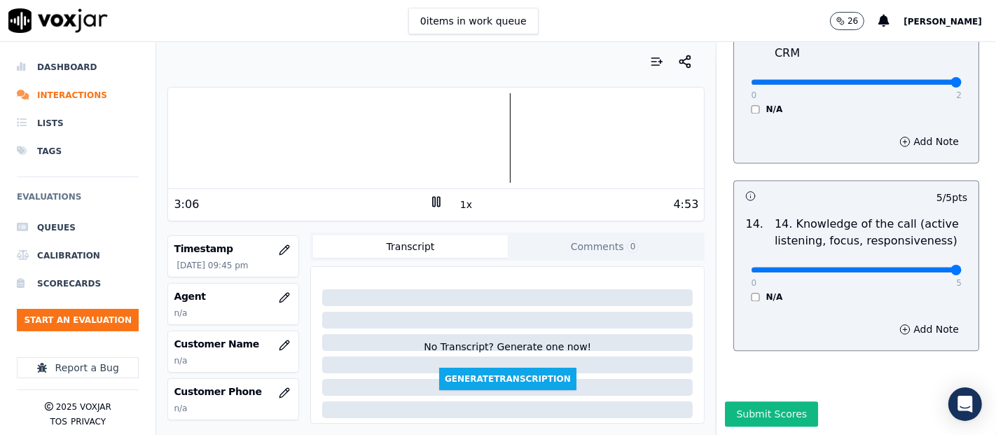
scroll to position [155, 0]
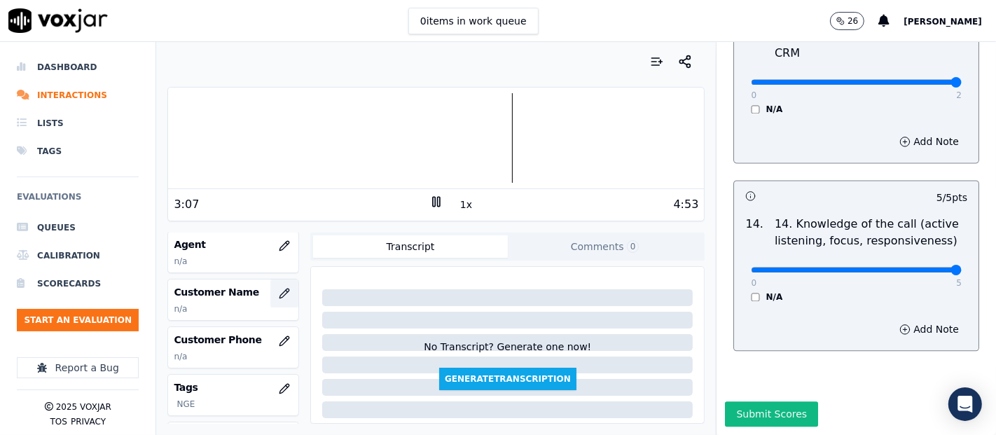
click at [279, 293] on icon "button" at bounding box center [284, 293] width 11 height 11
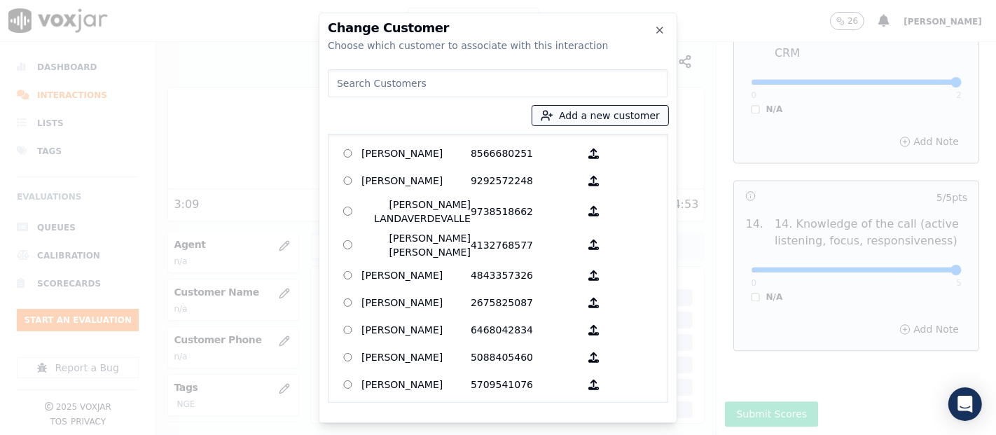
click at [606, 111] on button "Add a new customer" at bounding box center [600, 116] width 136 height 20
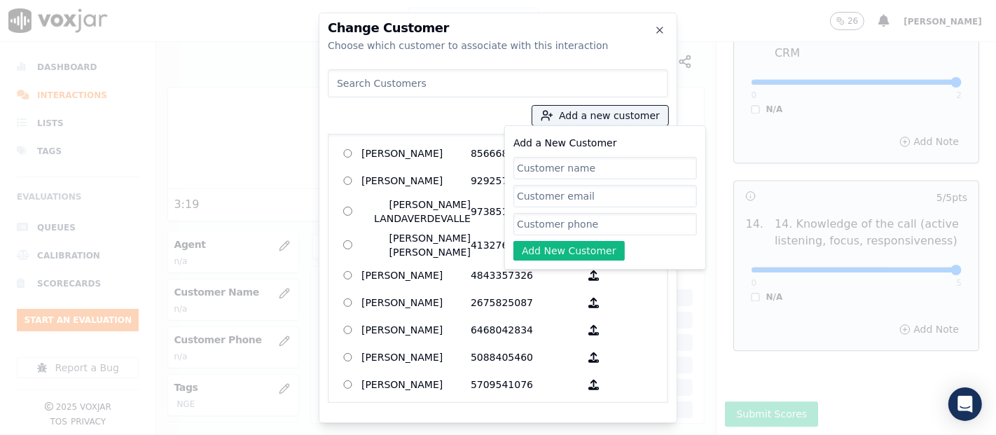
paste input "REYNA EVANGELISTA"
type input "REYNA EVANGELISTA"
click at [611, 220] on input "Add a New Customer" at bounding box center [604, 224] width 183 height 22
paste input "5137258207"
type input "5137258207"
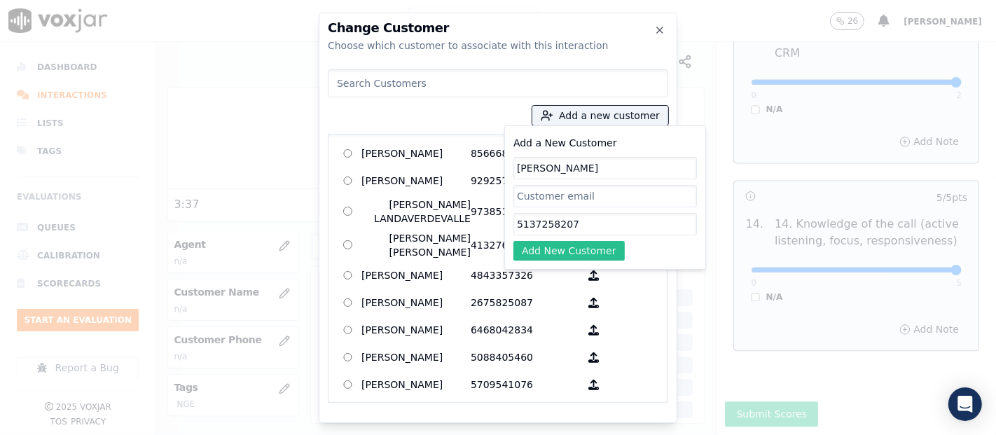
click at [559, 251] on button "Add New Customer" at bounding box center [568, 251] width 111 height 20
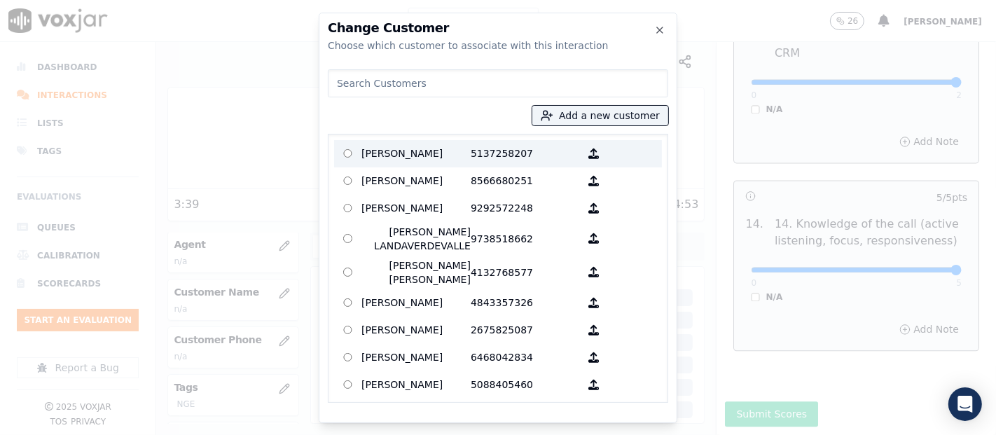
drag, startPoint x: 456, startPoint y: 139, endPoint x: 456, endPoint y: 149, distance: 9.8
click at [456, 141] on label "REYNA EVANGELISTA 5137258207" at bounding box center [498, 153] width 328 height 27
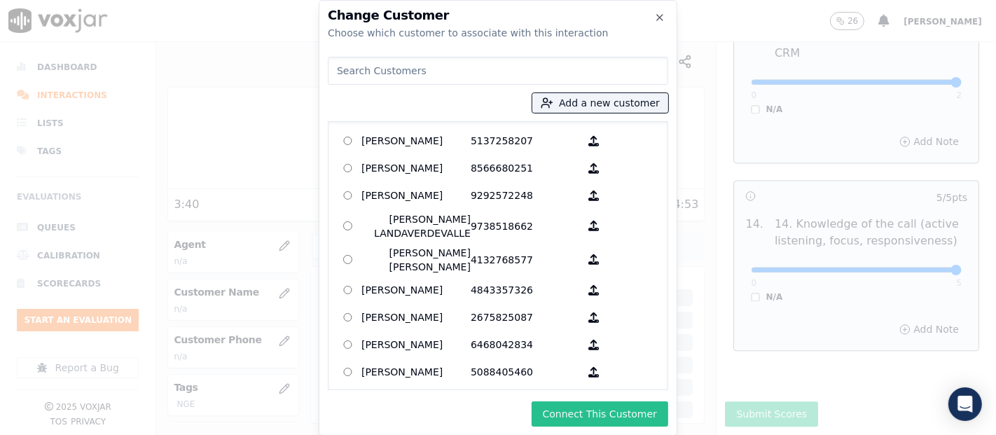
click at [634, 415] on button "Connect This Customer" at bounding box center [599, 413] width 137 height 25
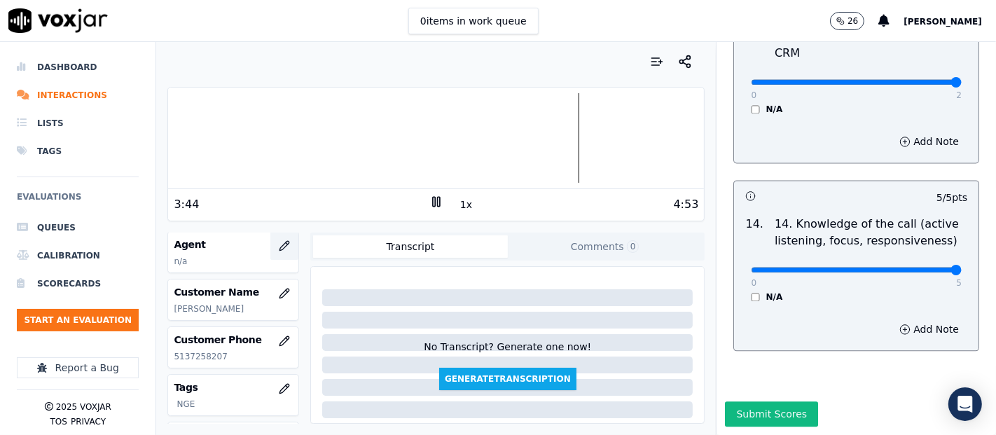
click at [270, 237] on button "button" at bounding box center [284, 246] width 28 height 28
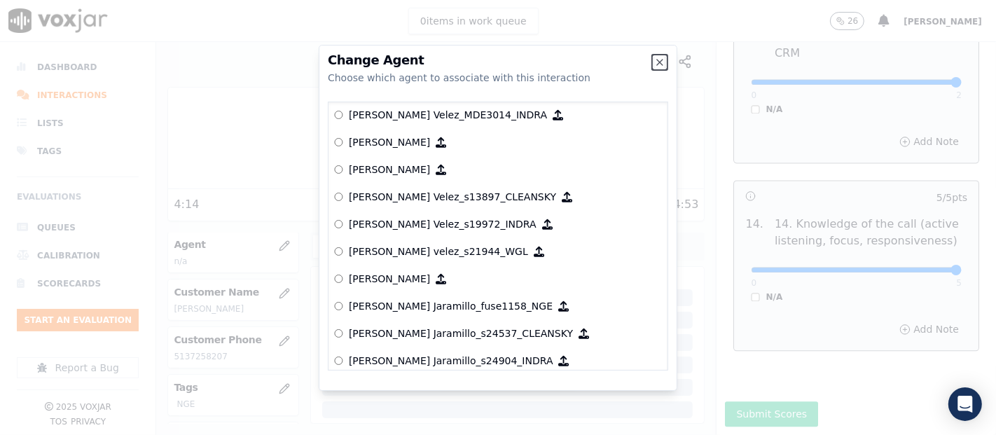
scroll to position [5663, 0]
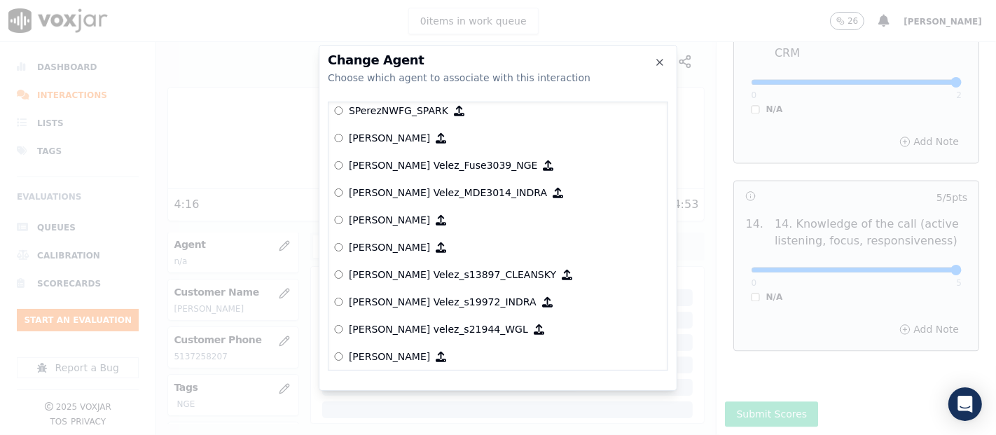
click at [439, 160] on p "[PERSON_NAME] Velez_Fuse3039_NGE" at bounding box center [443, 165] width 189 height 14
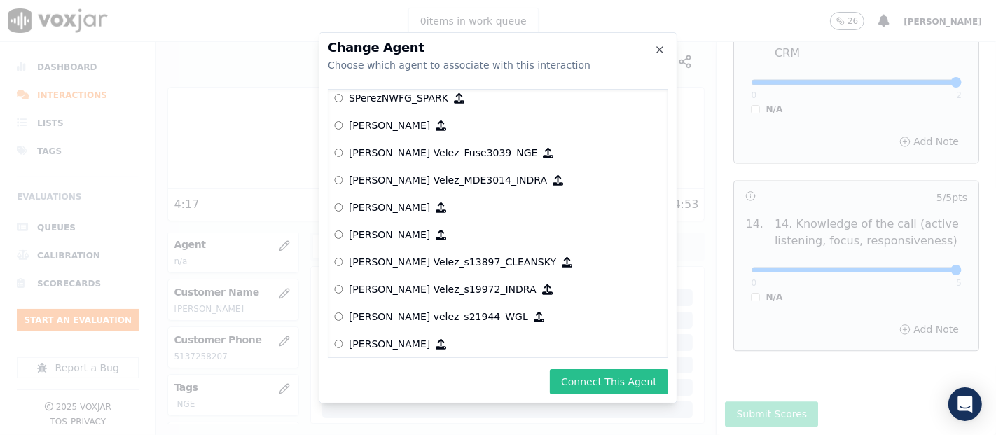
click at [602, 369] on button "Connect This Agent" at bounding box center [609, 381] width 118 height 25
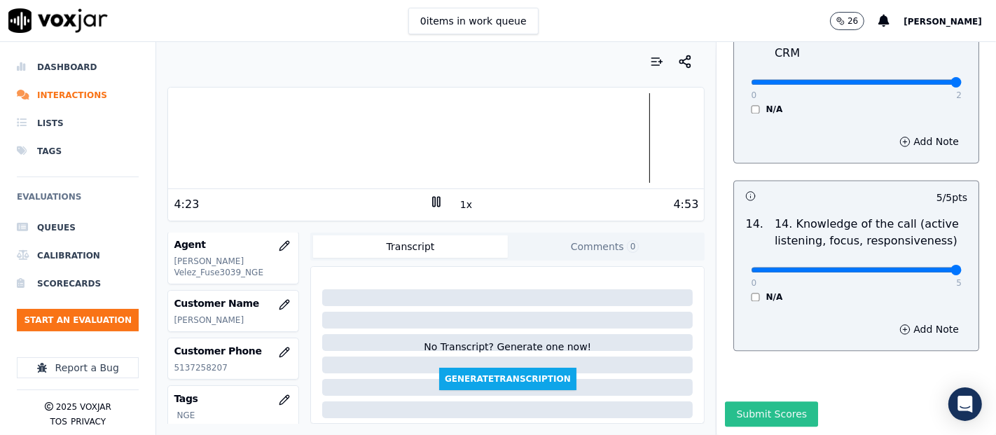
click at [760, 401] on button "Submit Scores" at bounding box center [771, 413] width 93 height 25
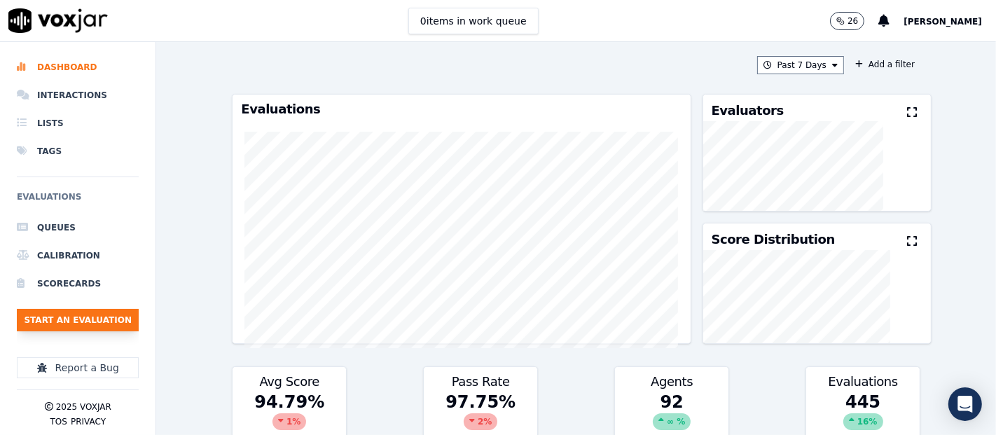
click at [98, 309] on button "Start an Evaluation" at bounding box center [78, 320] width 122 height 22
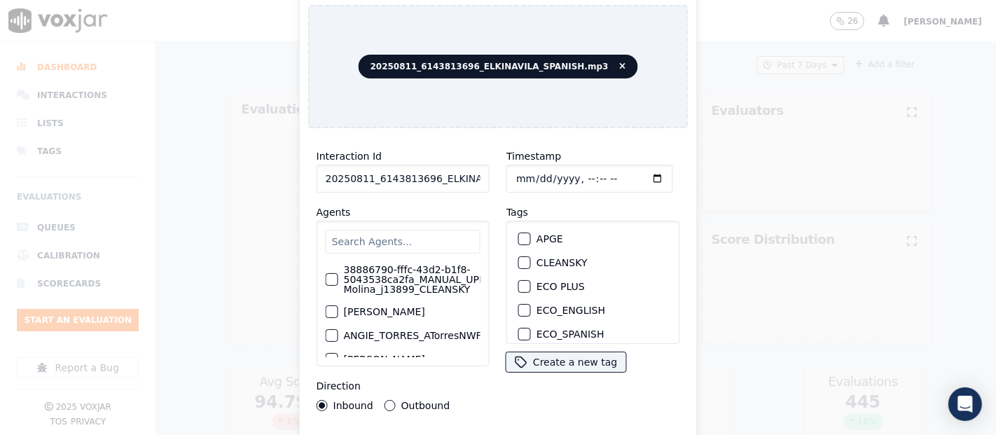
click at [471, 169] on input "20250811_6143813696_ELKINAVILA_SPANISH.mp3" at bounding box center [402, 179] width 173 height 28
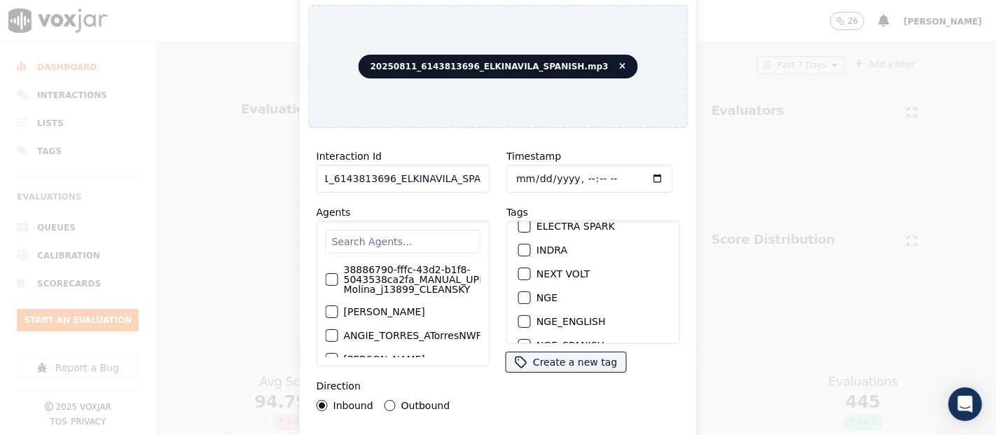
scroll to position [155, 0]
type input "20250811_6143813696_ELKINAVILA_SPANISH"
drag, startPoint x: 517, startPoint y: 263, endPoint x: 507, endPoint y: 283, distance: 22.5
click at [519, 269] on div "button" at bounding box center [524, 274] width 10 height 10
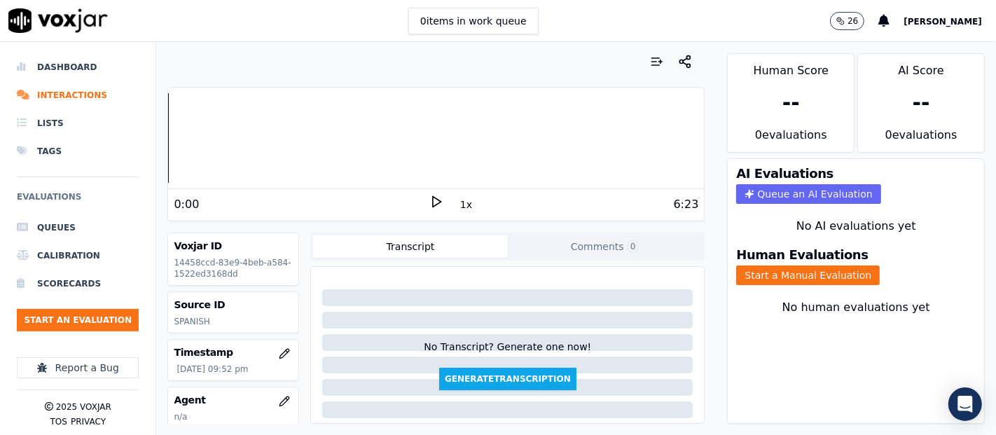
click at [424, 190] on div "0:00 1x 6:23" at bounding box center [436, 204] width 536 height 30
click at [429, 201] on icon at bounding box center [436, 202] width 14 height 14
click at [795, 265] on button "Start a Manual Evaluation" at bounding box center [808, 275] width 144 height 20
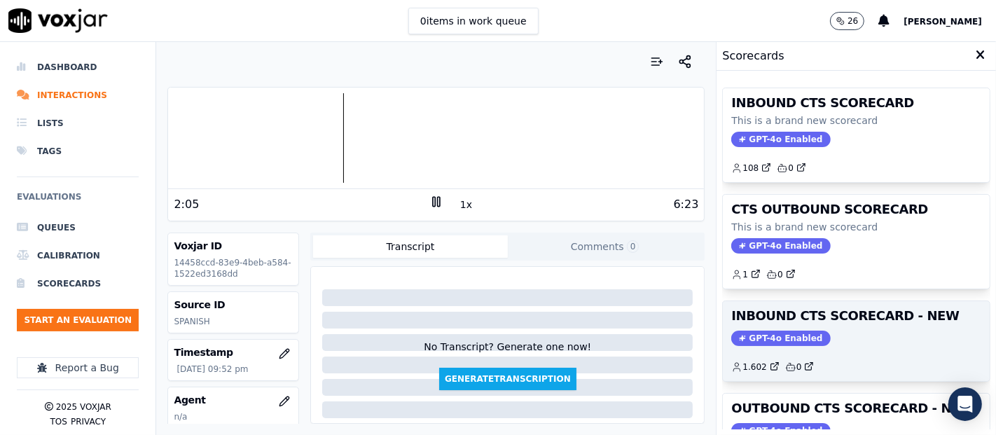
click at [886, 350] on div "1.602 0" at bounding box center [856, 361] width 250 height 22
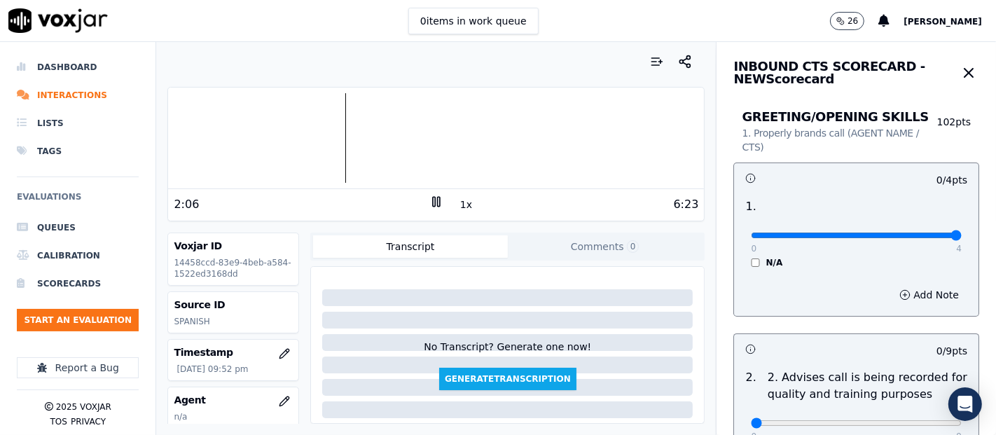
type input "4"
click at [921, 232] on input "range" at bounding box center [856, 235] width 211 height 6
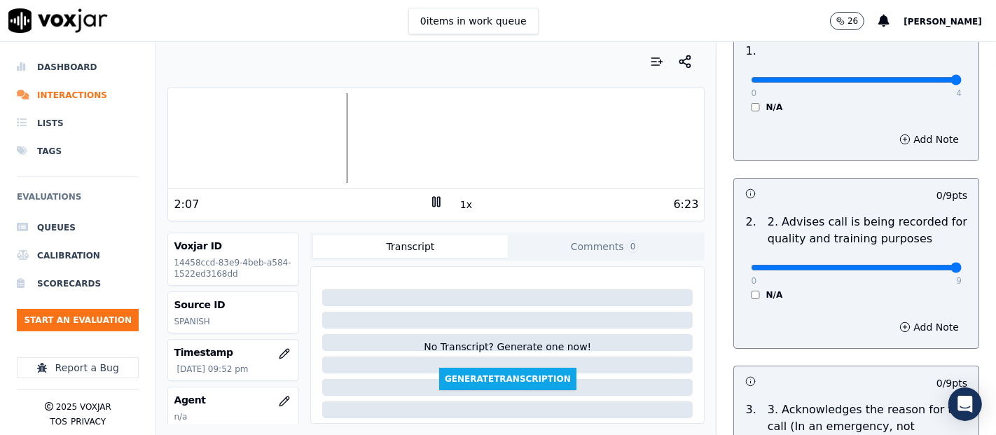
type input "9"
click at [916, 83] on input "range" at bounding box center [856, 80] width 211 height 6
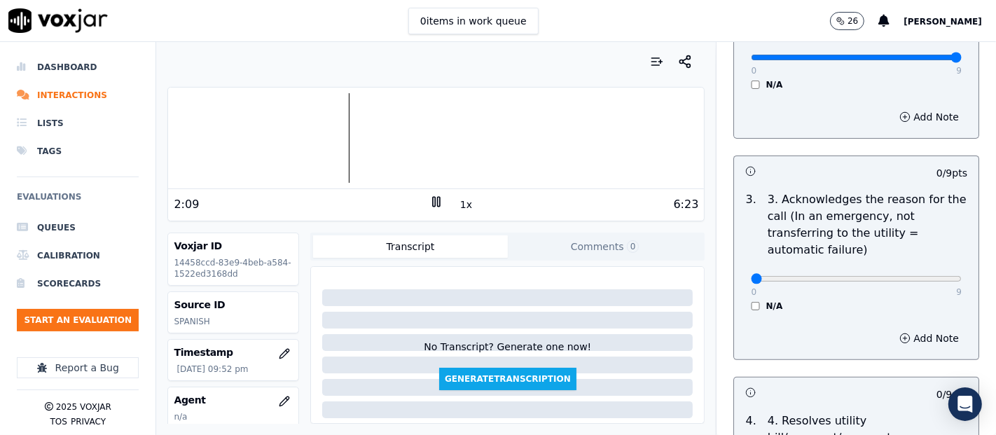
scroll to position [389, 0]
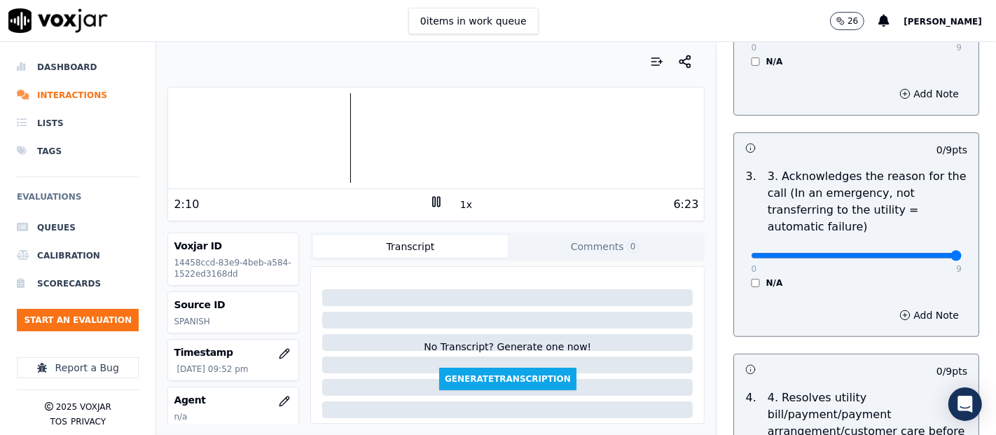
type input "9"
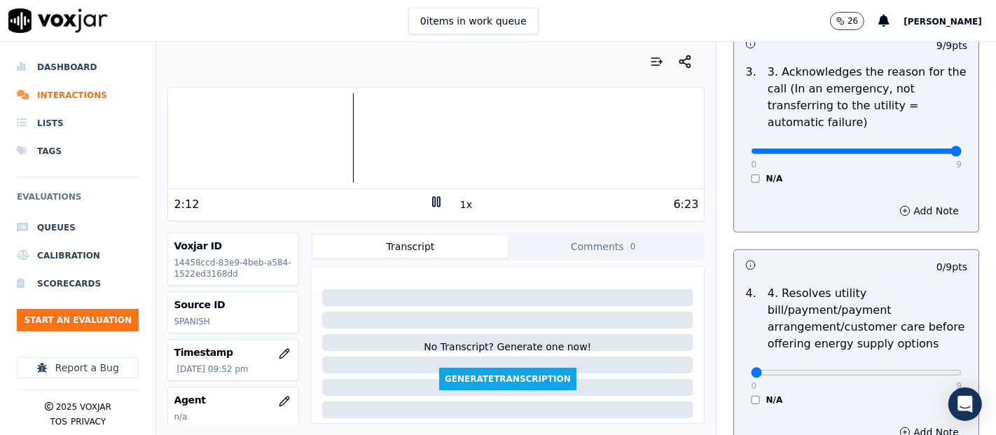
scroll to position [544, 0]
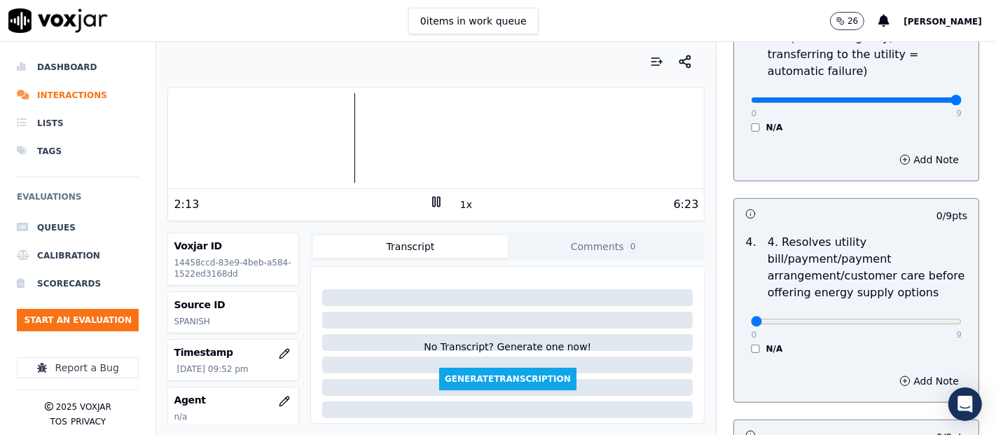
click at [737, 352] on div "4 . 4. Resolves utility bill/payment/payment arrangement/customer care before o…" at bounding box center [856, 294] width 244 height 132
click at [739, 343] on div "0 9 N/A" at bounding box center [855, 327] width 233 height 53
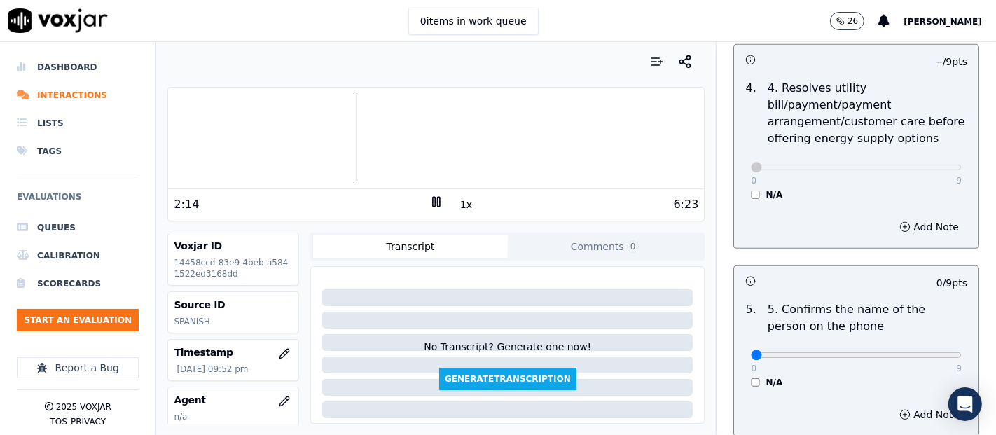
scroll to position [700, 0]
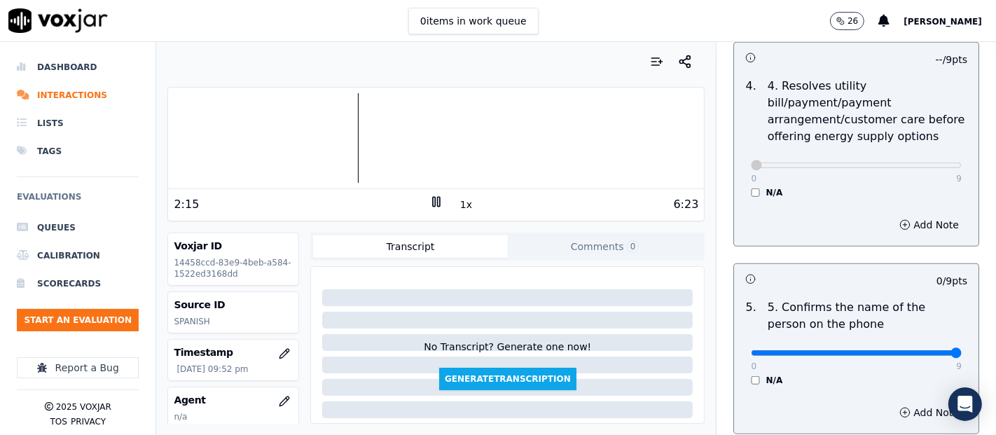
type input "9"
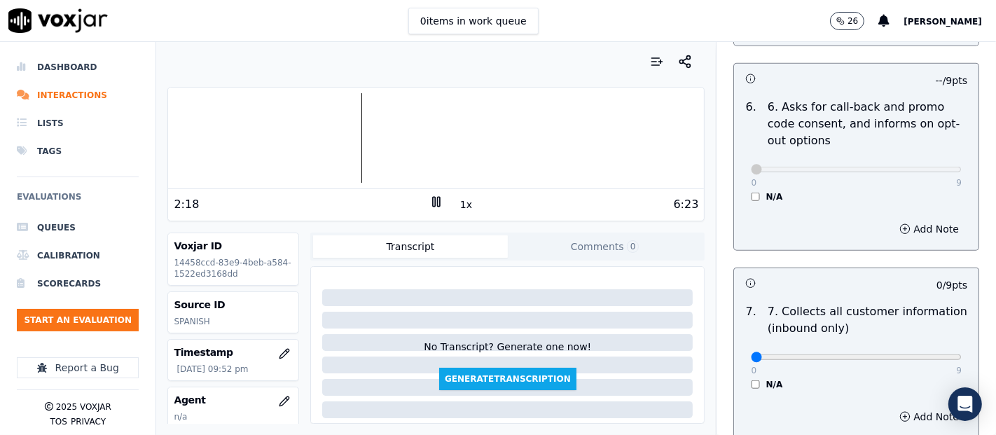
scroll to position [1089, 0]
type input "9"
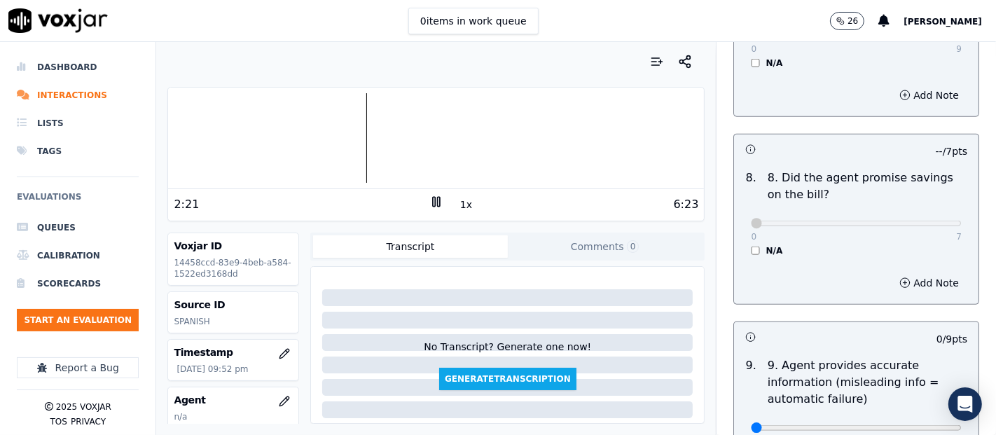
scroll to position [1478, 0]
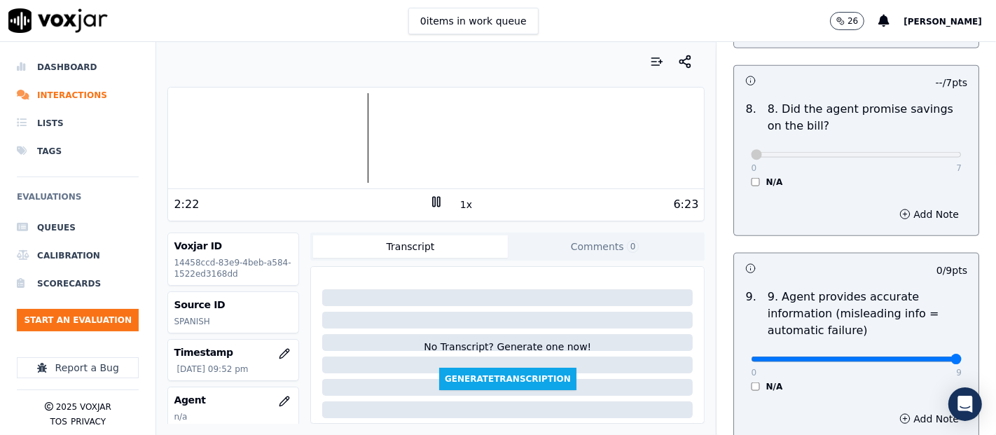
type input "9"
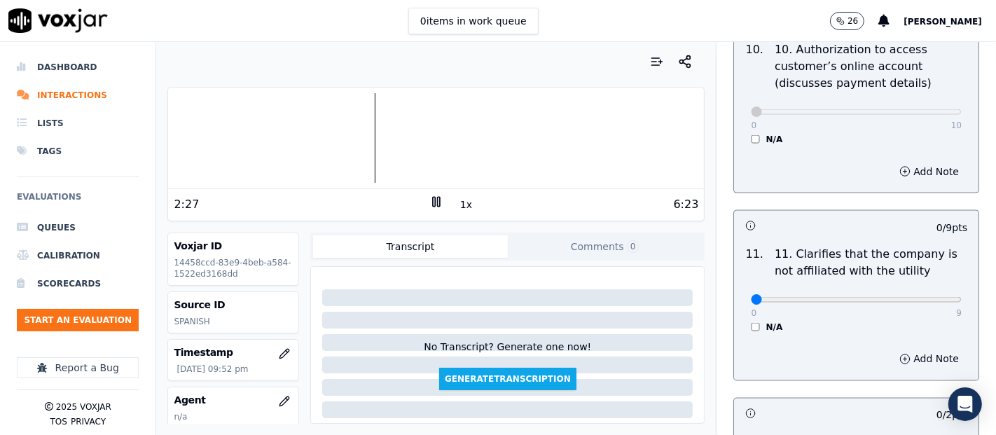
scroll to position [1944, 0]
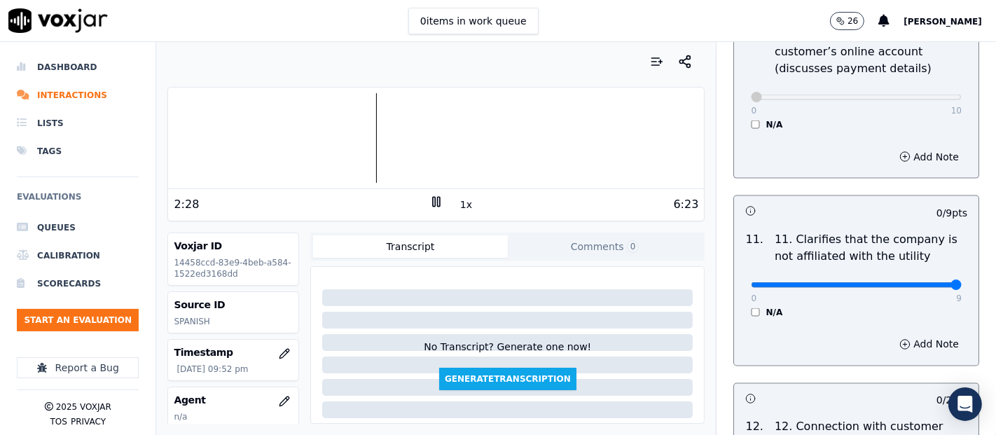
type input "9"
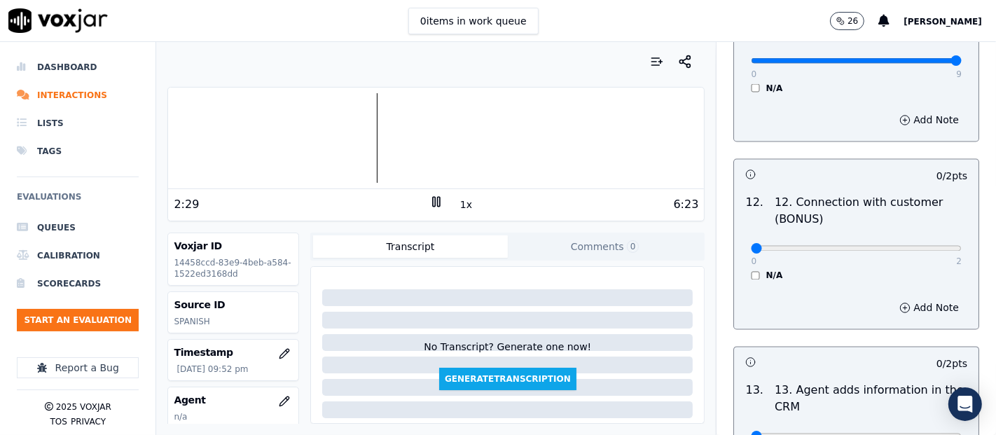
scroll to position [2178, 0]
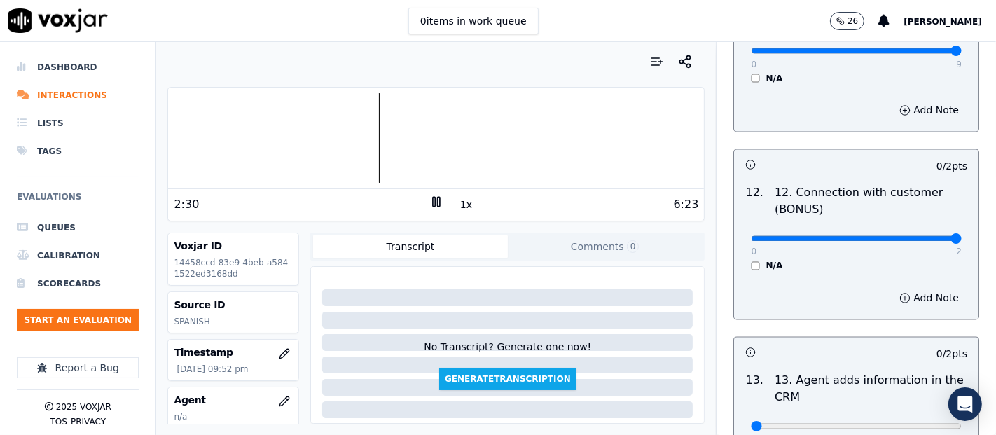
type input "2"
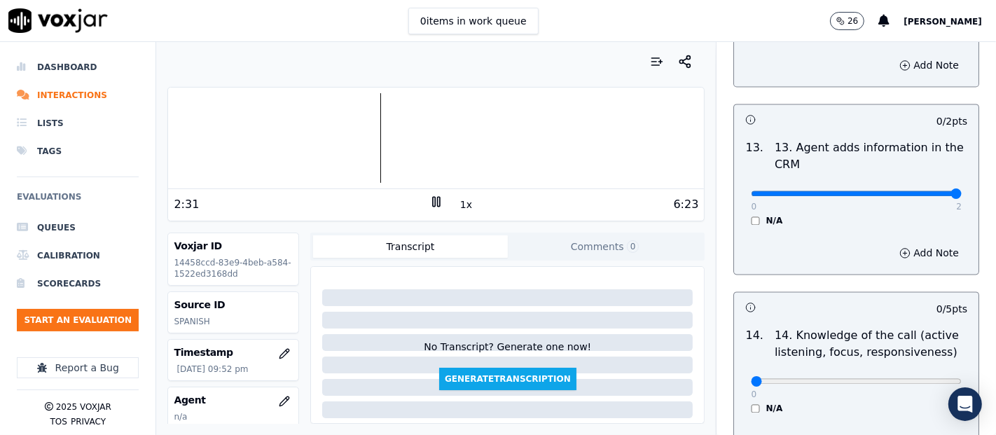
type input "2"
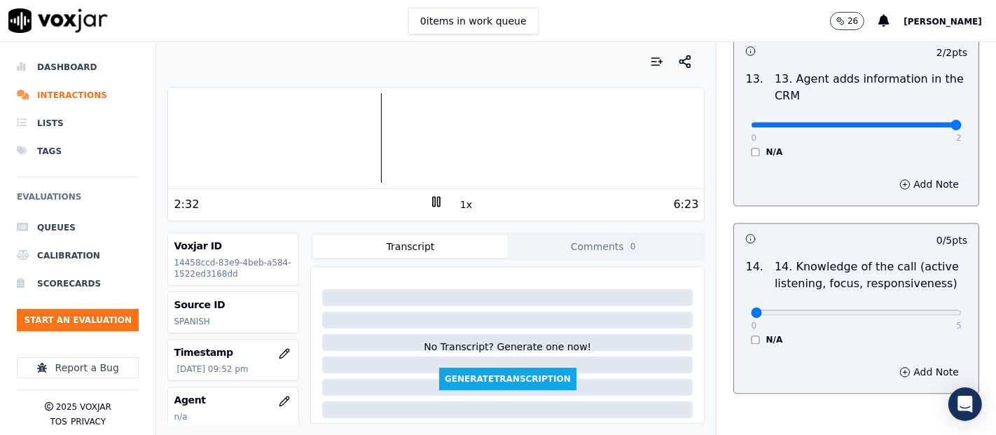
scroll to position [2551, 0]
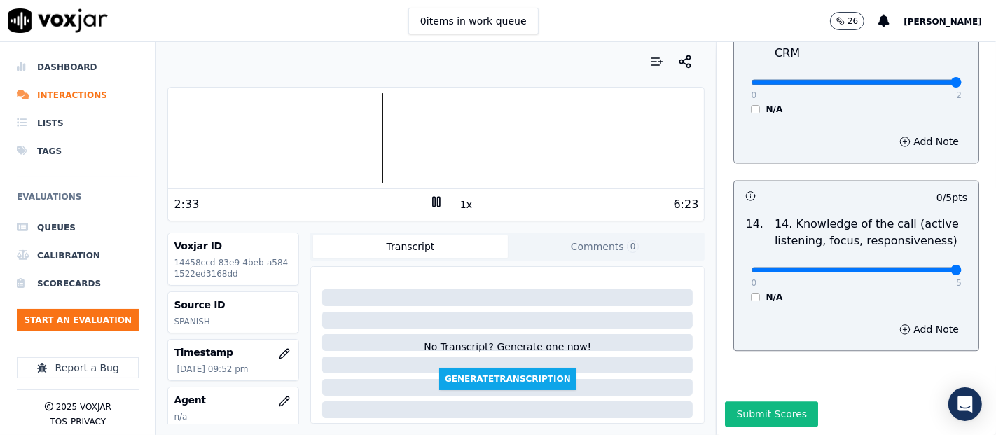
type input "5"
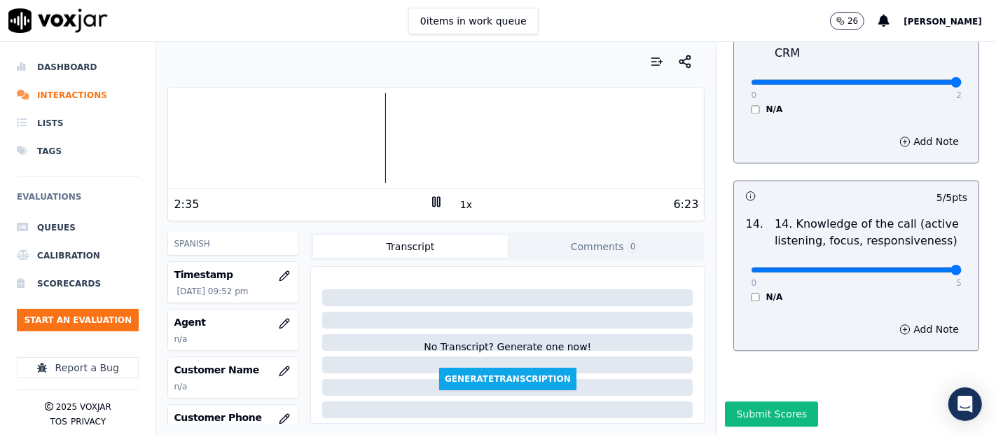
scroll to position [155, 0]
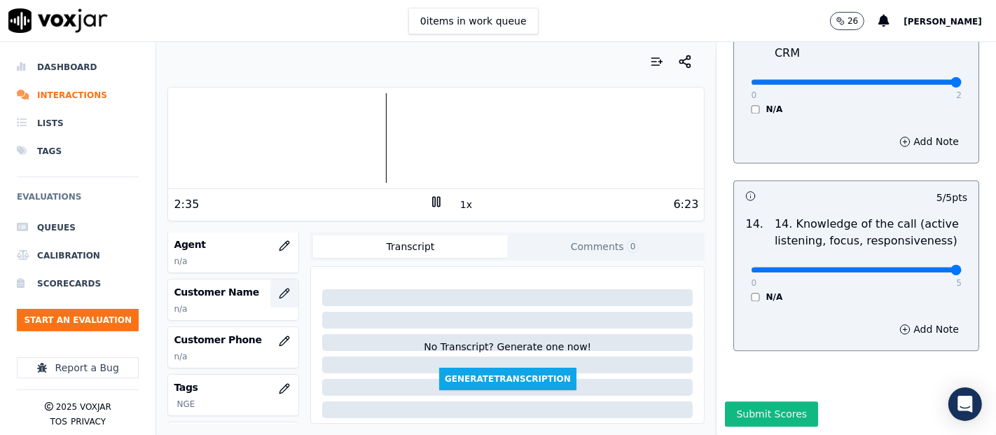
click at [279, 288] on icon "button" at bounding box center [284, 293] width 11 height 11
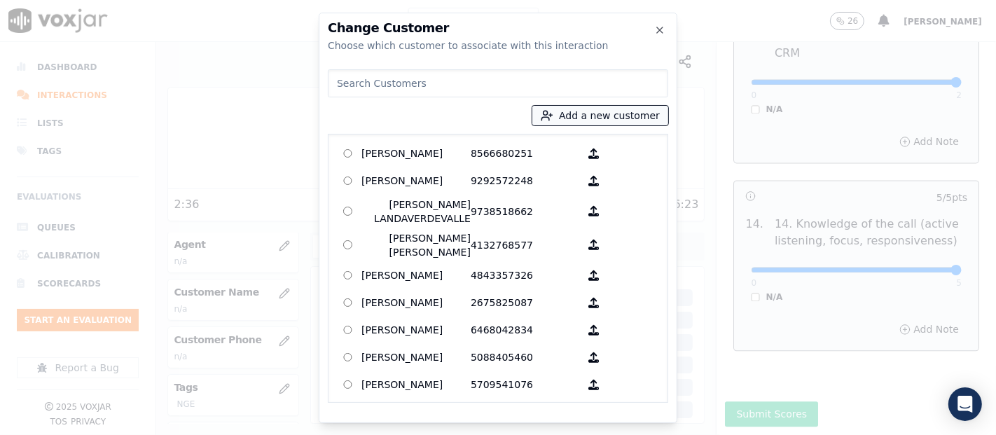
click at [646, 114] on button "Add a new customer" at bounding box center [600, 116] width 136 height 20
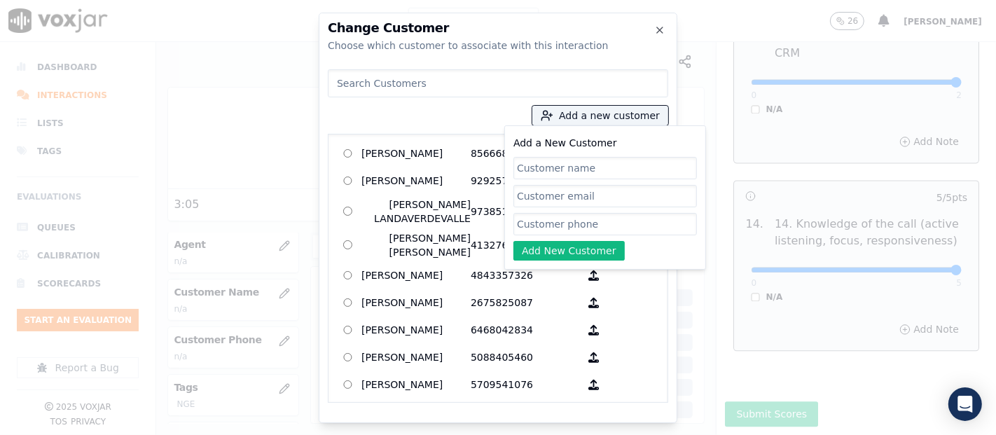
paste input "SARA GUEVARA"
type input "SARA GUEVARA"
click at [586, 218] on input "Add a New Customer" at bounding box center [604, 224] width 183 height 22
paste input "6143813696"
type input "6143813696"
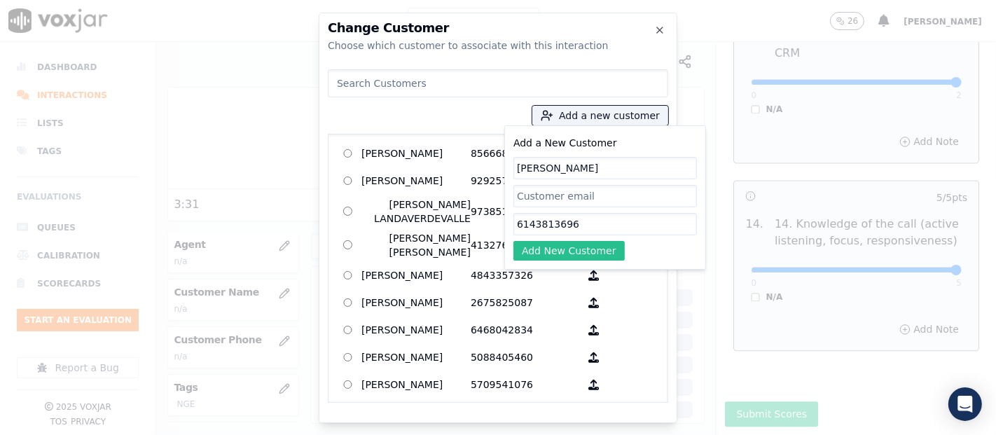
click at [557, 254] on button "Add New Customer" at bounding box center [568, 251] width 111 height 20
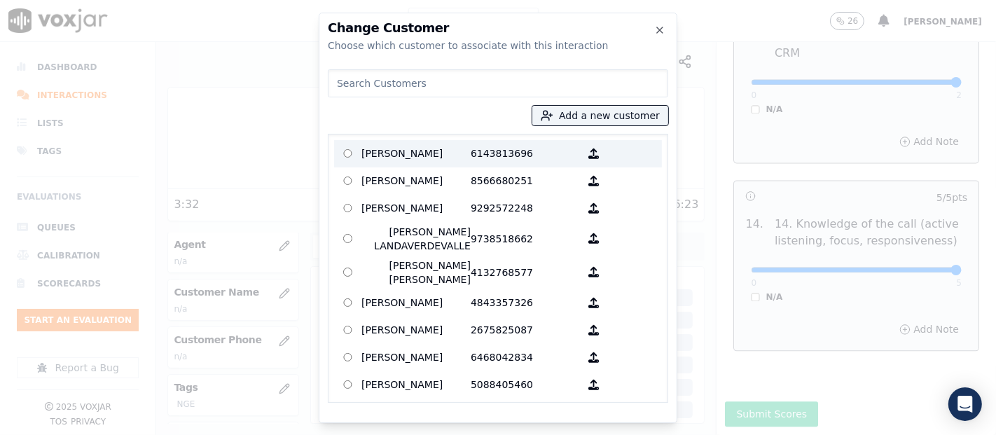
click at [448, 151] on p "SARA GUEVARA" at bounding box center [415, 154] width 109 height 22
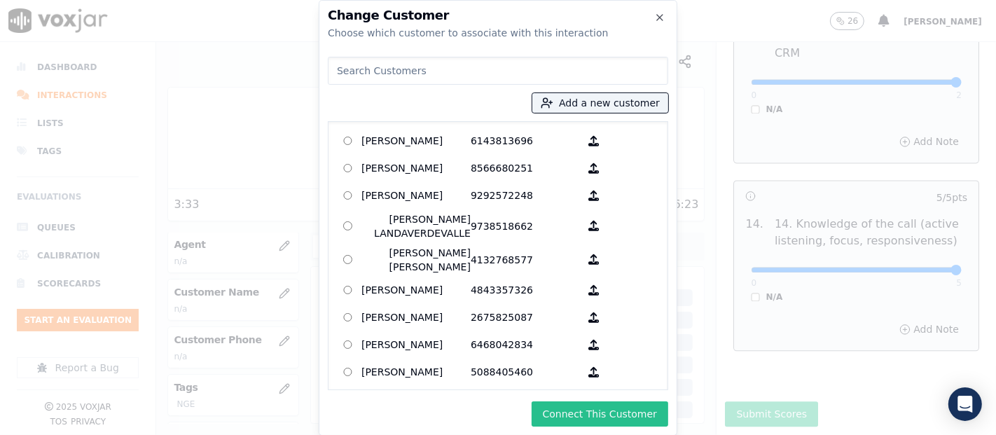
click at [596, 412] on button "Connect This Customer" at bounding box center [599, 413] width 137 height 25
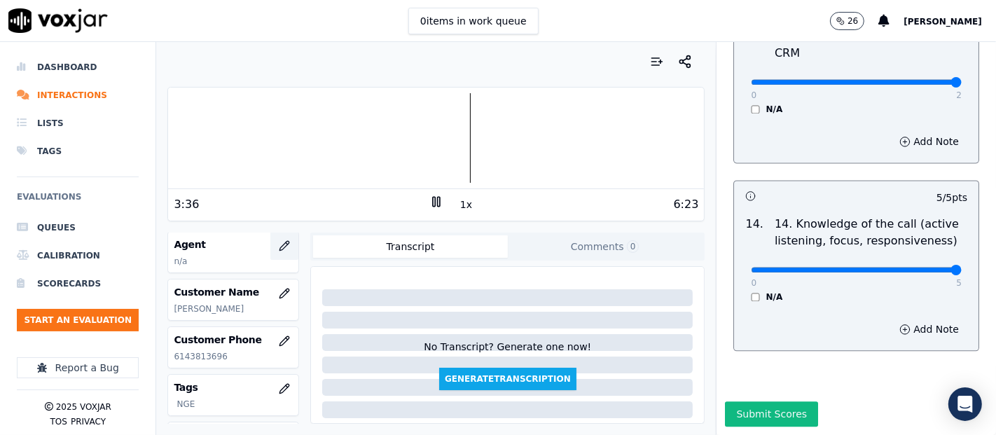
click at [270, 242] on button "button" at bounding box center [284, 246] width 28 height 28
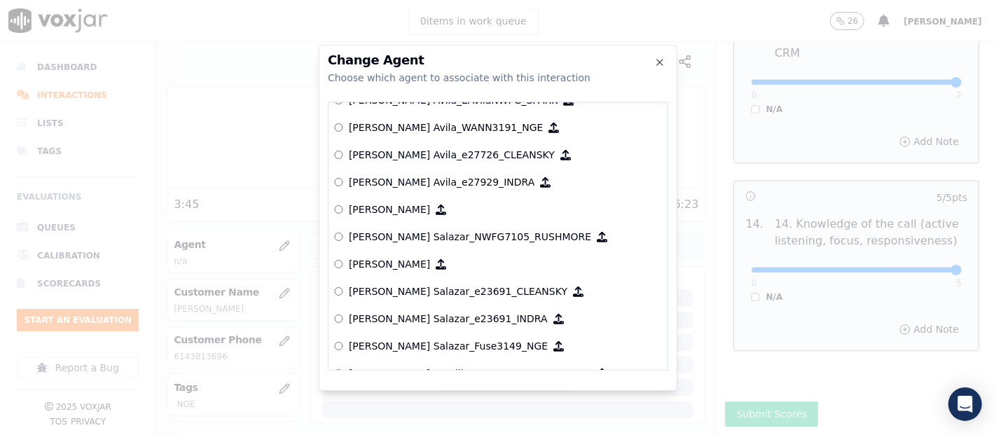
scroll to position [1991, 0]
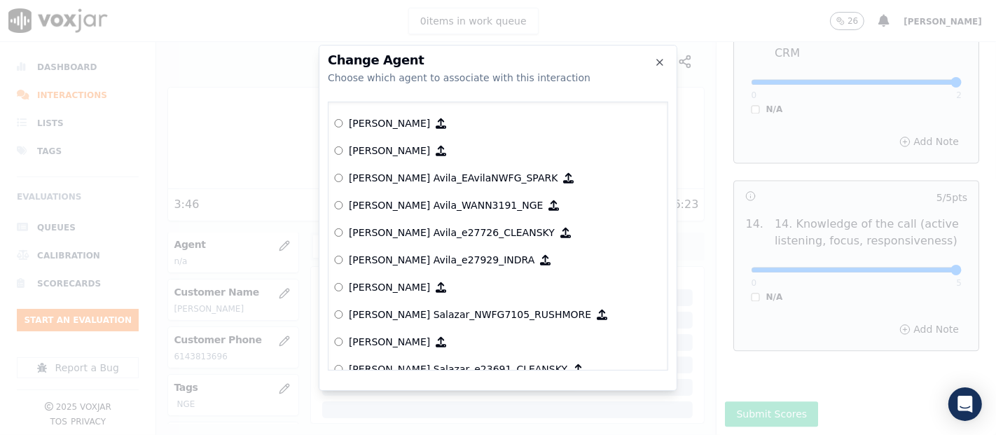
click at [456, 199] on p "[PERSON_NAME] Avila_WANN3191_NGE" at bounding box center [446, 205] width 195 height 14
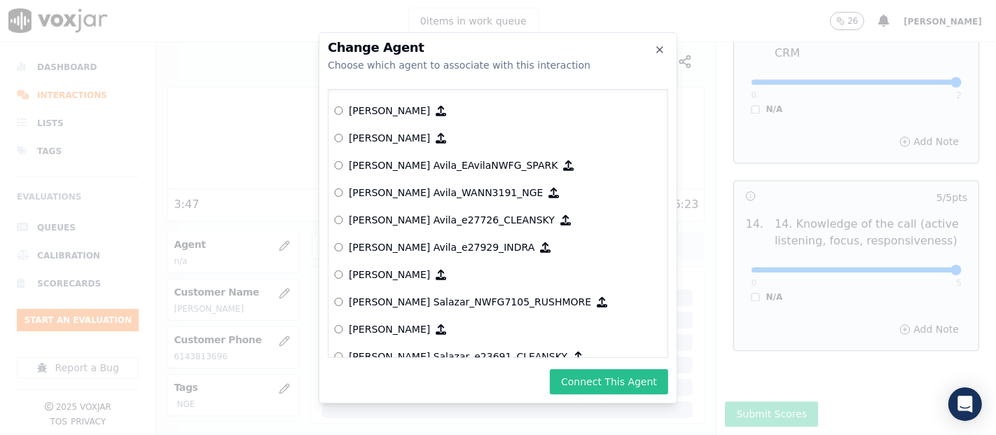
click at [622, 381] on button "Connect This Agent" at bounding box center [609, 381] width 118 height 25
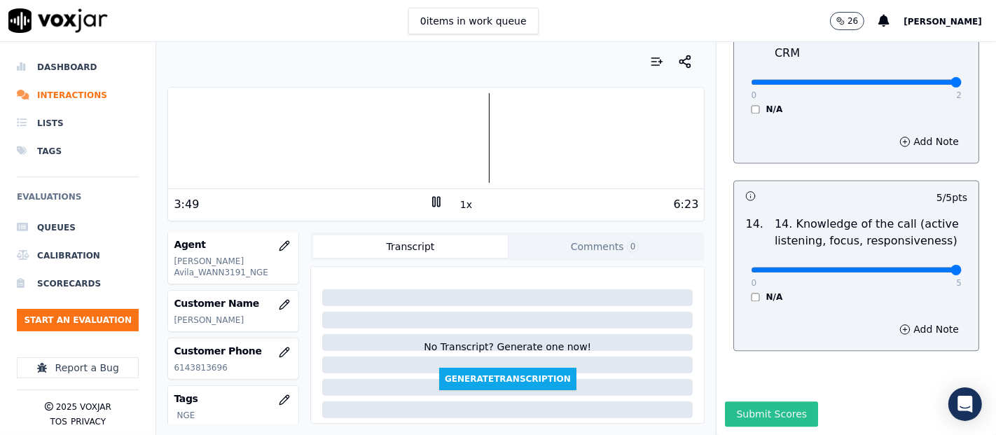
click at [729, 401] on button "Submit Scores" at bounding box center [771, 413] width 93 height 25
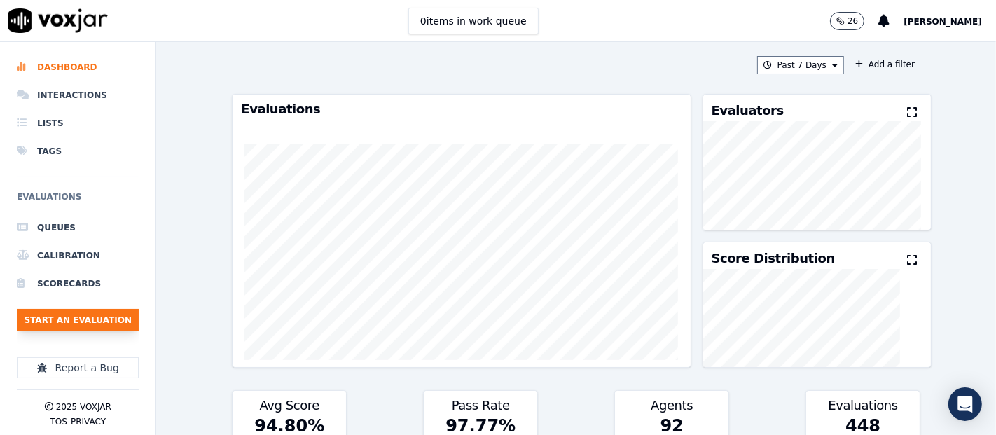
click at [45, 329] on button "Start an Evaluation" at bounding box center [78, 320] width 122 height 22
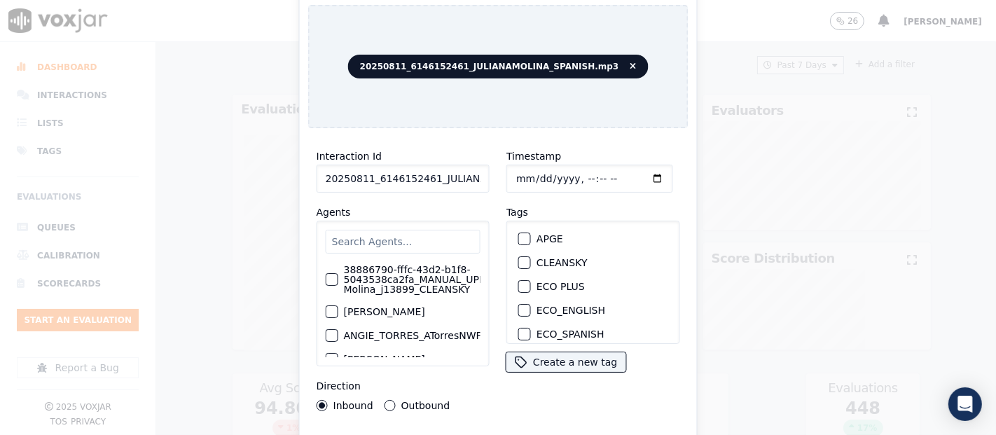
click at [457, 175] on input "20250811_6146152461_JULIANAMOLINA_SPANISH.mp3" at bounding box center [402, 179] width 173 height 28
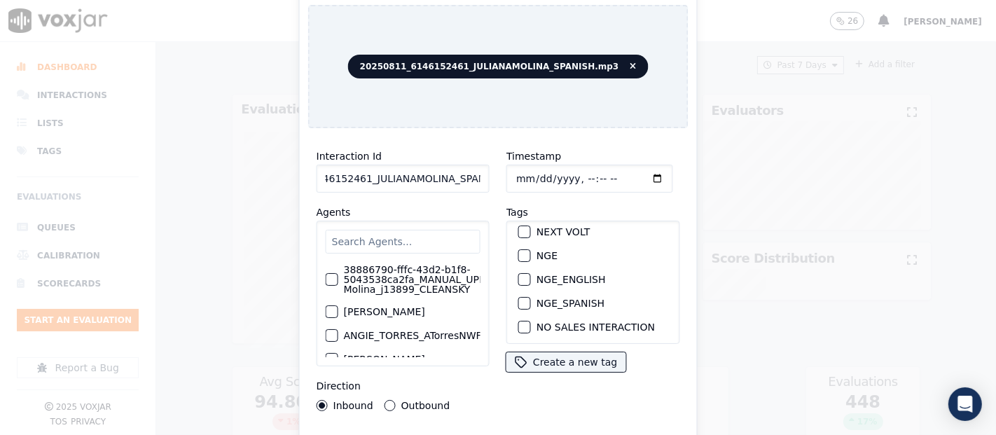
scroll to position [155, 0]
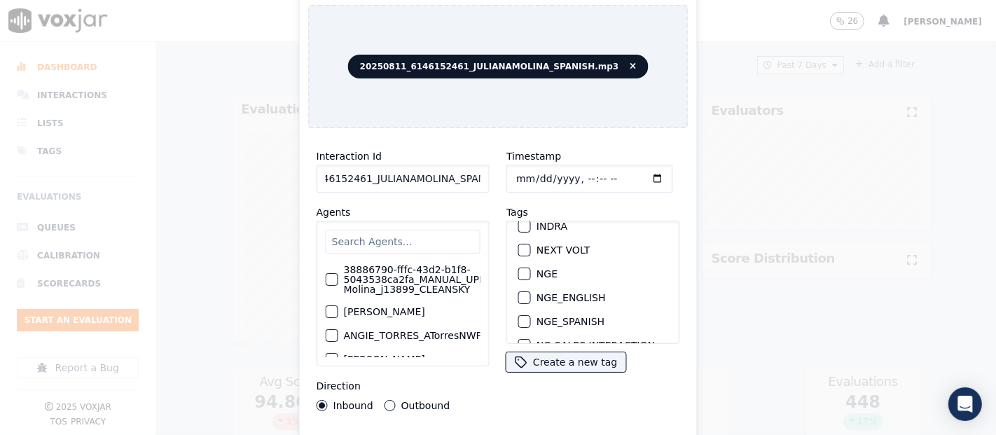
type input "20250811_6146152461_JULIANAMOLINA_SPANISH"
click at [520, 269] on div "button" at bounding box center [524, 274] width 10 height 10
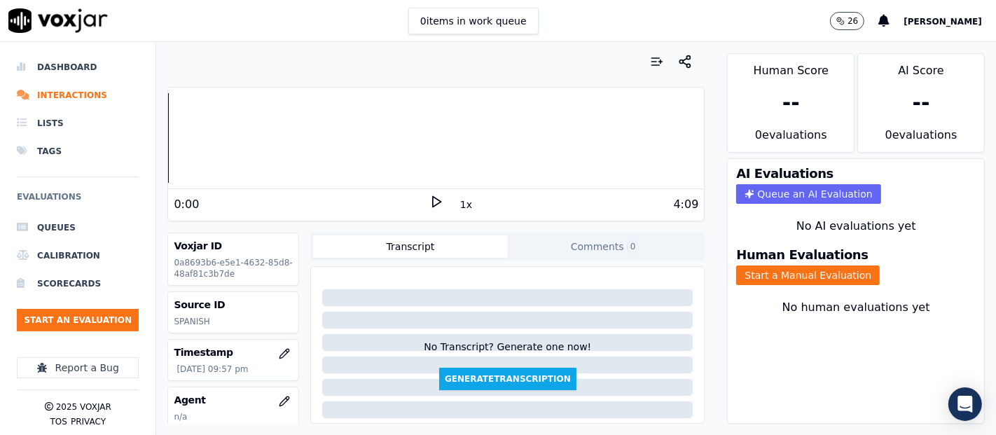
click at [429, 197] on icon at bounding box center [436, 202] width 14 height 14
click at [234, 130] on div at bounding box center [436, 138] width 536 height 90
click at [248, 128] on div at bounding box center [436, 138] width 536 height 90
click at [768, 267] on button "Start a Manual Evaluation" at bounding box center [808, 275] width 144 height 20
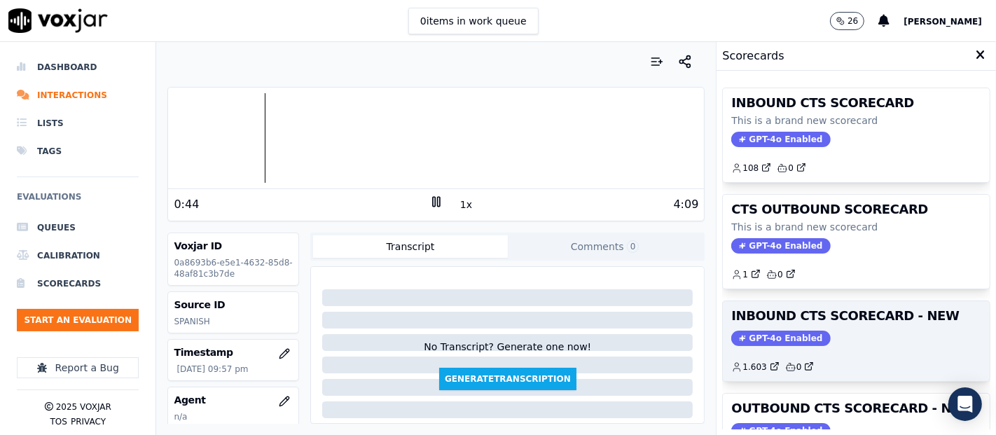
click at [837, 321] on h3 "INBOUND CTS SCORECARD - NEW" at bounding box center [856, 315] width 250 height 13
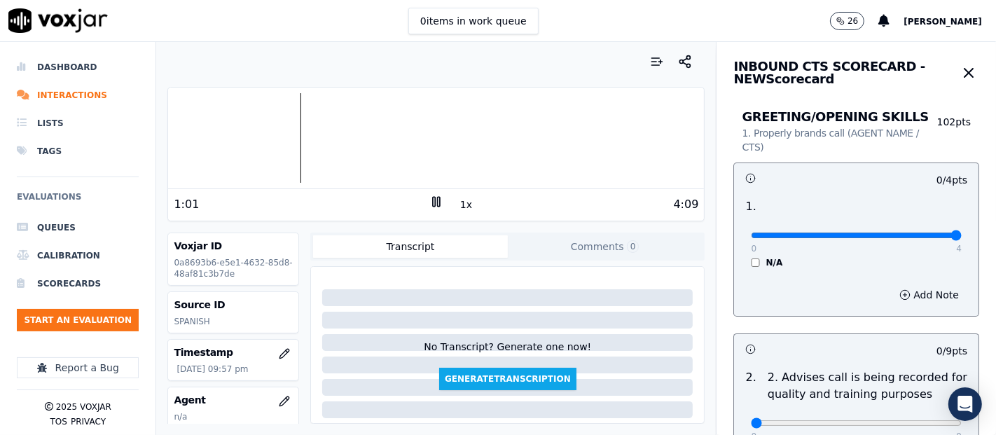
type input "4"
click at [914, 232] on input "range" at bounding box center [856, 235] width 211 height 6
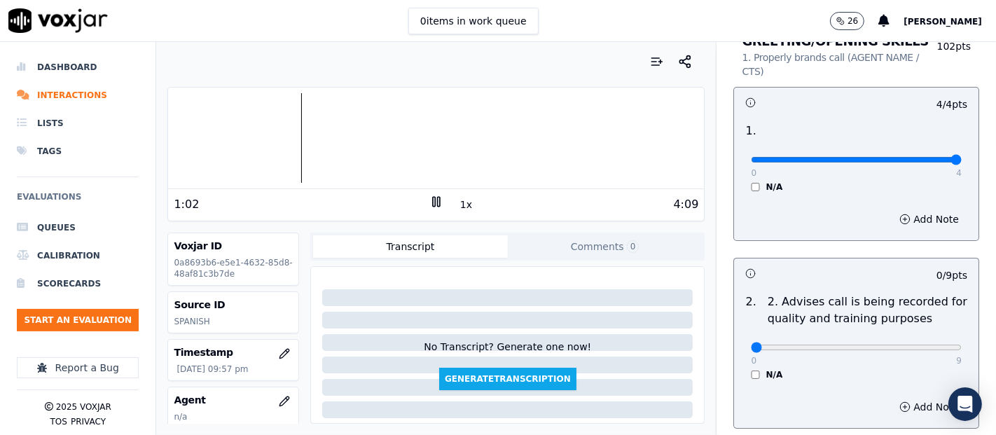
scroll to position [233, 0]
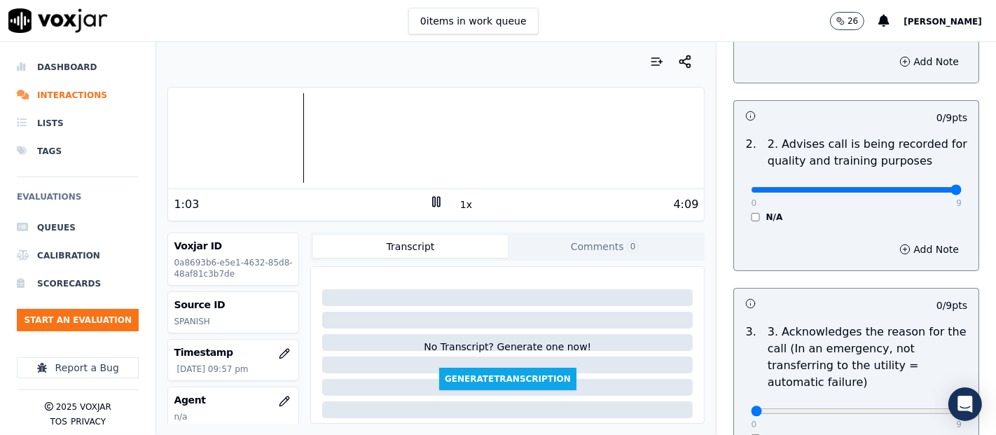
type input "9"
click at [914, 5] on input "range" at bounding box center [856, 2] width 211 height 6
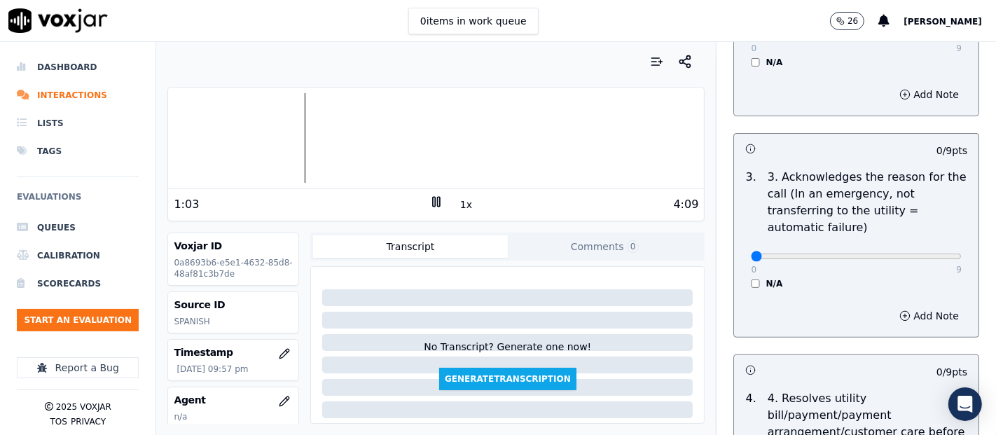
scroll to position [389, 0]
drag, startPoint x: 916, startPoint y: 244, endPoint x: 917, endPoint y: 256, distance: 11.3
click at [916, 246] on div "0 9" at bounding box center [856, 254] width 211 height 17
type input "9"
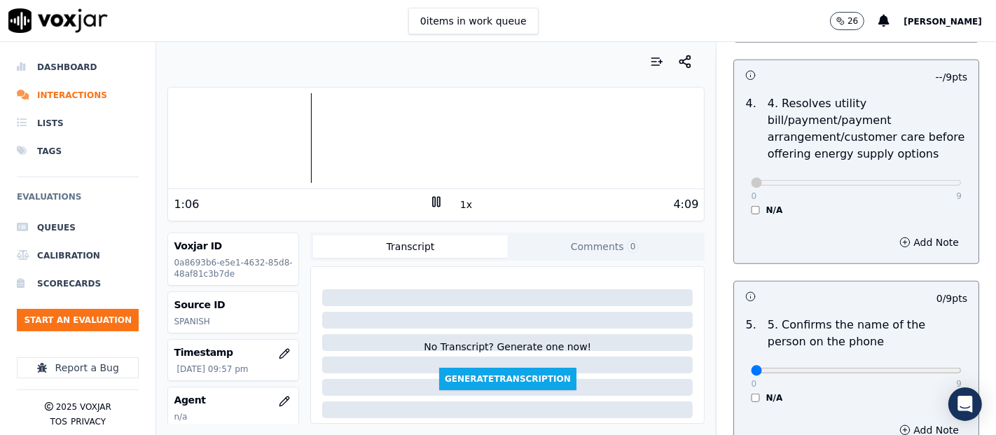
scroll to position [856, 0]
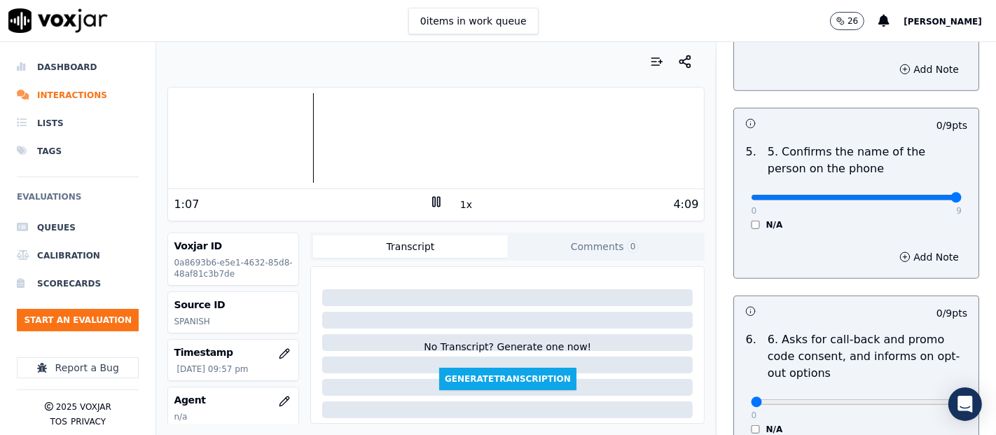
type input "9"
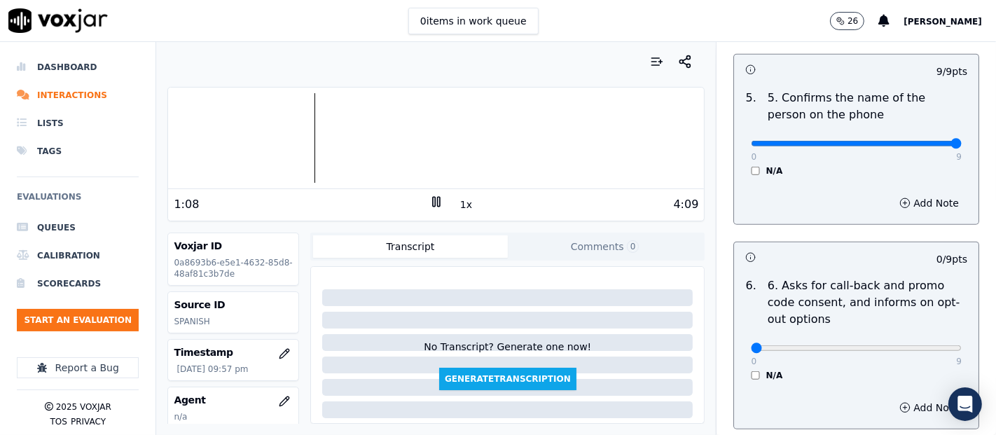
scroll to position [933, 0]
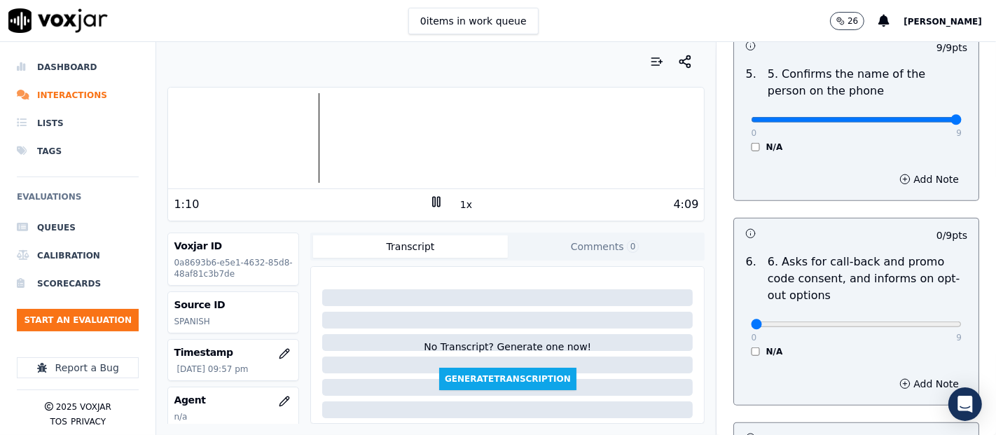
click at [751, 346] on div "N/A" at bounding box center [856, 351] width 211 height 11
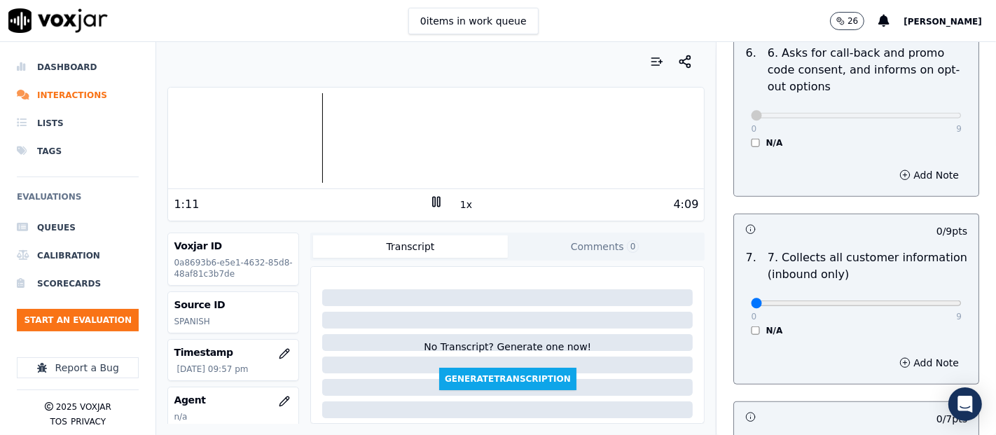
scroll to position [1167, 0]
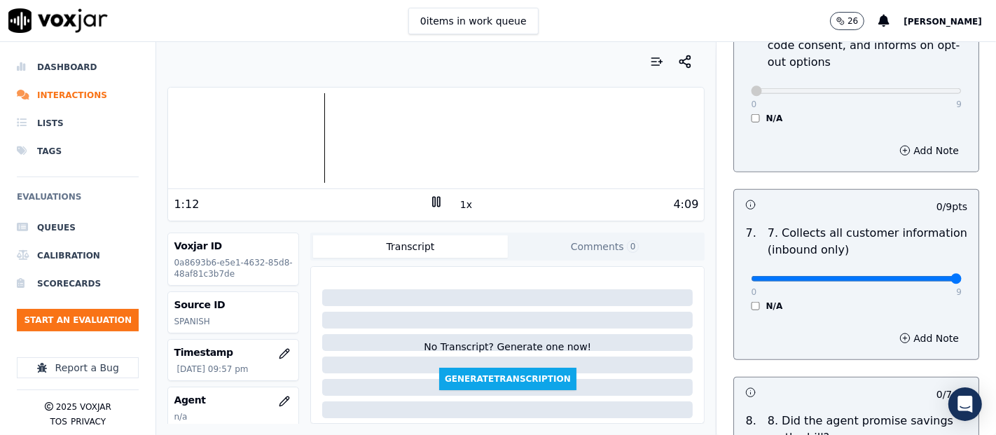
type input "9"
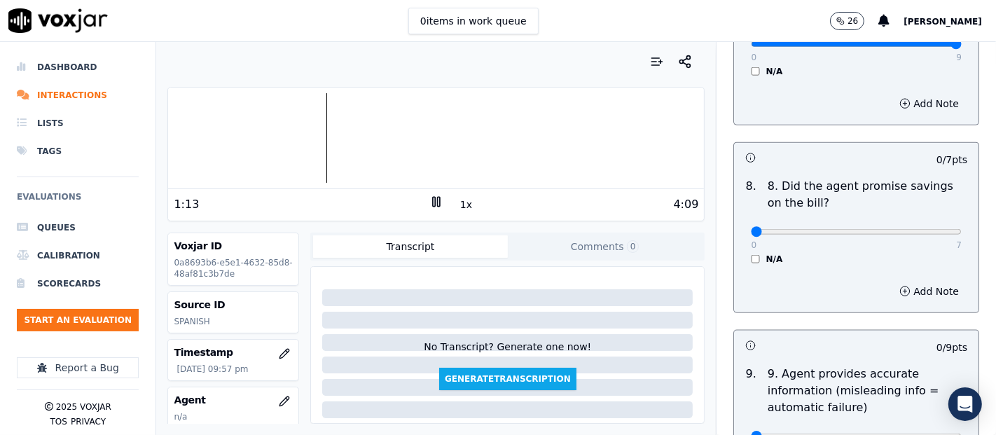
scroll to position [1478, 0]
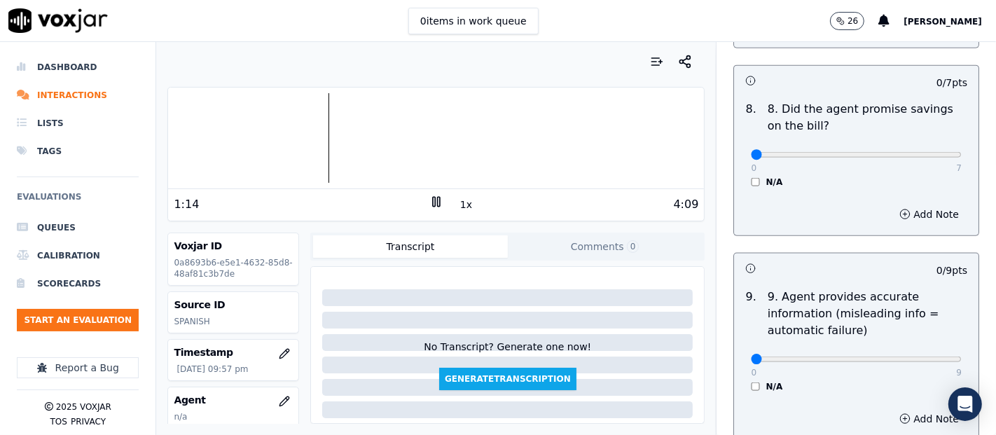
click at [739, 177] on div "0 7 N/A" at bounding box center [855, 160] width 233 height 53
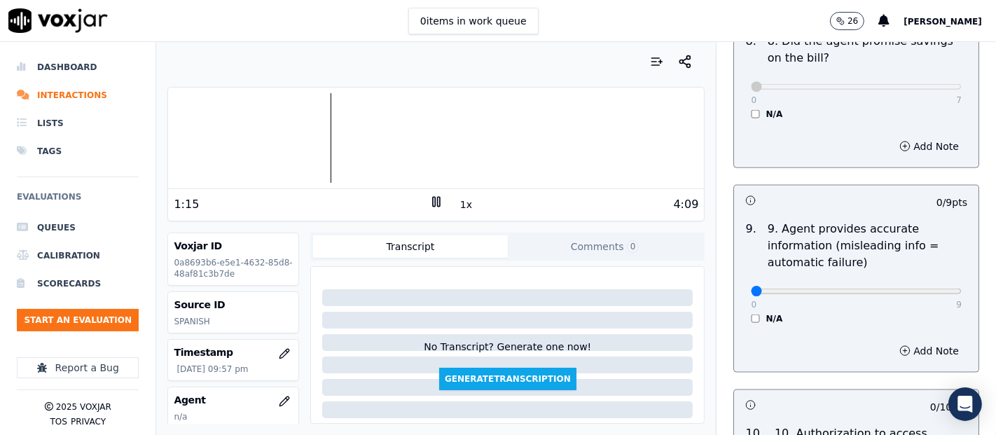
scroll to position [1634, 0]
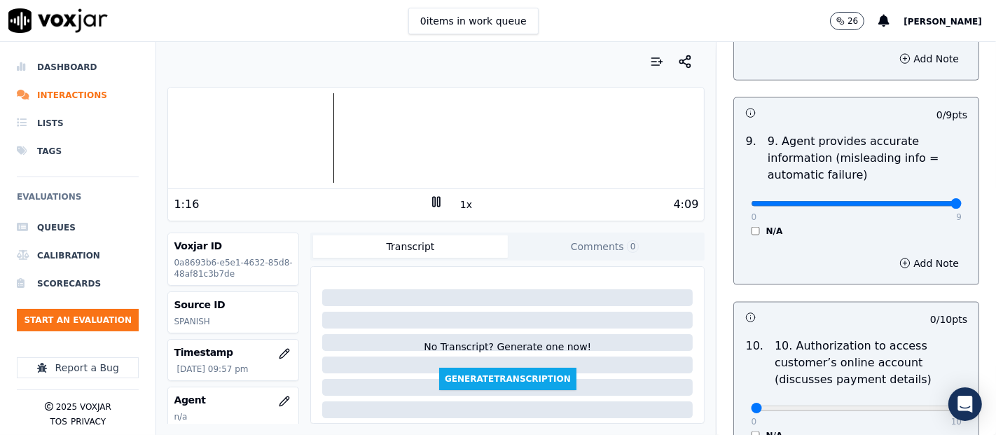
type input "9"
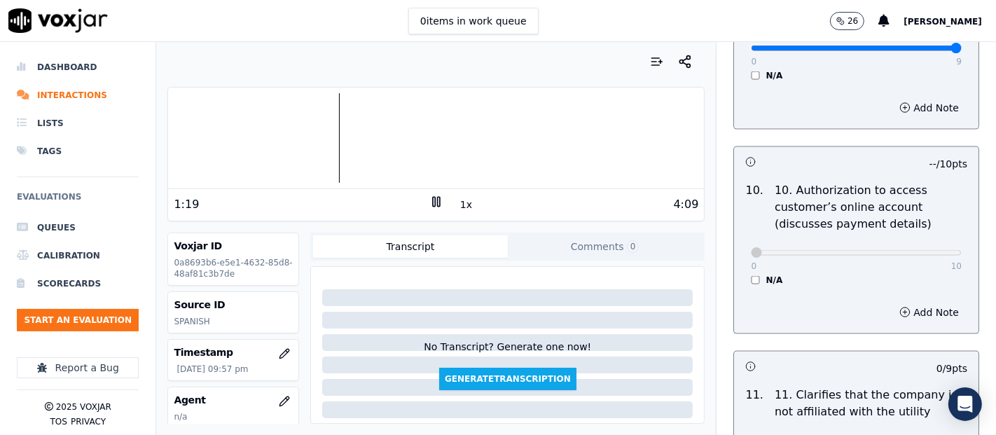
scroll to position [1944, 0]
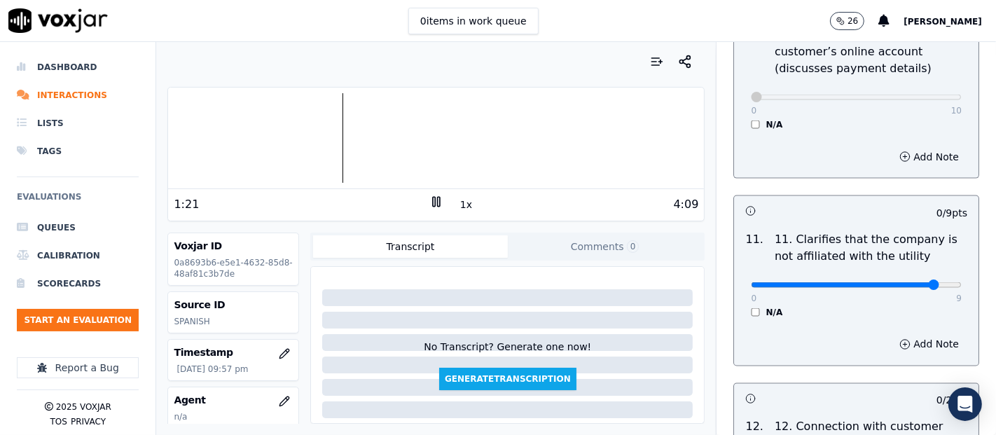
type input "9"
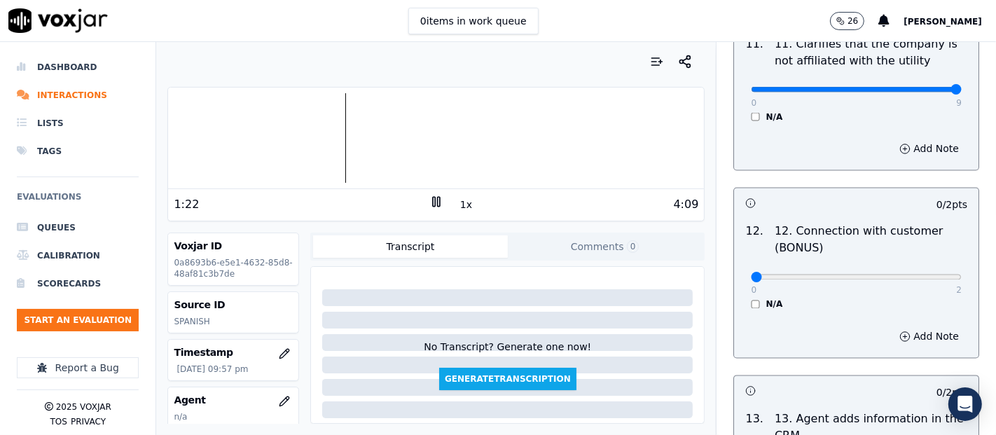
scroll to position [2178, 0]
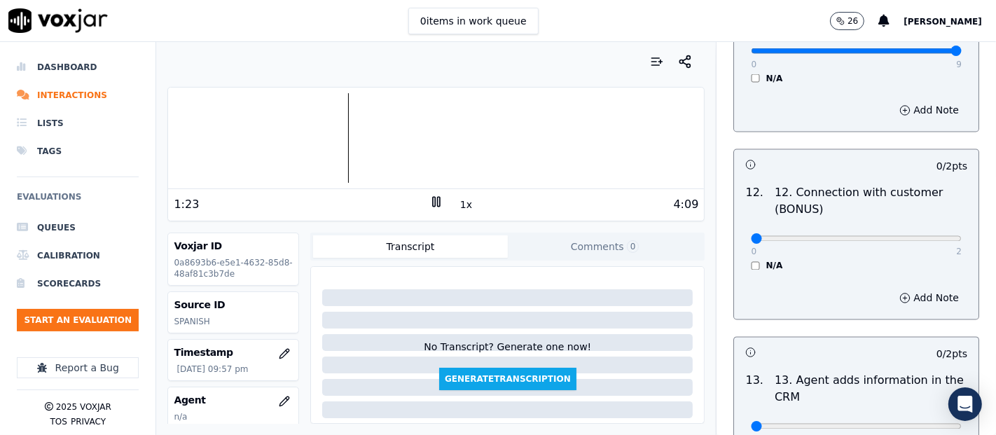
click at [956, 246] on p "2" at bounding box center [959, 251] width 6 height 11
type input "2"
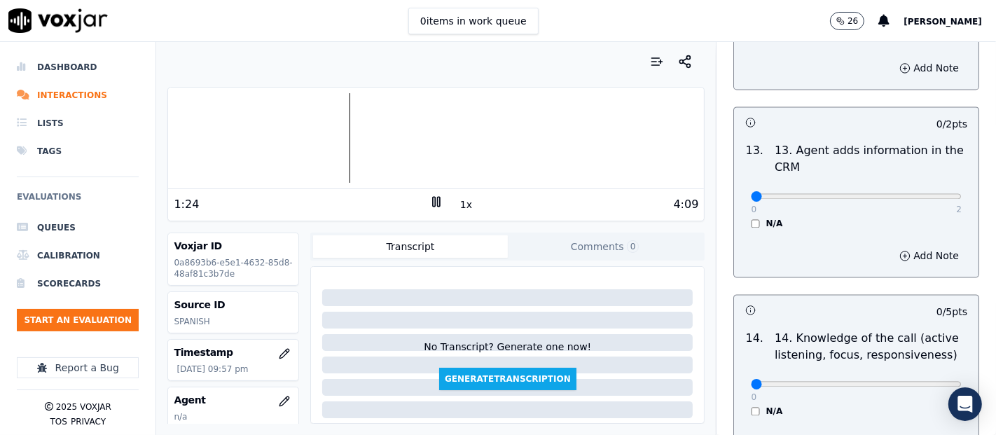
scroll to position [2411, 0]
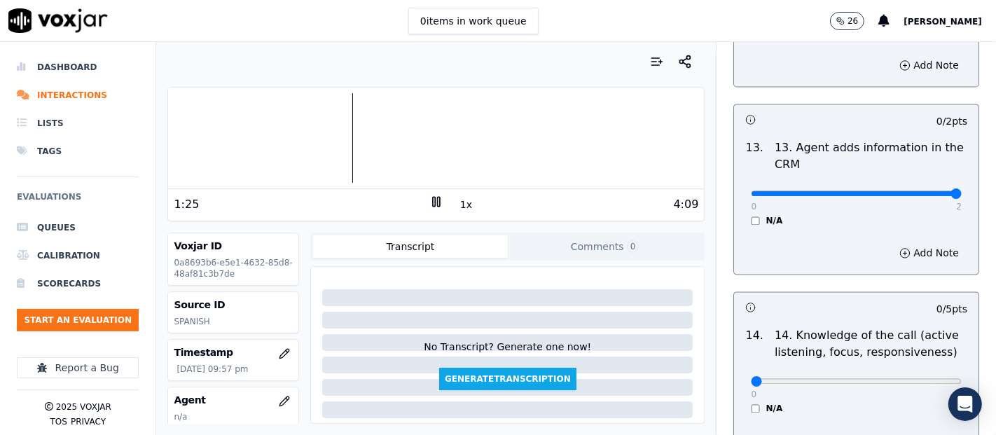
type input "2"
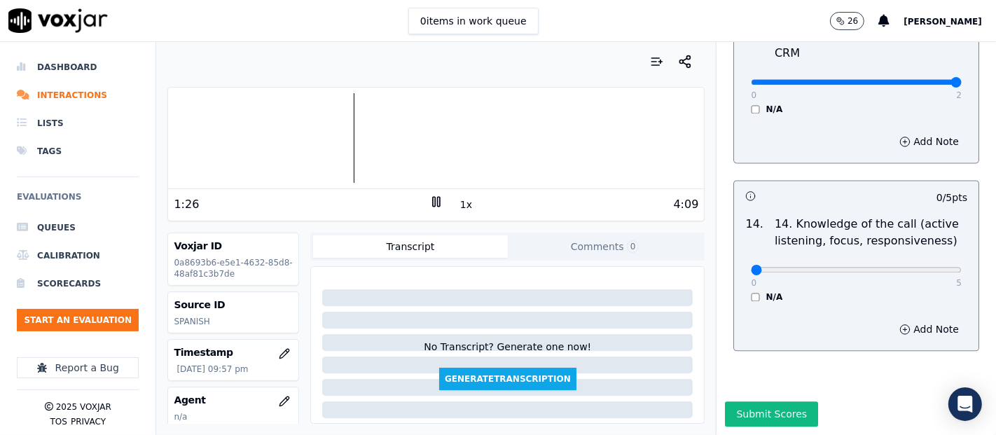
scroll to position [2551, 0]
type input "5"
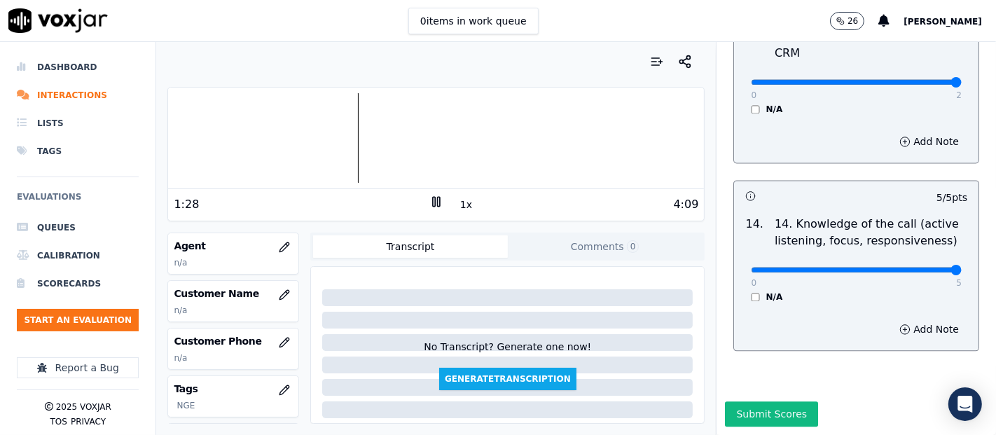
scroll to position [155, 0]
click at [279, 295] on icon "button" at bounding box center [284, 293] width 11 height 11
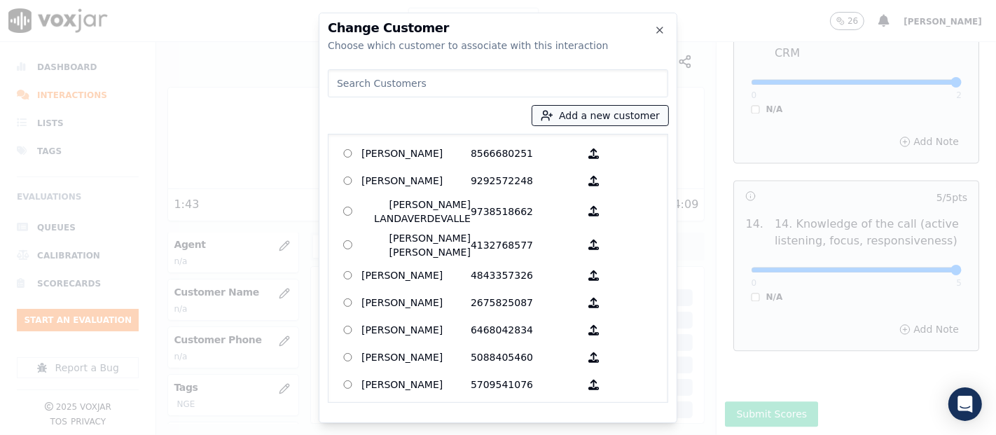
click at [553, 115] on icon "button" at bounding box center [547, 115] width 13 height 13
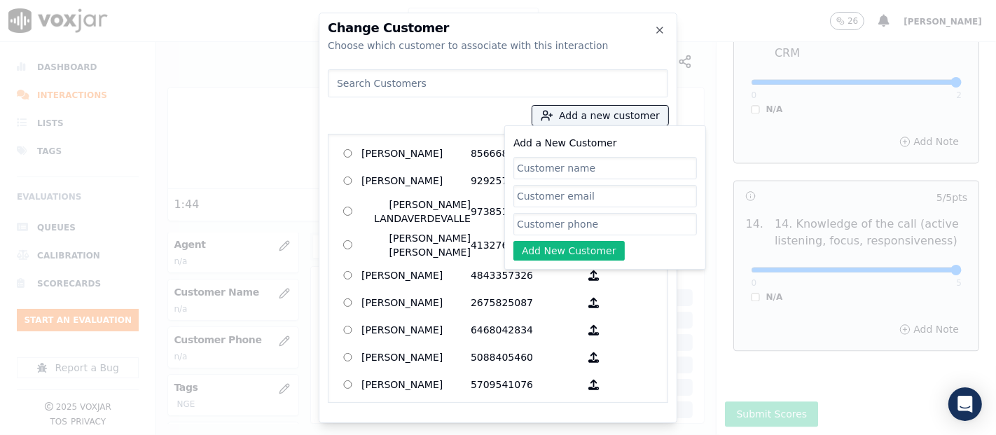
click at [575, 165] on input "Add a New Customer" at bounding box center [604, 168] width 183 height 22
paste input "DJEFVENSON ROMDEAU"
type input "DJEFVENSON ROMDEAU"
click at [611, 225] on input "Add a New Customer" at bounding box center [604, 224] width 183 height 22
paste input "6146152461"
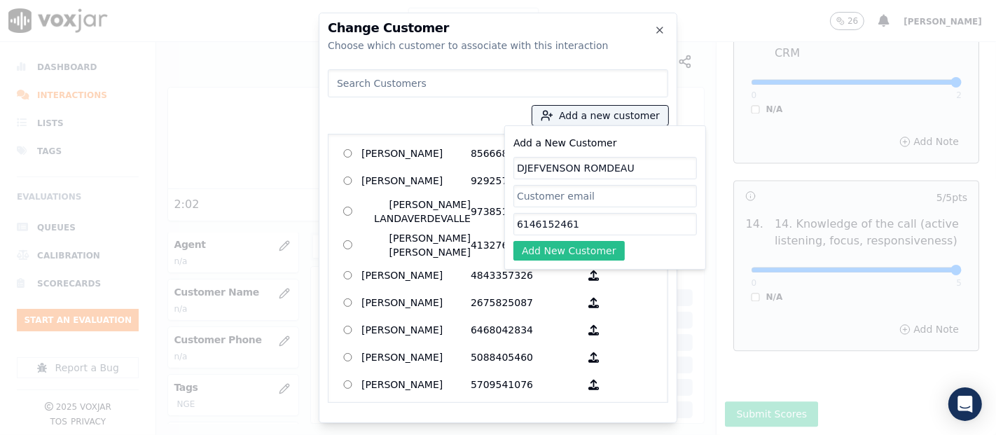
type input "6146152461"
click at [595, 245] on button "Add New Customer" at bounding box center [568, 251] width 111 height 20
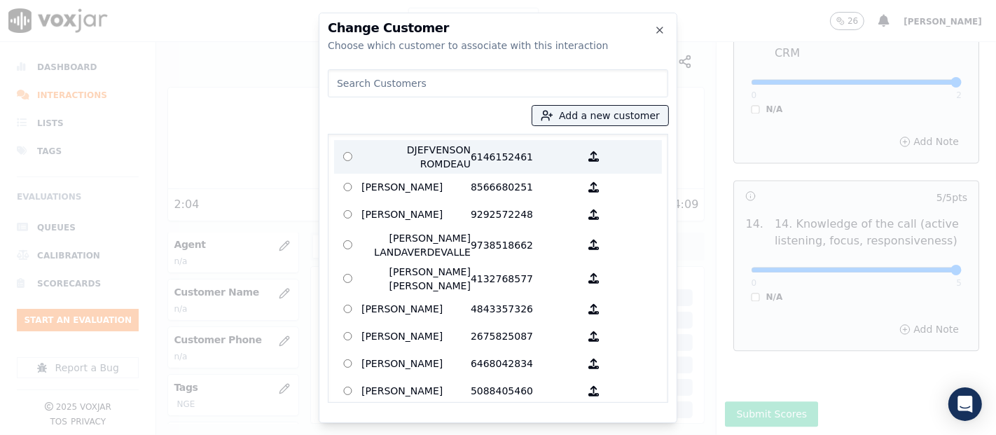
click at [466, 141] on label "DJEFVENSON ROMDEAU 6146152461" at bounding box center [498, 157] width 328 height 34
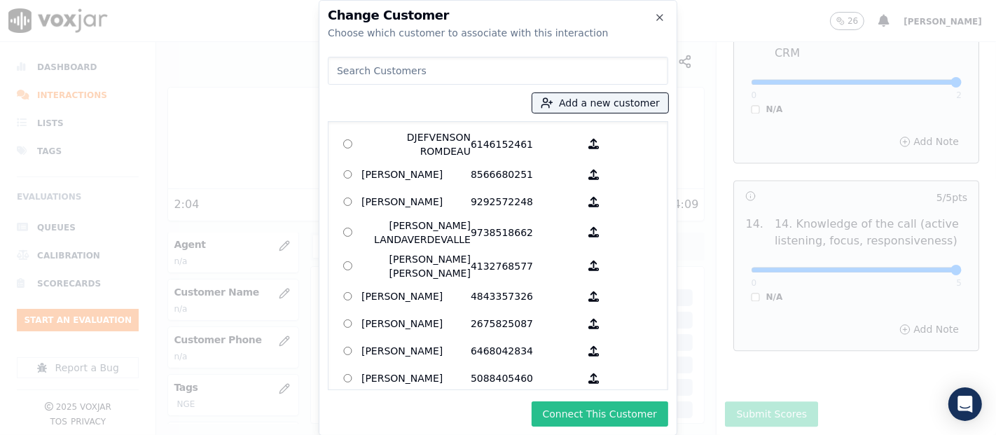
click at [564, 416] on button "Connect This Customer" at bounding box center [599, 413] width 137 height 25
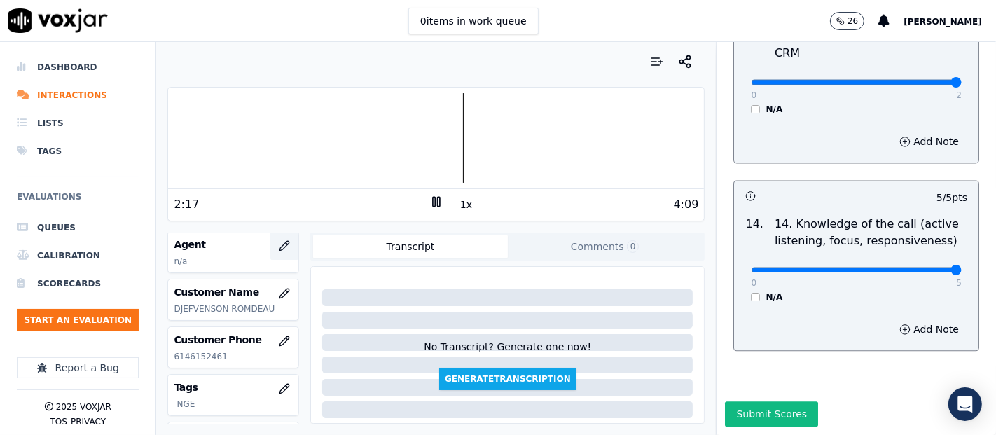
click at [279, 245] on icon "button" at bounding box center [284, 245] width 11 height 11
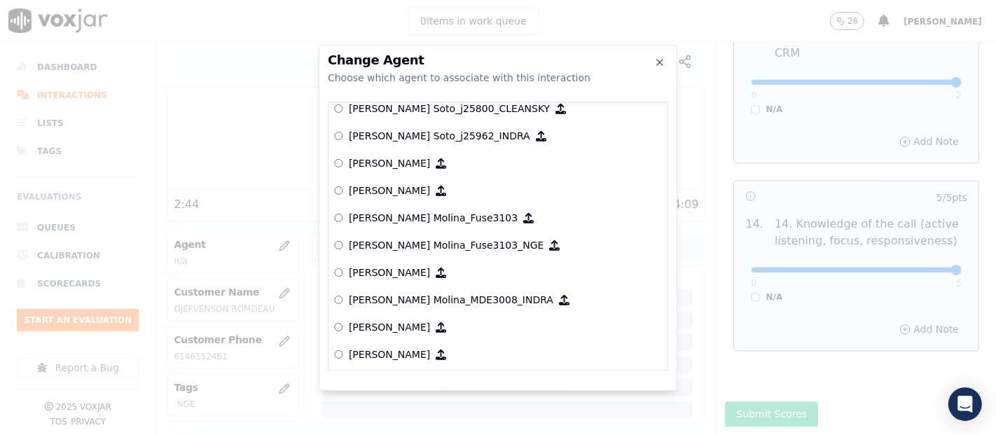
scroll to position [4161, 0]
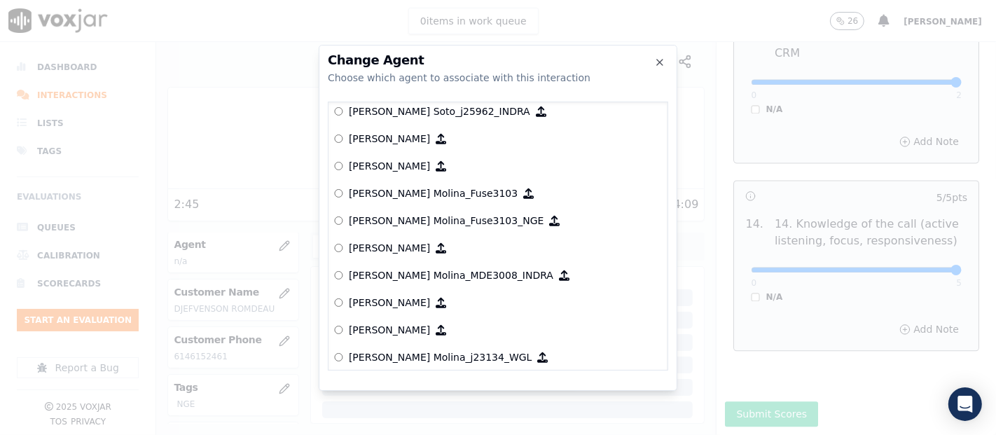
click at [430, 219] on p "[PERSON_NAME] Molina_Fuse3103_NGE" at bounding box center [446, 221] width 195 height 14
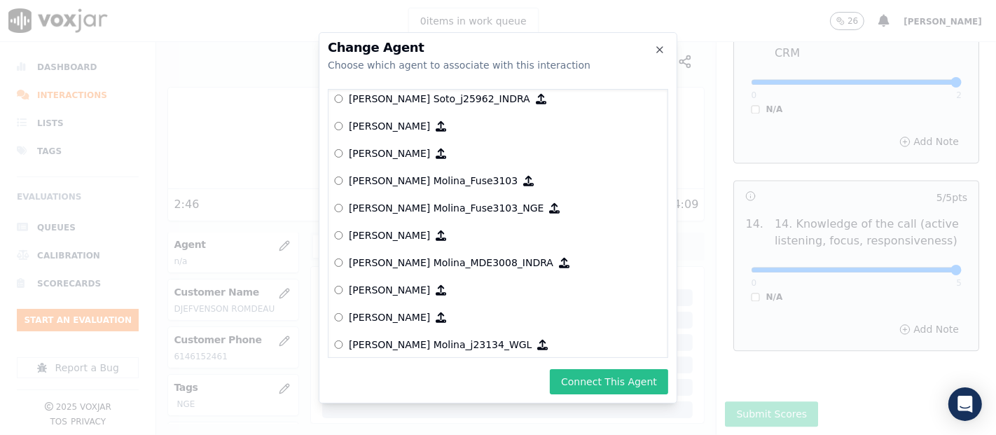
click at [592, 385] on button "Connect This Agent" at bounding box center [609, 381] width 118 height 25
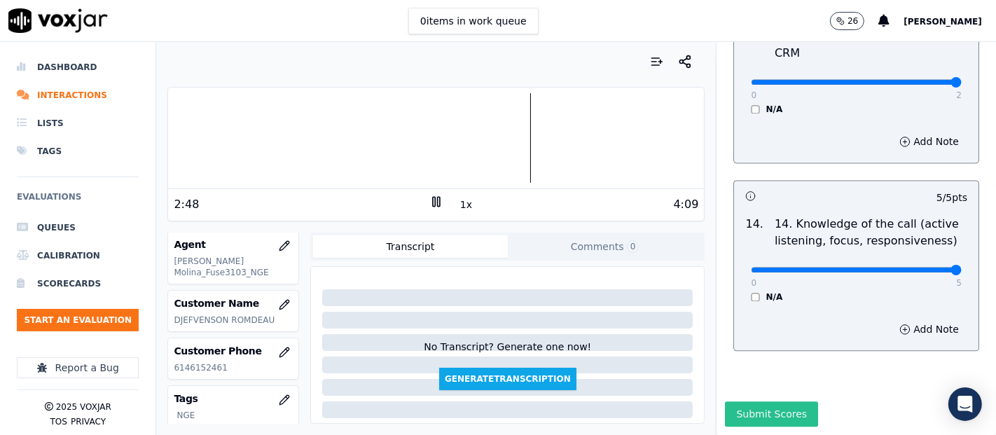
click at [725, 401] on button "Submit Scores" at bounding box center [771, 413] width 93 height 25
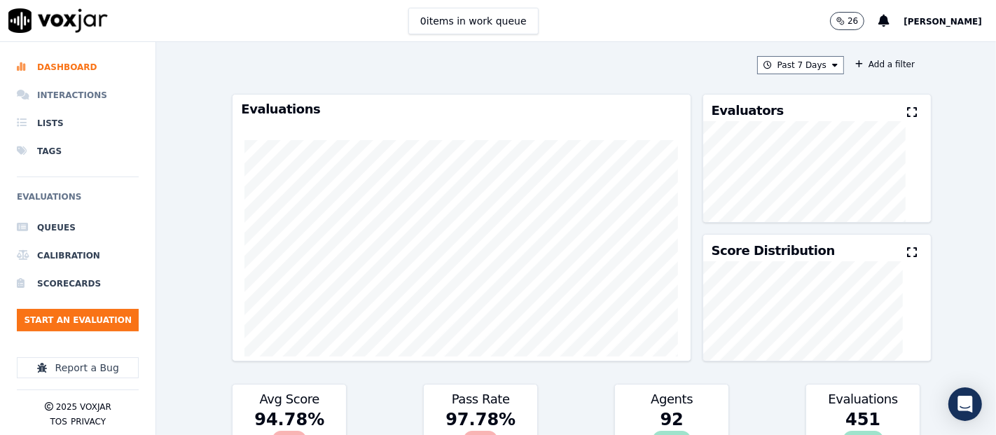
click at [87, 92] on li "Interactions" at bounding box center [78, 95] width 122 height 28
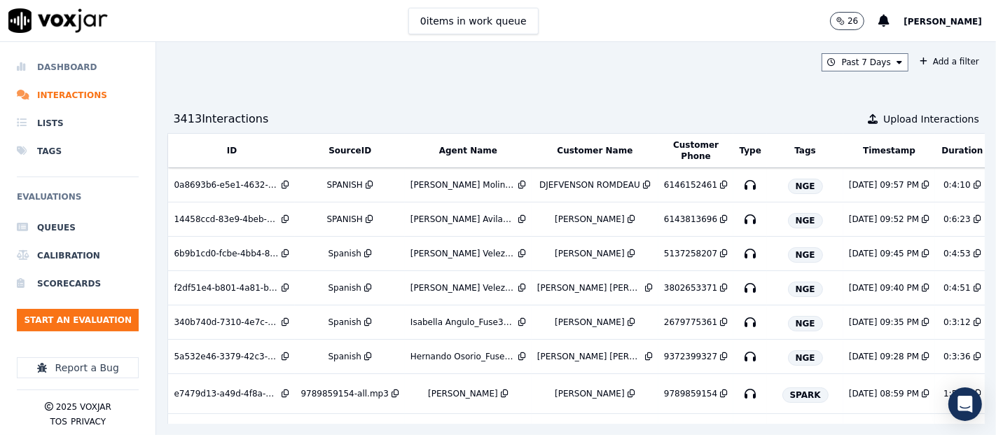
click at [46, 61] on li "Dashboard" at bounding box center [78, 67] width 122 height 28
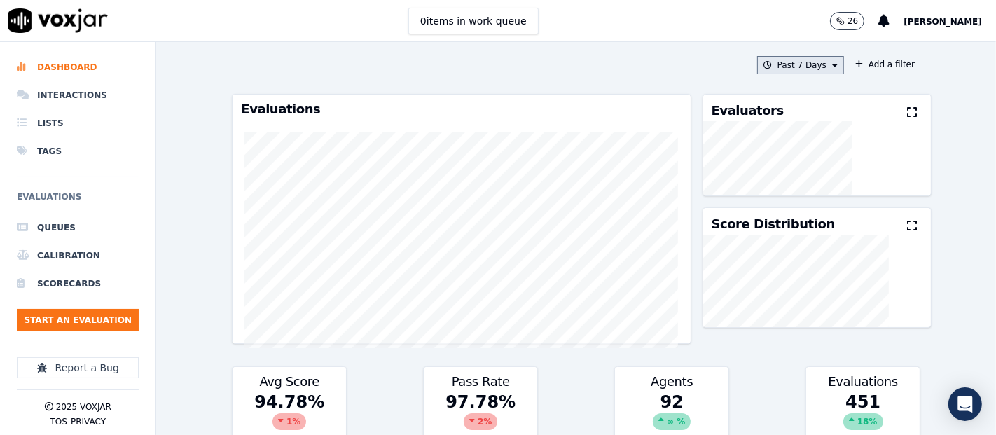
click at [789, 70] on button "Past 7 Days" at bounding box center [800, 65] width 87 height 18
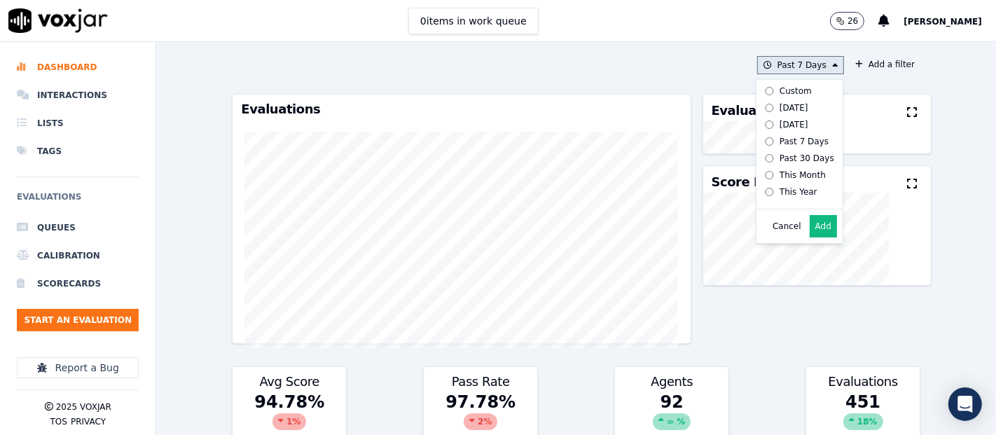
click at [759, 106] on label "Today" at bounding box center [796, 107] width 75 height 17
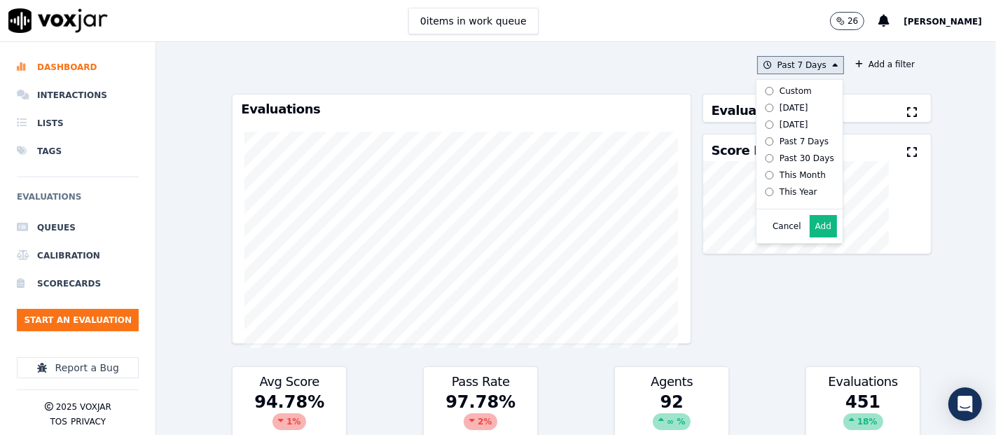
click at [809, 237] on button "Add" at bounding box center [822, 226] width 27 height 22
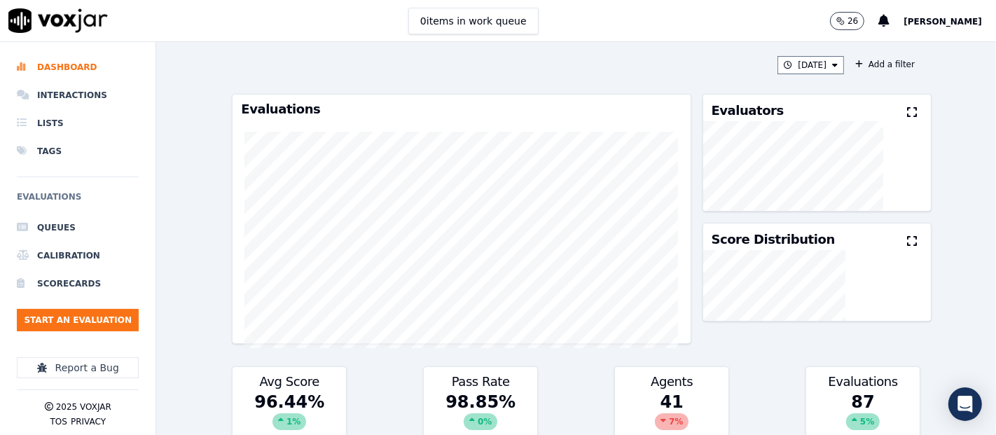
click at [886, 121] on div at bounding box center [817, 166] width 228 height 90
click at [907, 106] on icon at bounding box center [912, 111] width 10 height 11
